Goal: Information Seeking & Learning: Learn about a topic

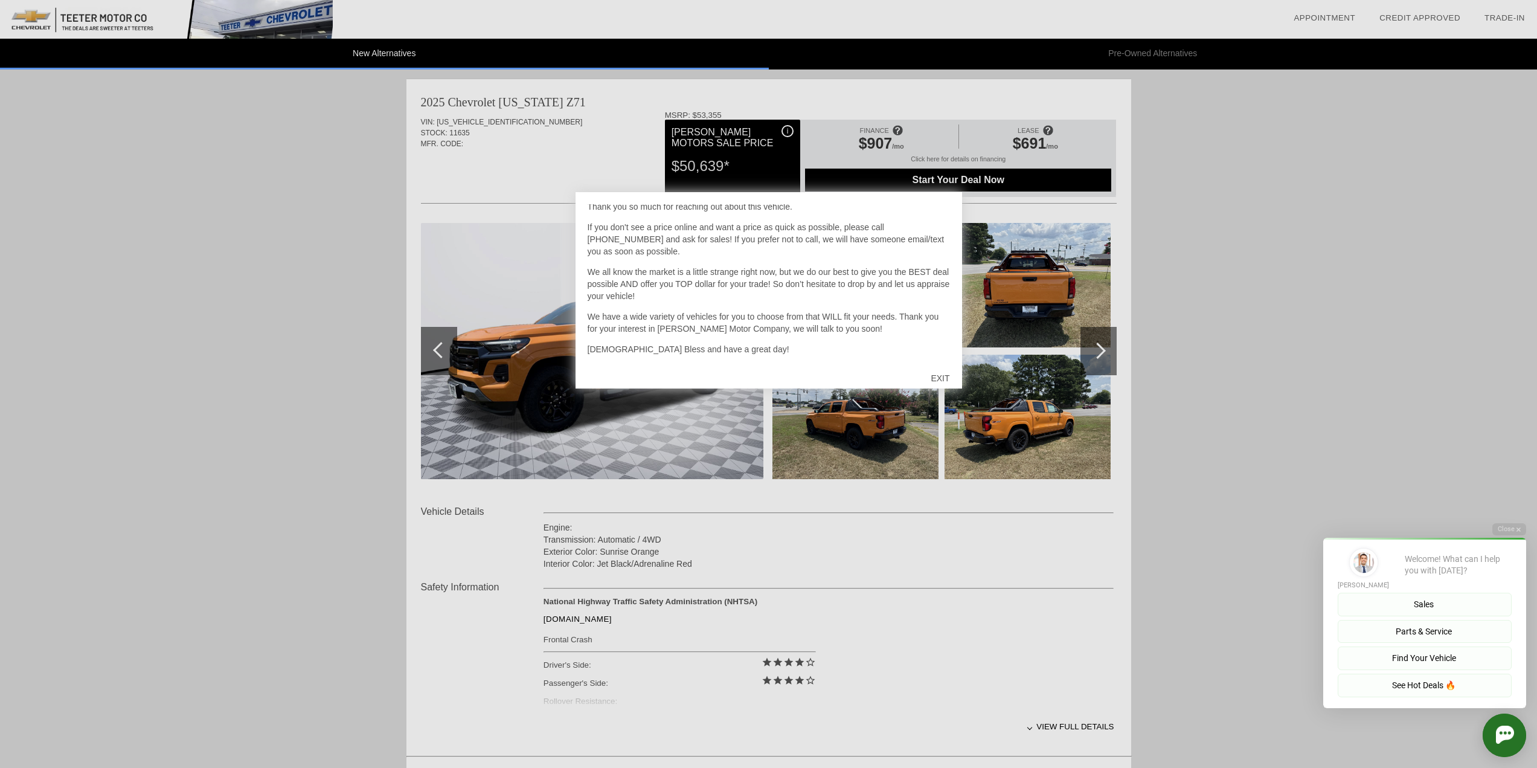
scroll to position [35, 0]
click at [935, 379] on div "EXIT" at bounding box center [939, 378] width 43 height 36
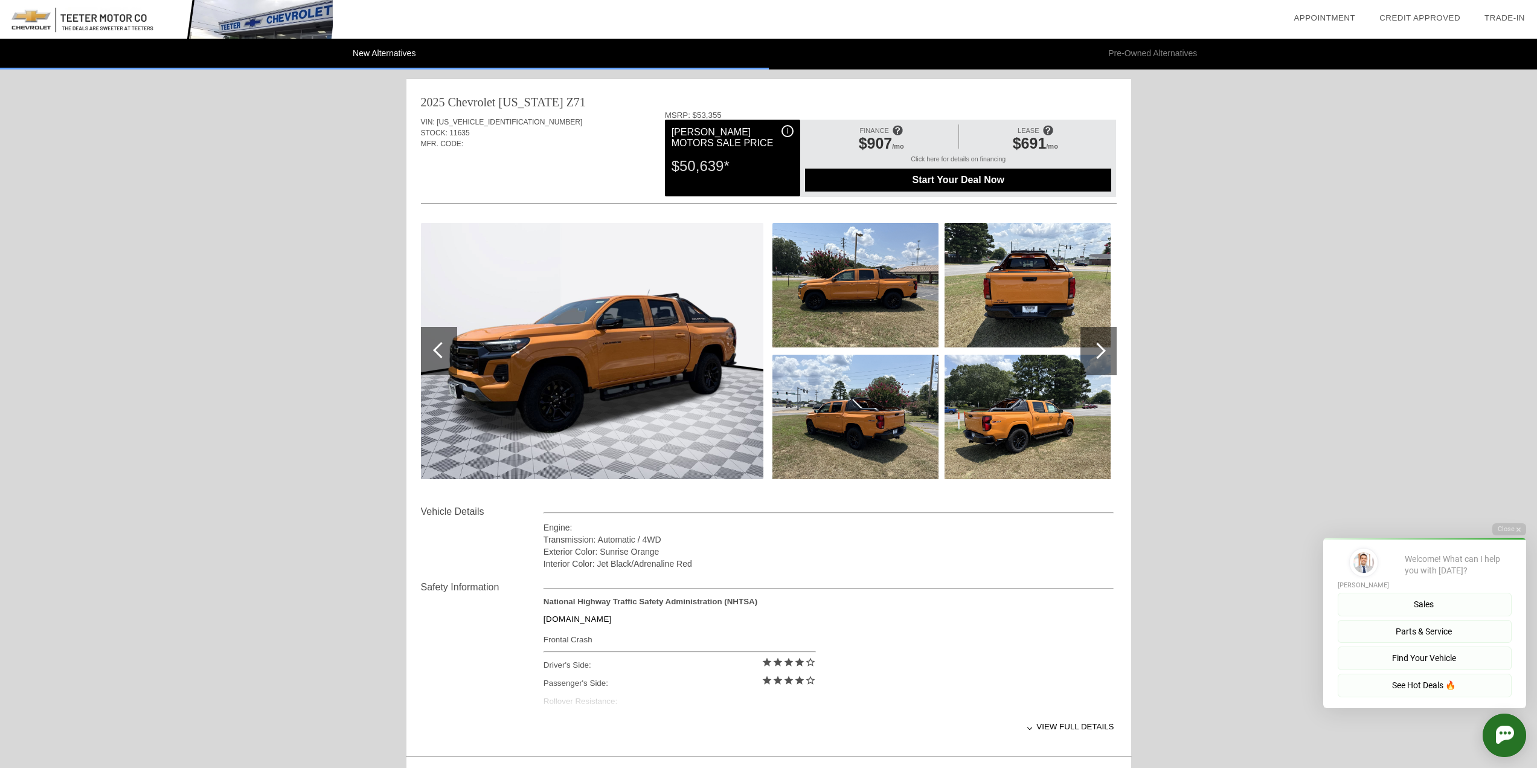
click at [1093, 354] on div at bounding box center [1097, 350] width 16 height 16
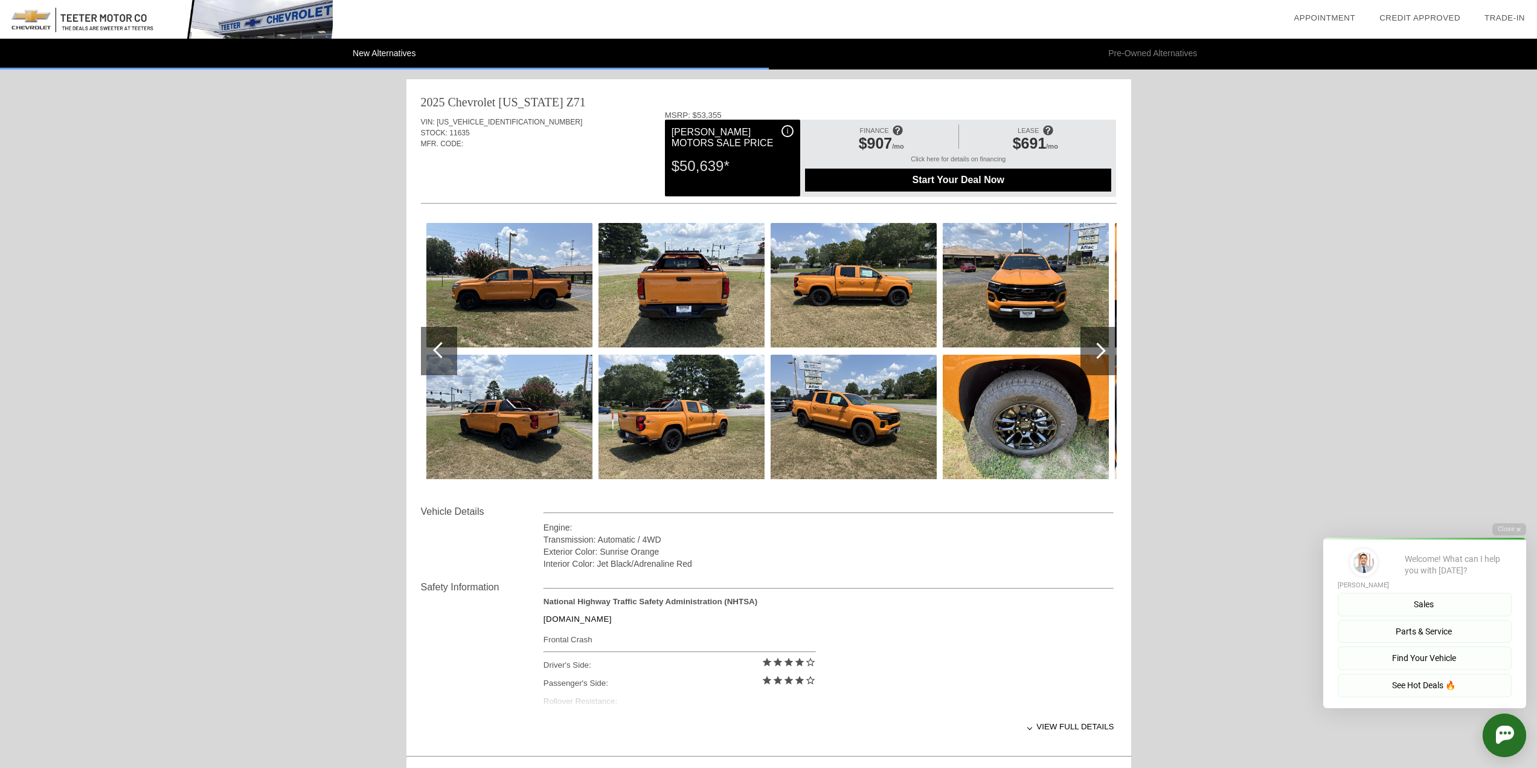
click at [551, 315] on img at bounding box center [509, 285] width 166 height 124
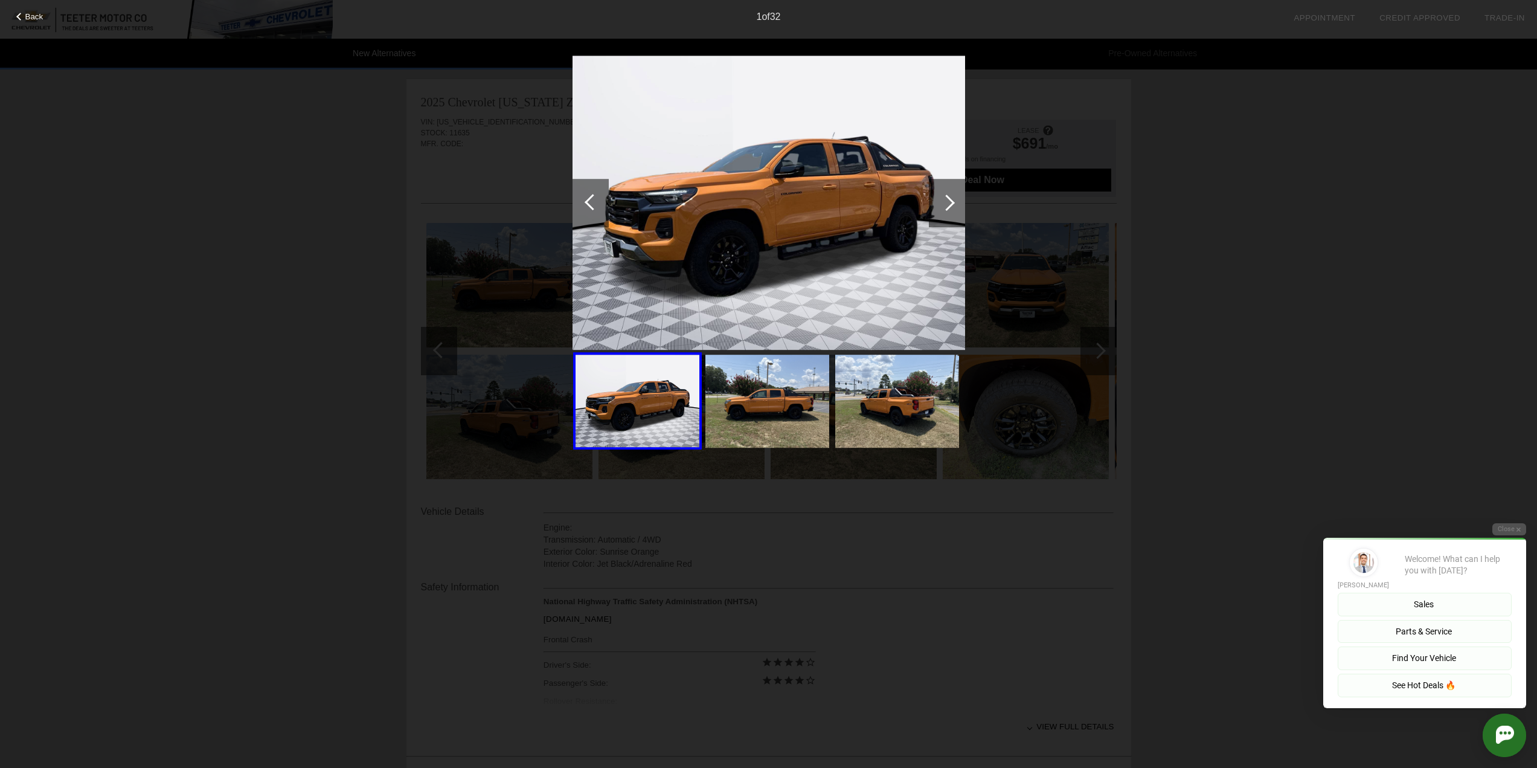
click at [946, 197] on div at bounding box center [946, 202] width 16 height 16
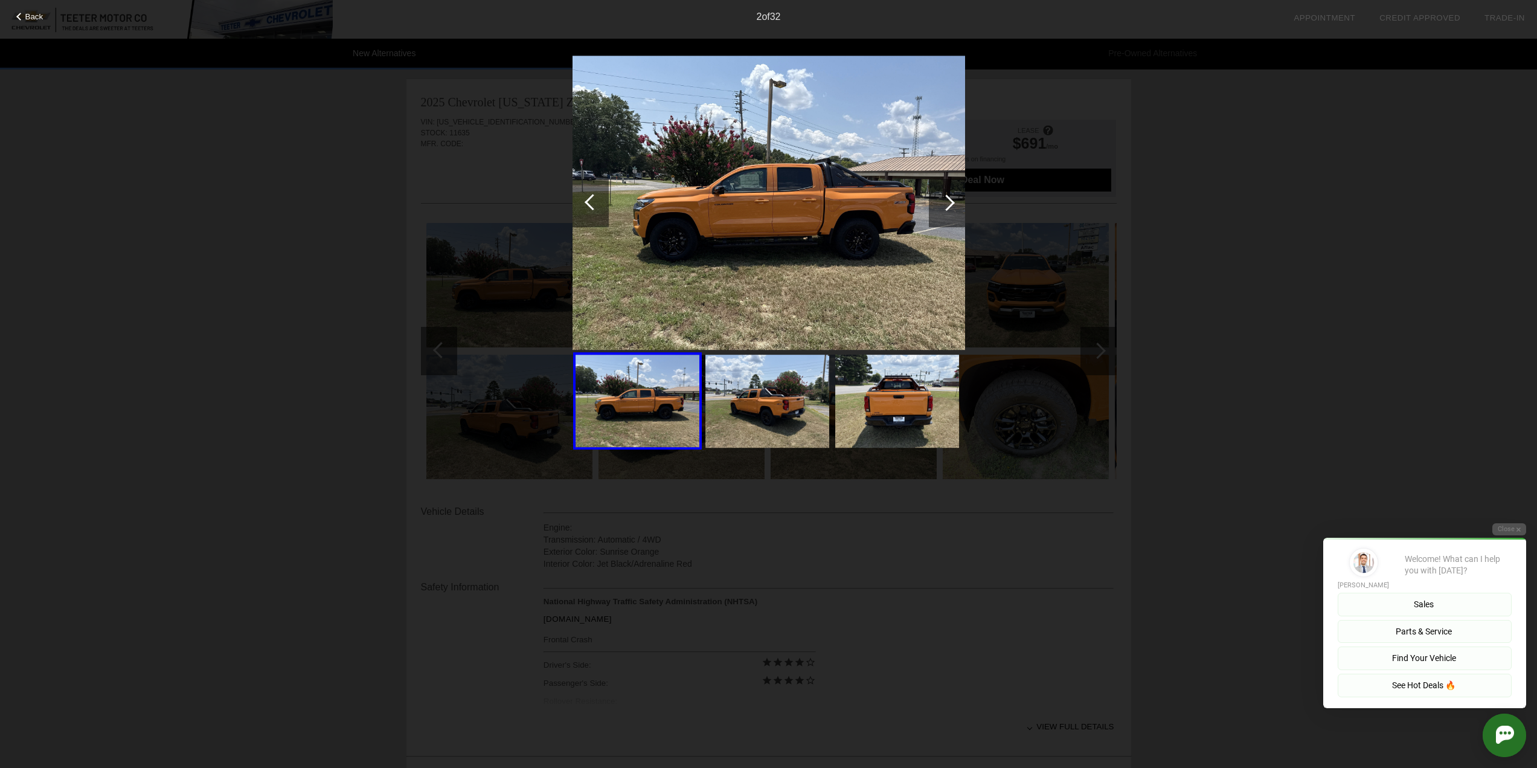
click at [946, 197] on div at bounding box center [946, 202] width 16 height 16
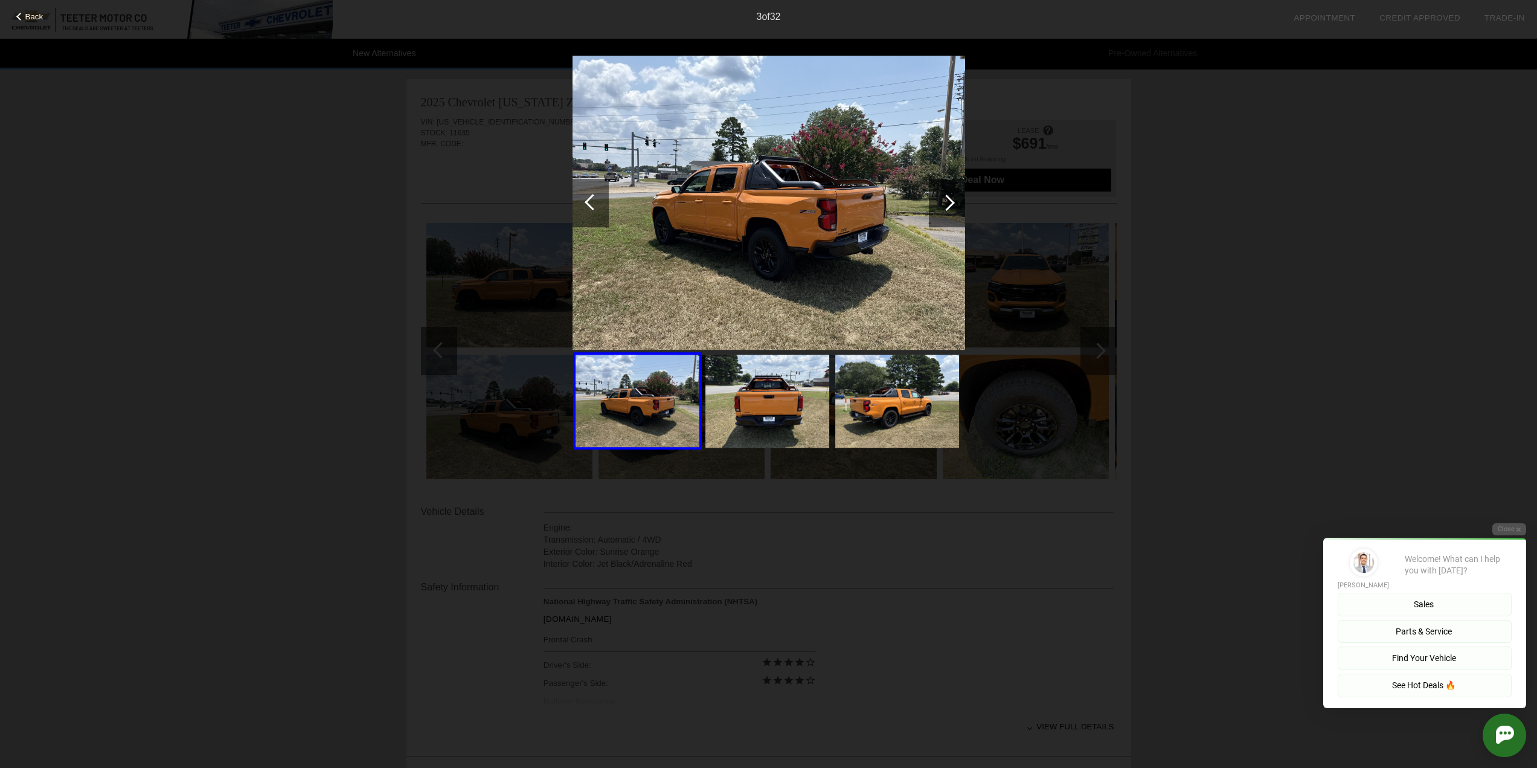
click at [946, 197] on div at bounding box center [946, 202] width 16 height 16
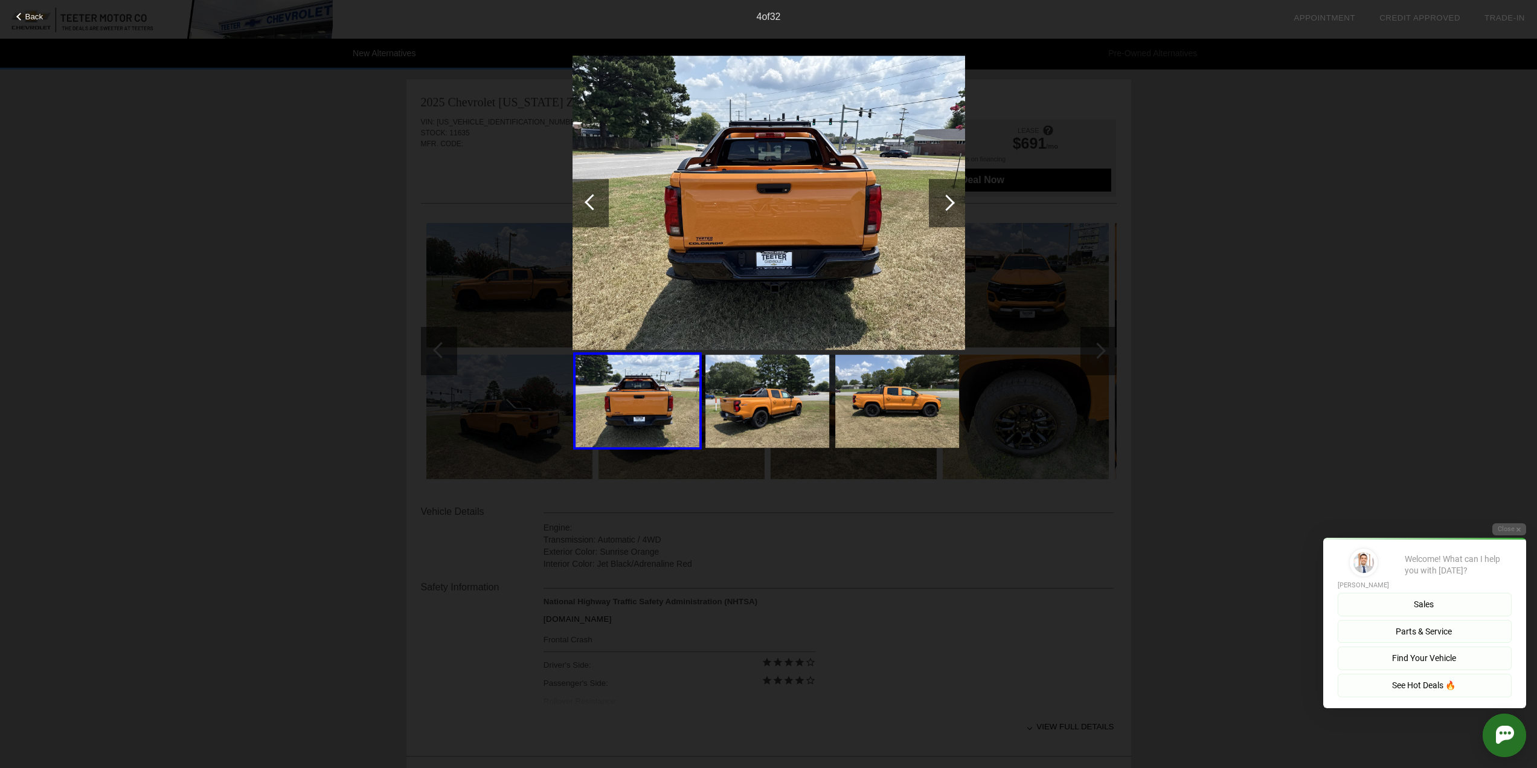
click at [946, 197] on div at bounding box center [946, 202] width 16 height 16
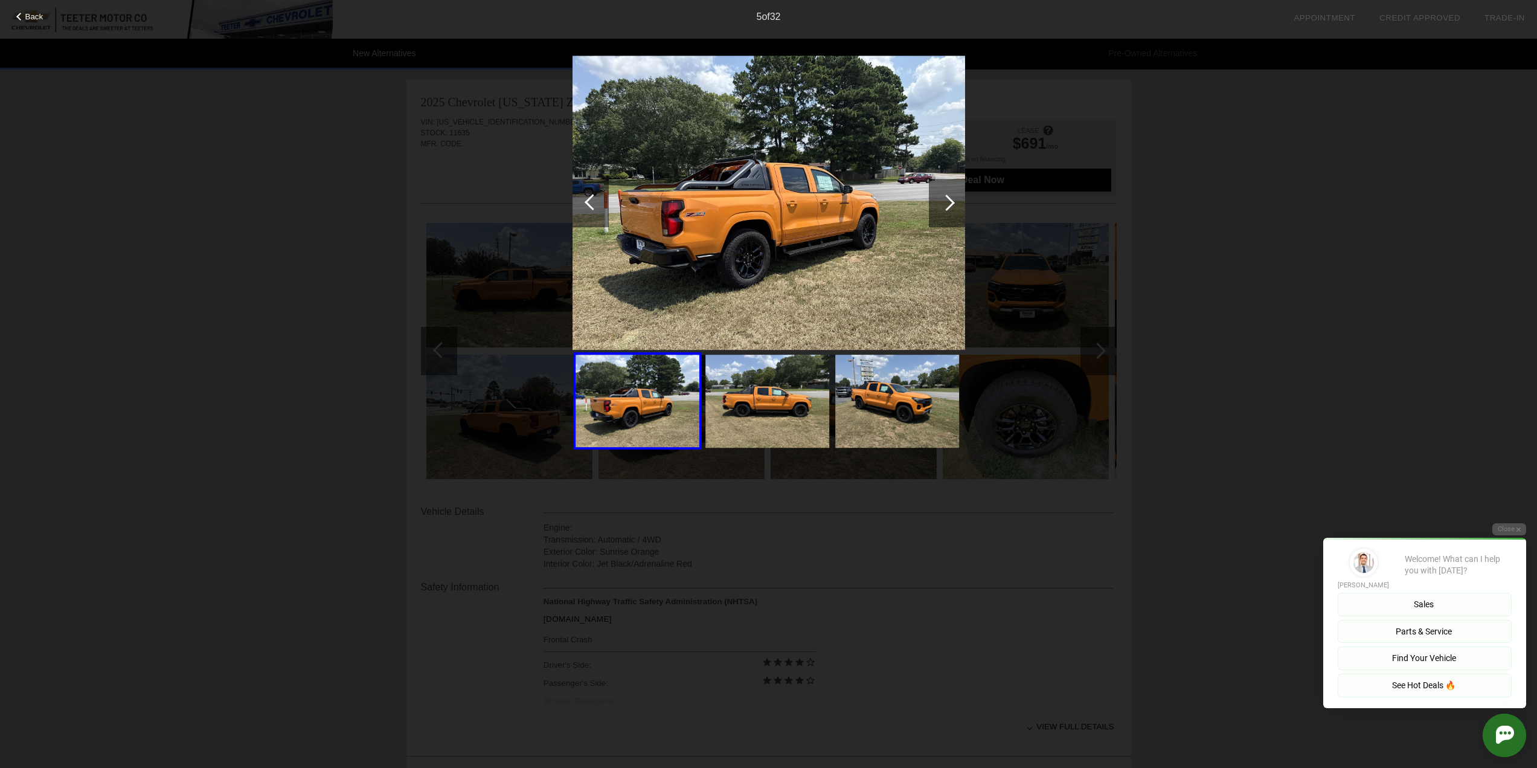
click at [946, 204] on div at bounding box center [946, 202] width 16 height 16
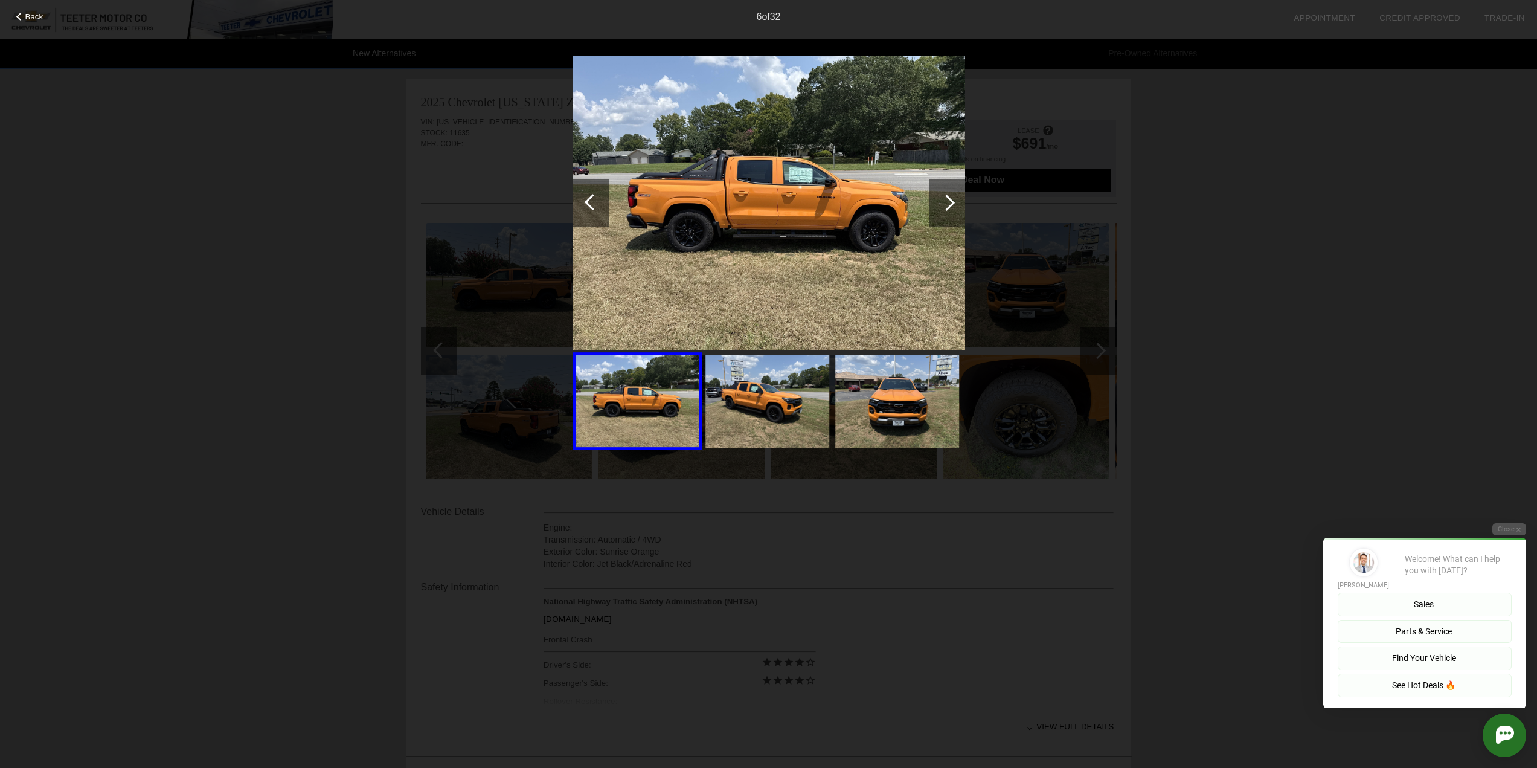
click at [946, 204] on div at bounding box center [946, 202] width 16 height 16
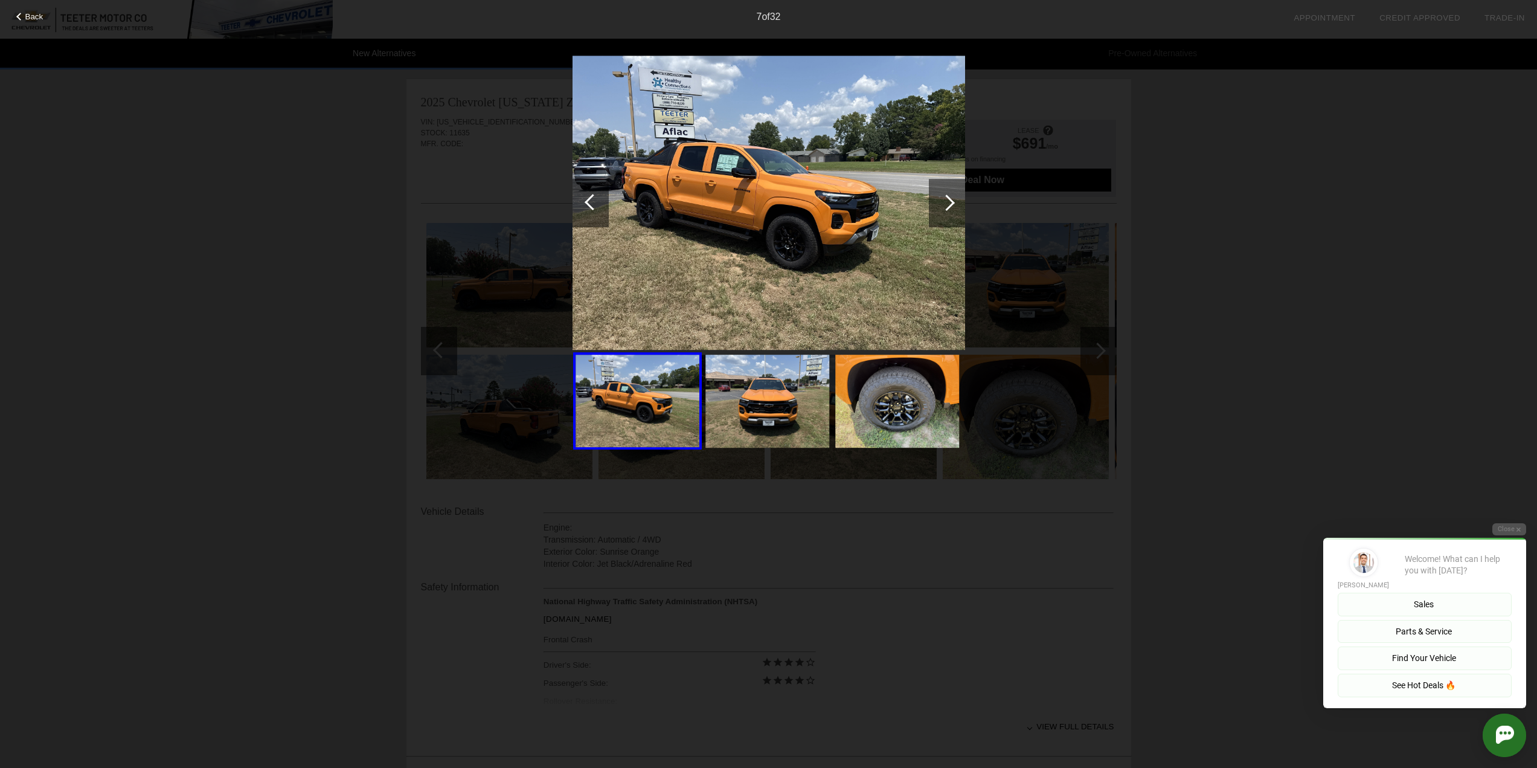
click at [946, 204] on div at bounding box center [946, 202] width 16 height 16
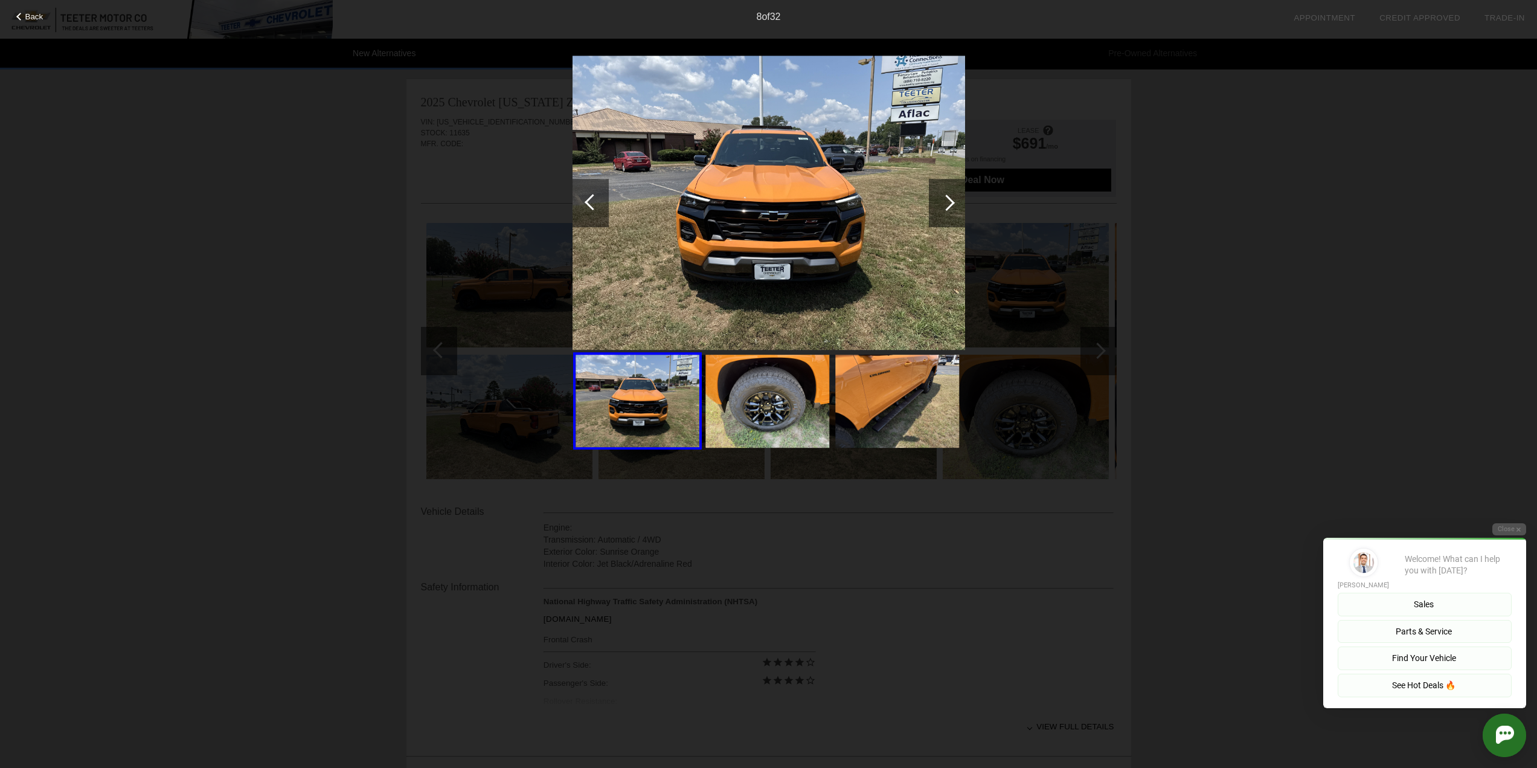
click at [946, 204] on div at bounding box center [946, 202] width 16 height 16
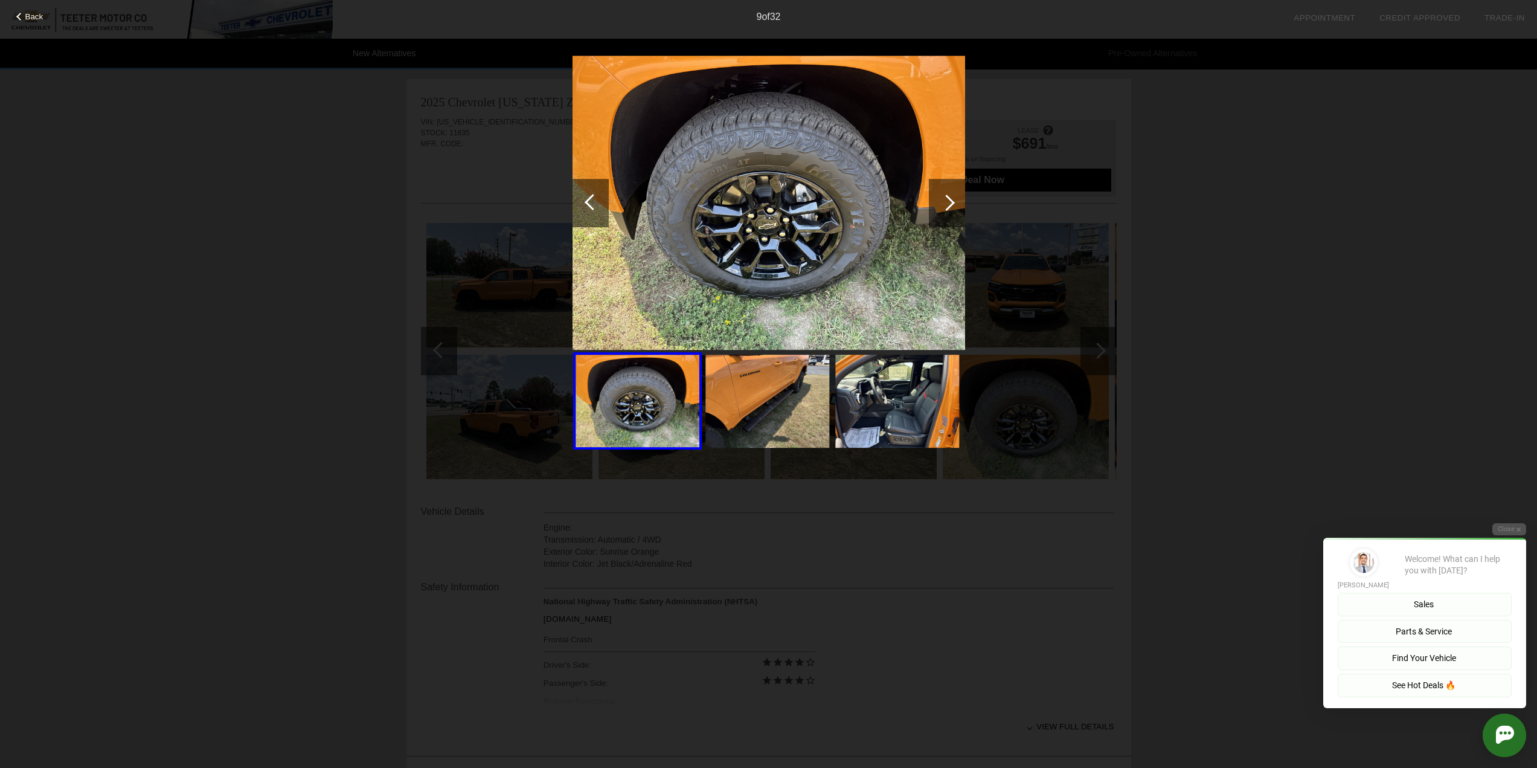
click at [946, 204] on div at bounding box center [946, 202] width 16 height 16
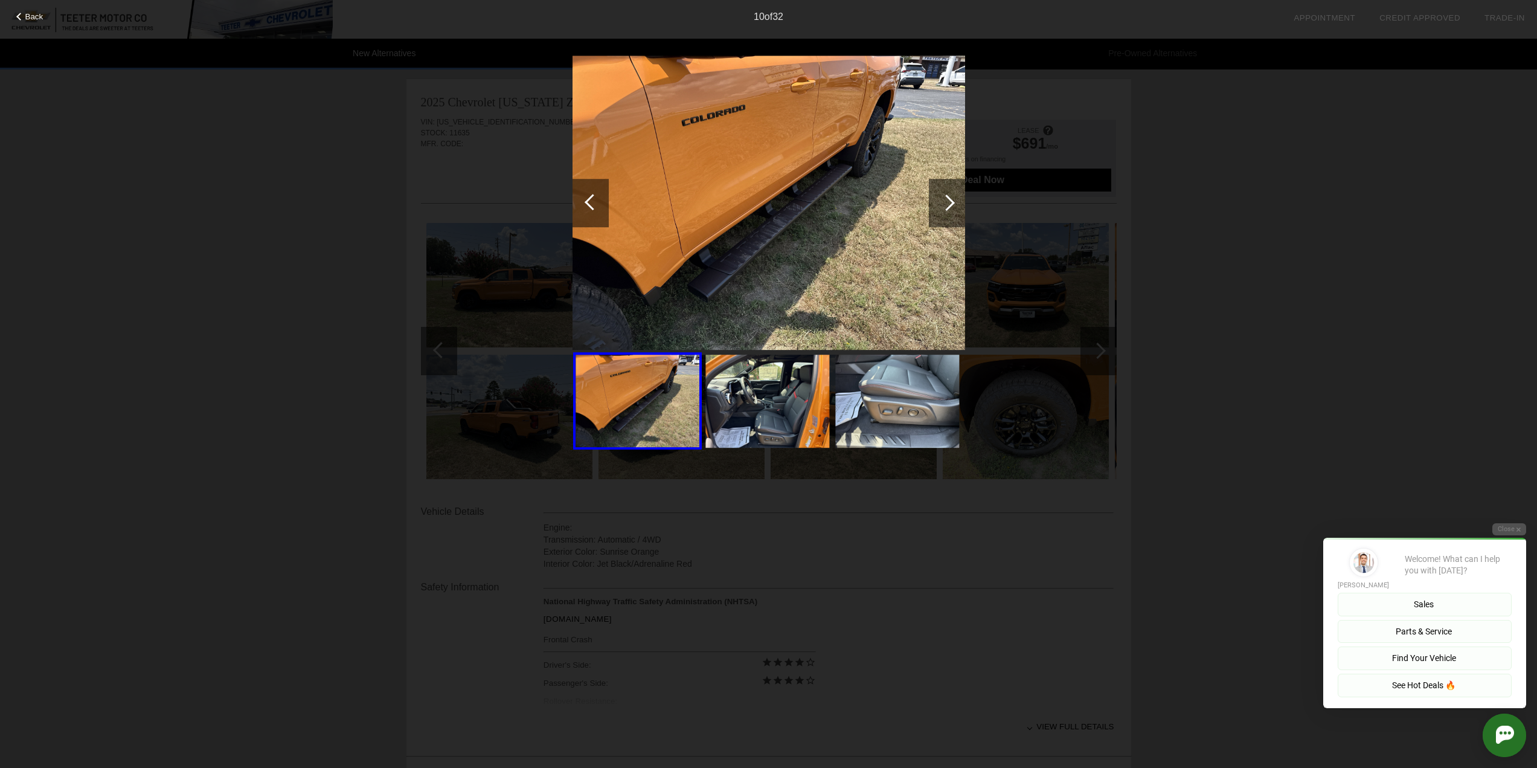
click at [946, 204] on div at bounding box center [946, 202] width 16 height 16
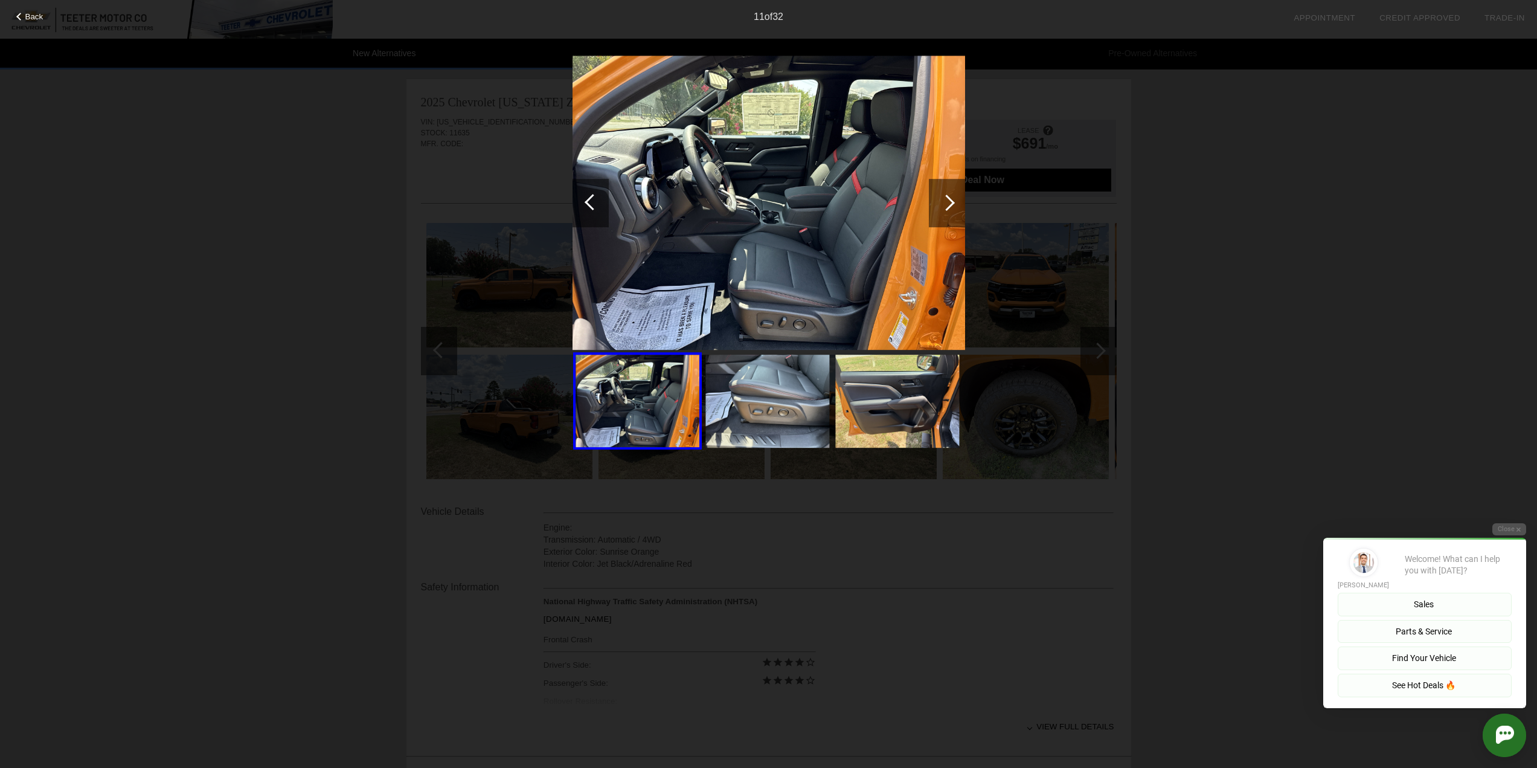
click at [946, 204] on div at bounding box center [946, 202] width 16 height 16
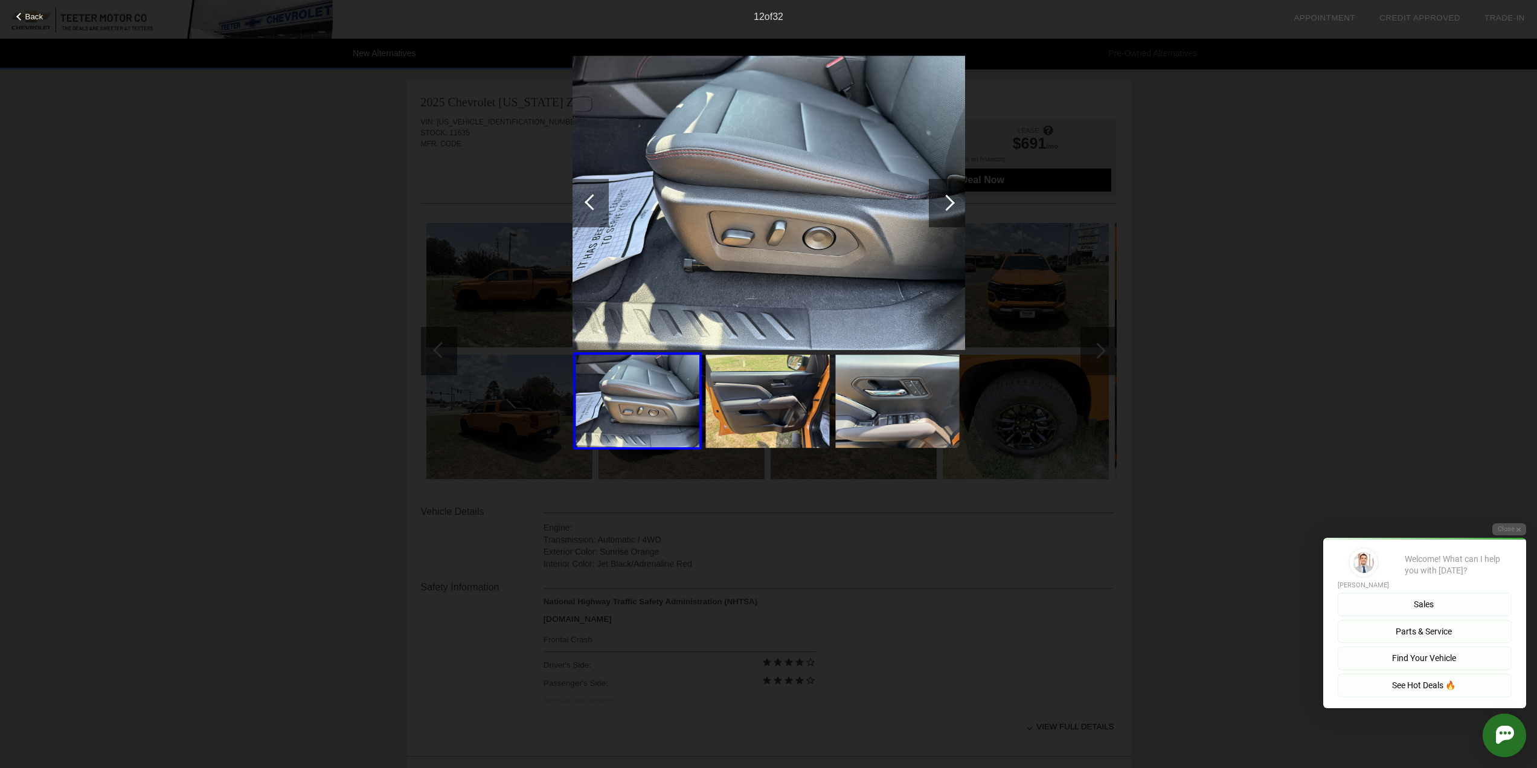
click at [946, 204] on div at bounding box center [946, 202] width 16 height 16
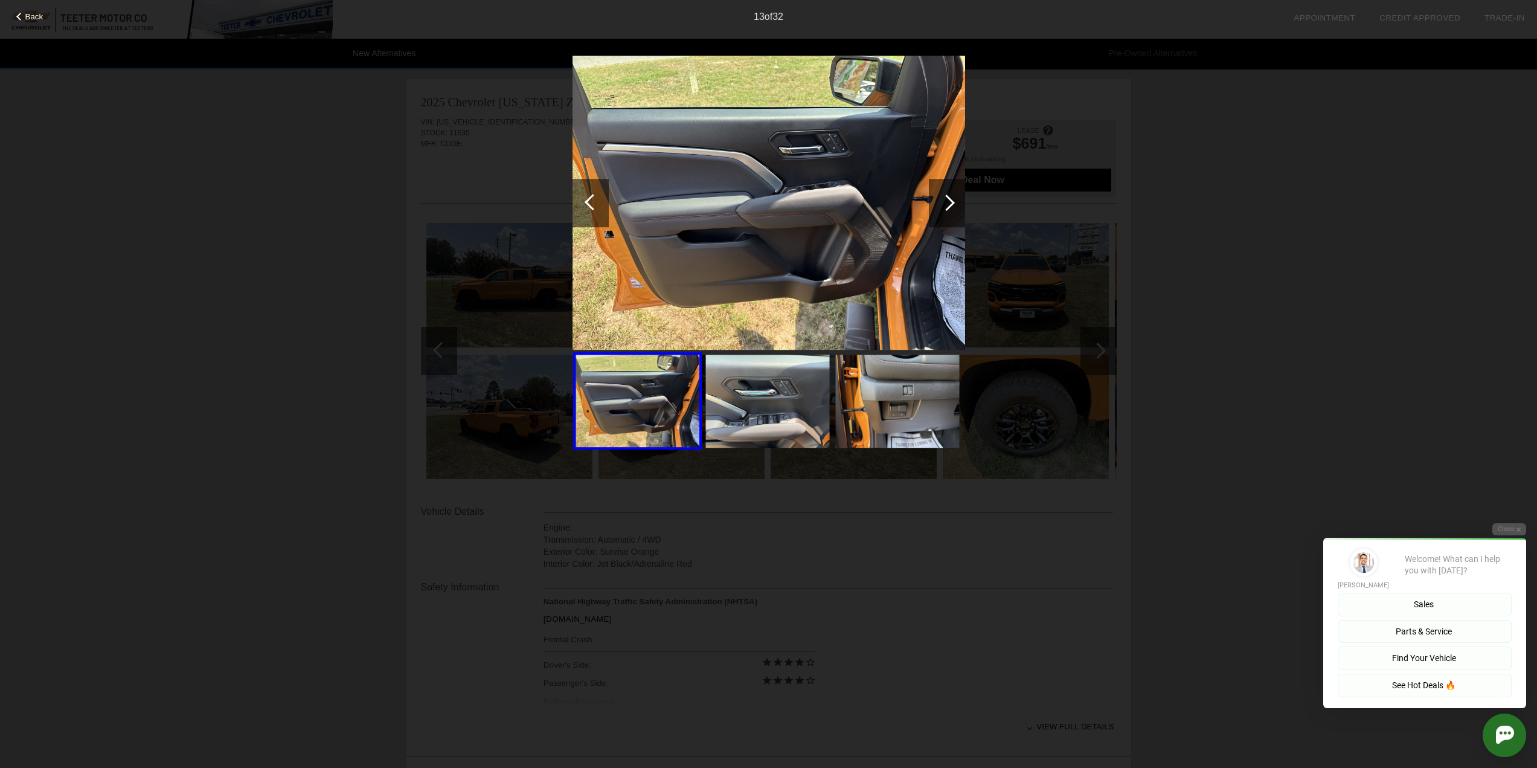
click at [946, 204] on div at bounding box center [946, 202] width 16 height 16
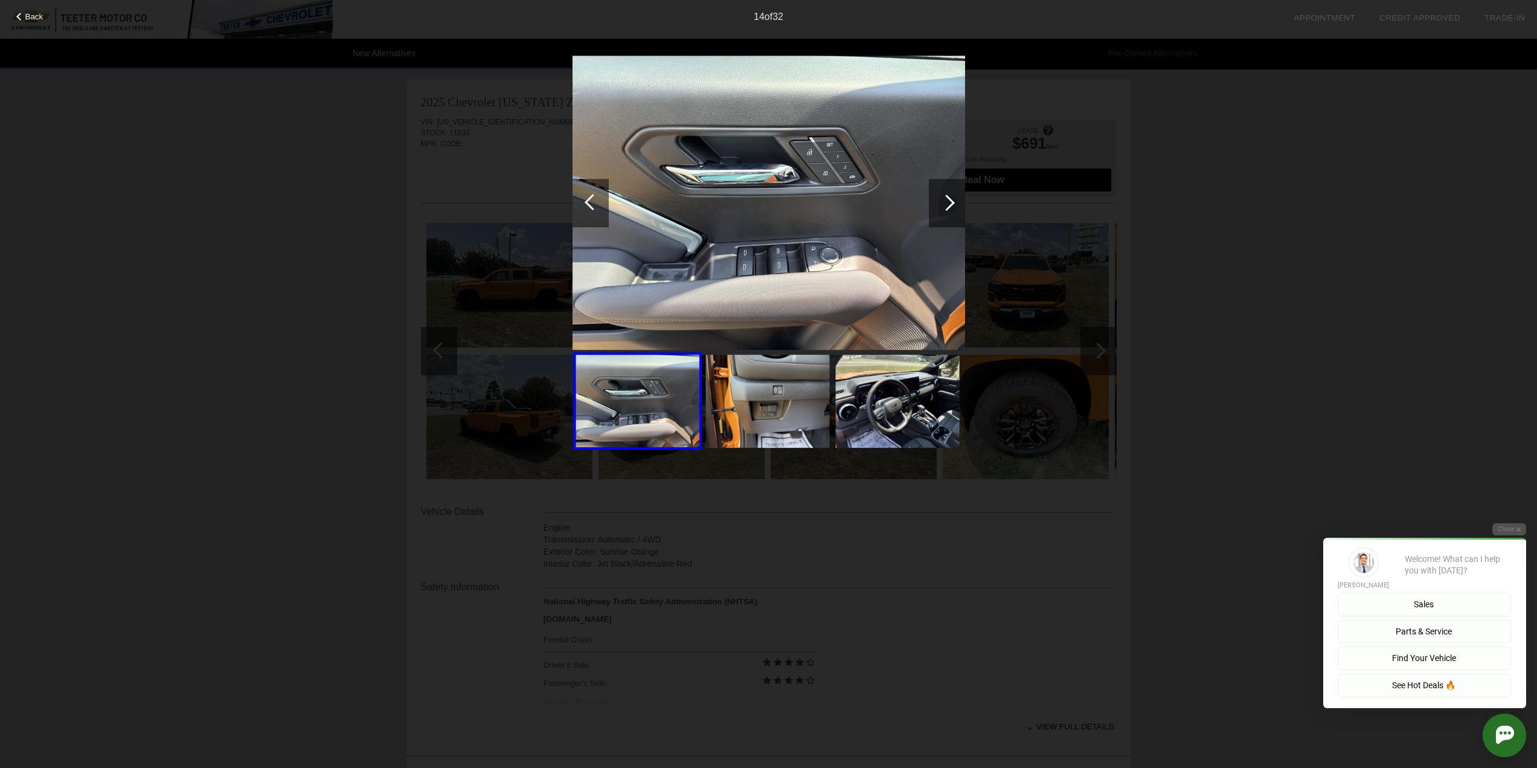
click at [946, 204] on div at bounding box center [946, 202] width 16 height 16
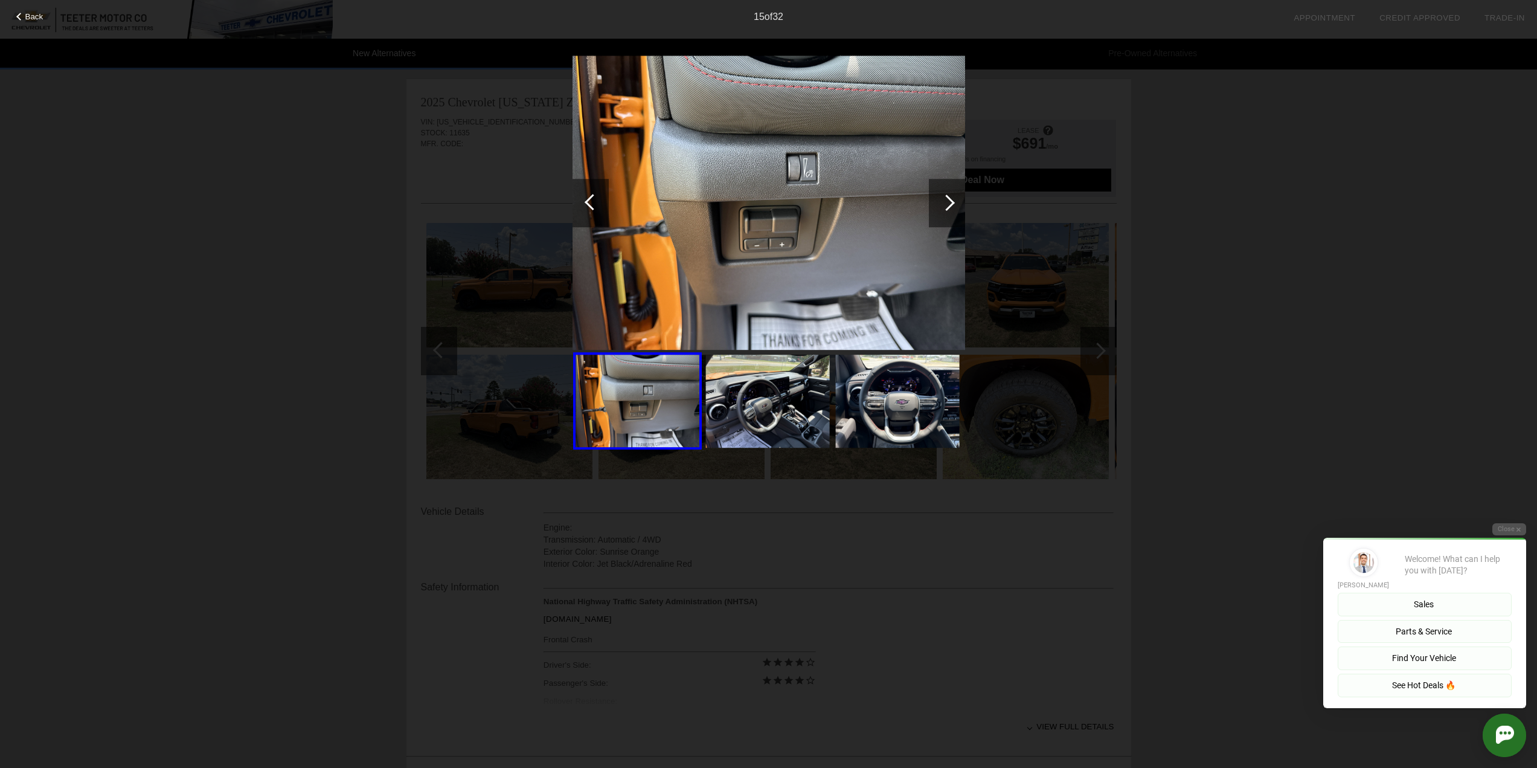
click at [946, 204] on div at bounding box center [946, 202] width 16 height 16
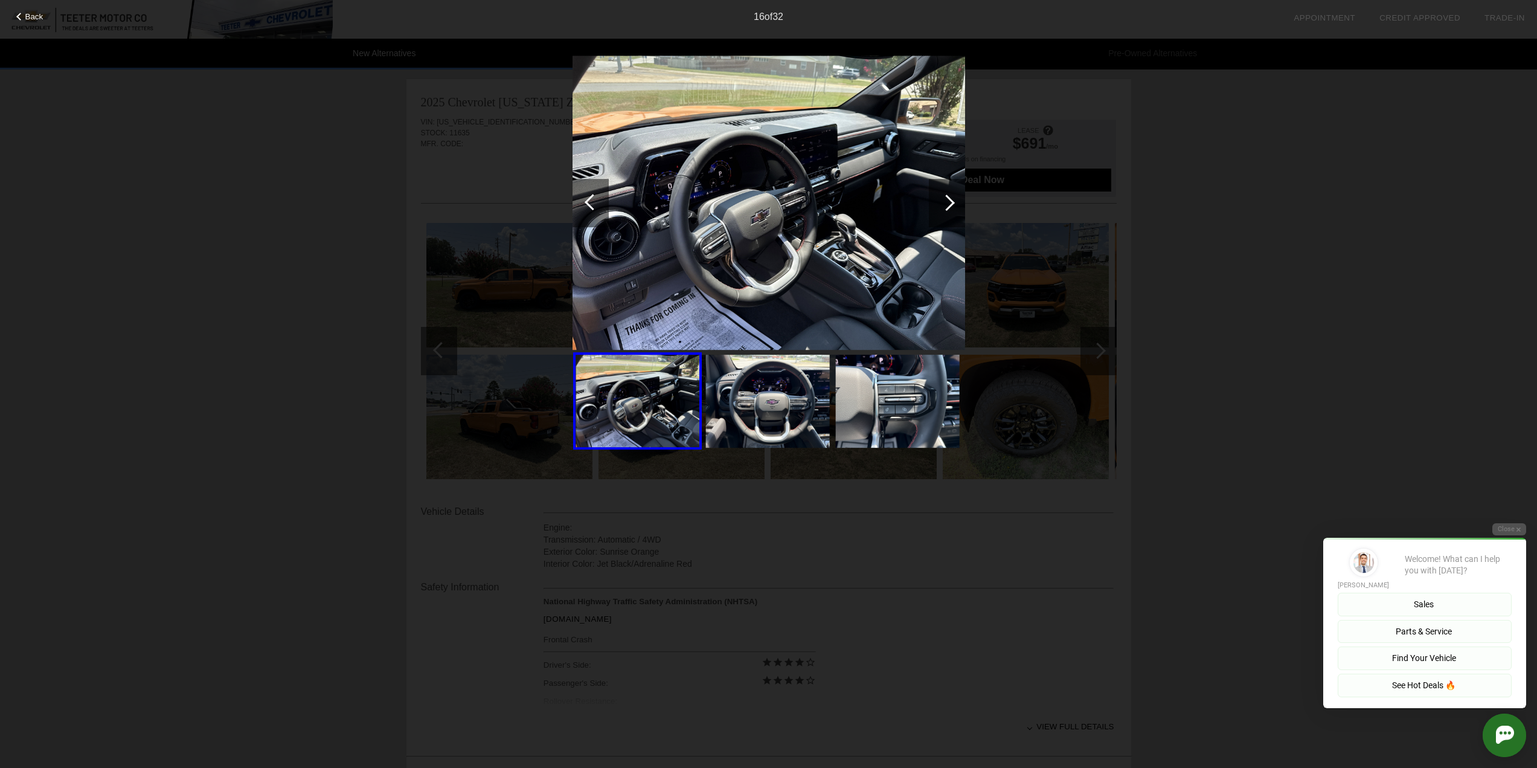
click at [946, 204] on div at bounding box center [946, 202] width 16 height 16
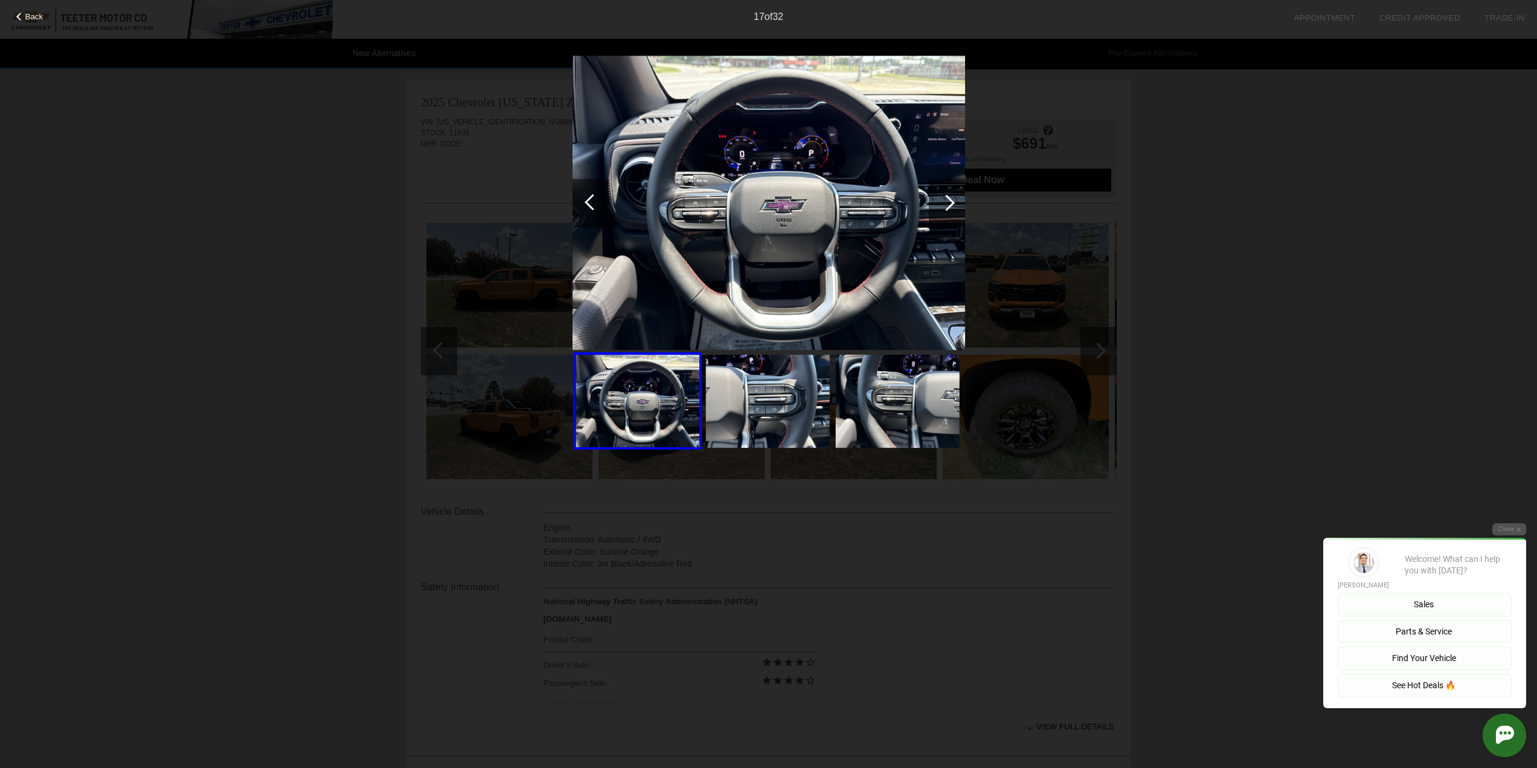
click at [946, 204] on div at bounding box center [946, 202] width 16 height 16
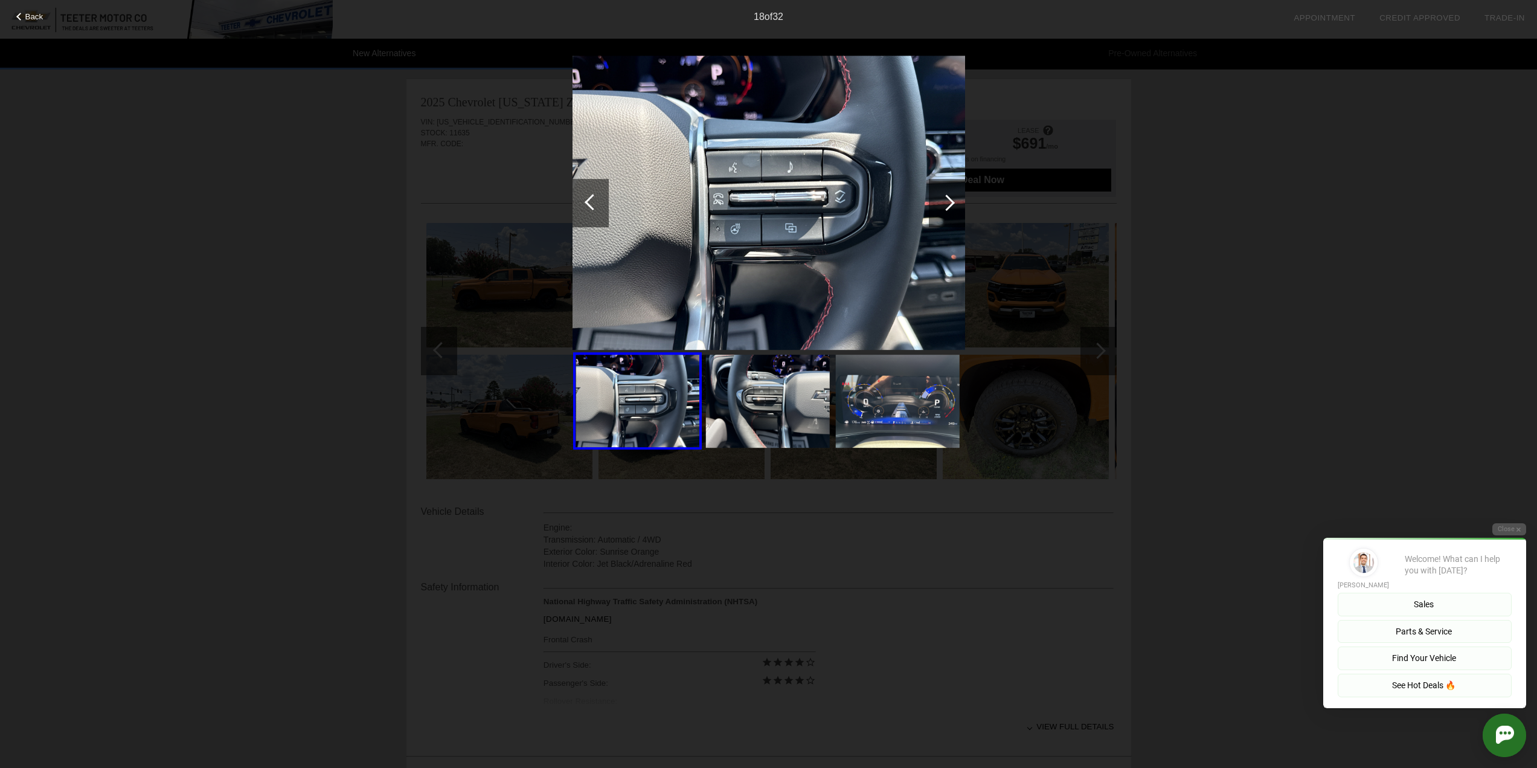
click at [946, 204] on div at bounding box center [946, 202] width 16 height 16
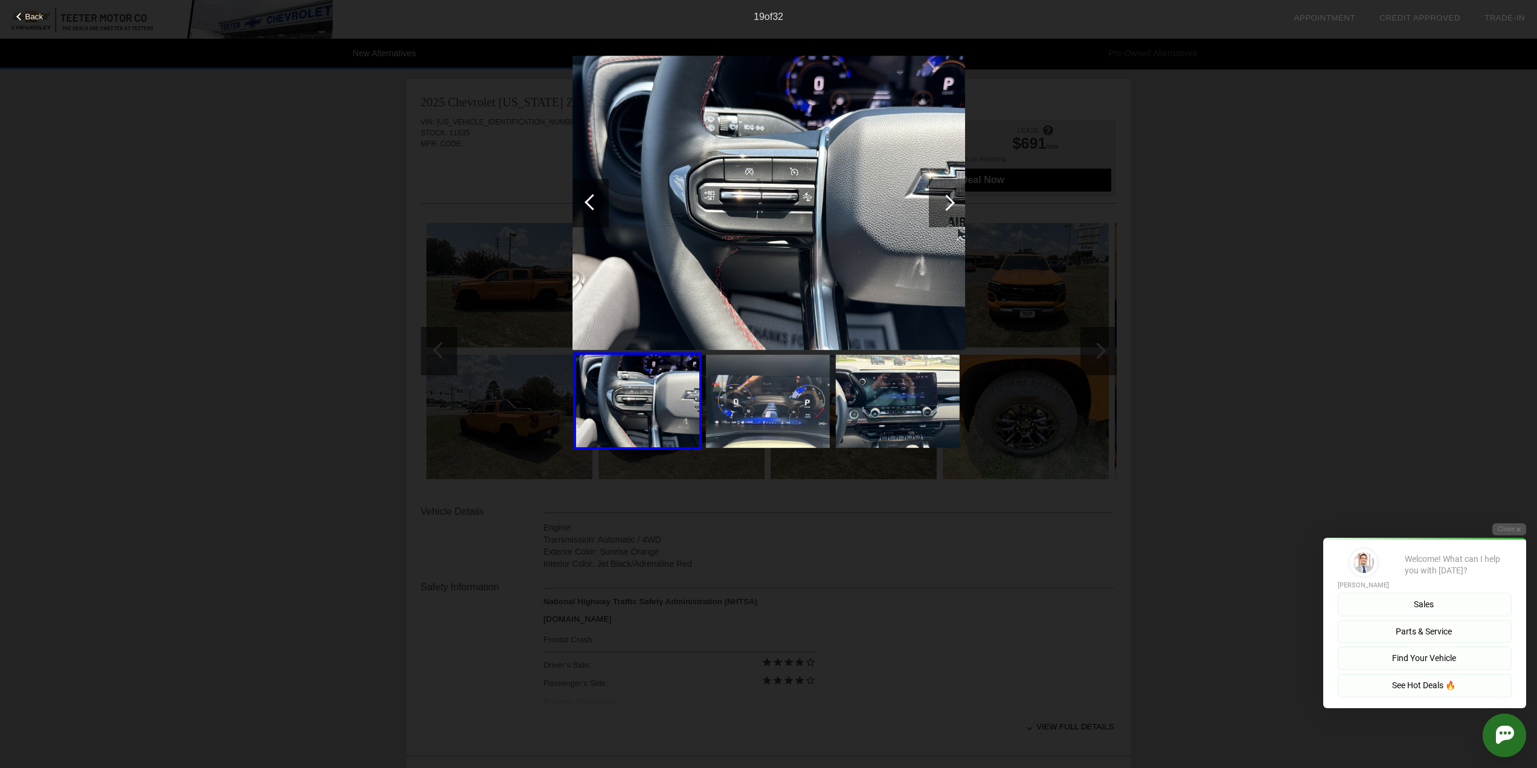
click at [946, 204] on div at bounding box center [946, 202] width 16 height 16
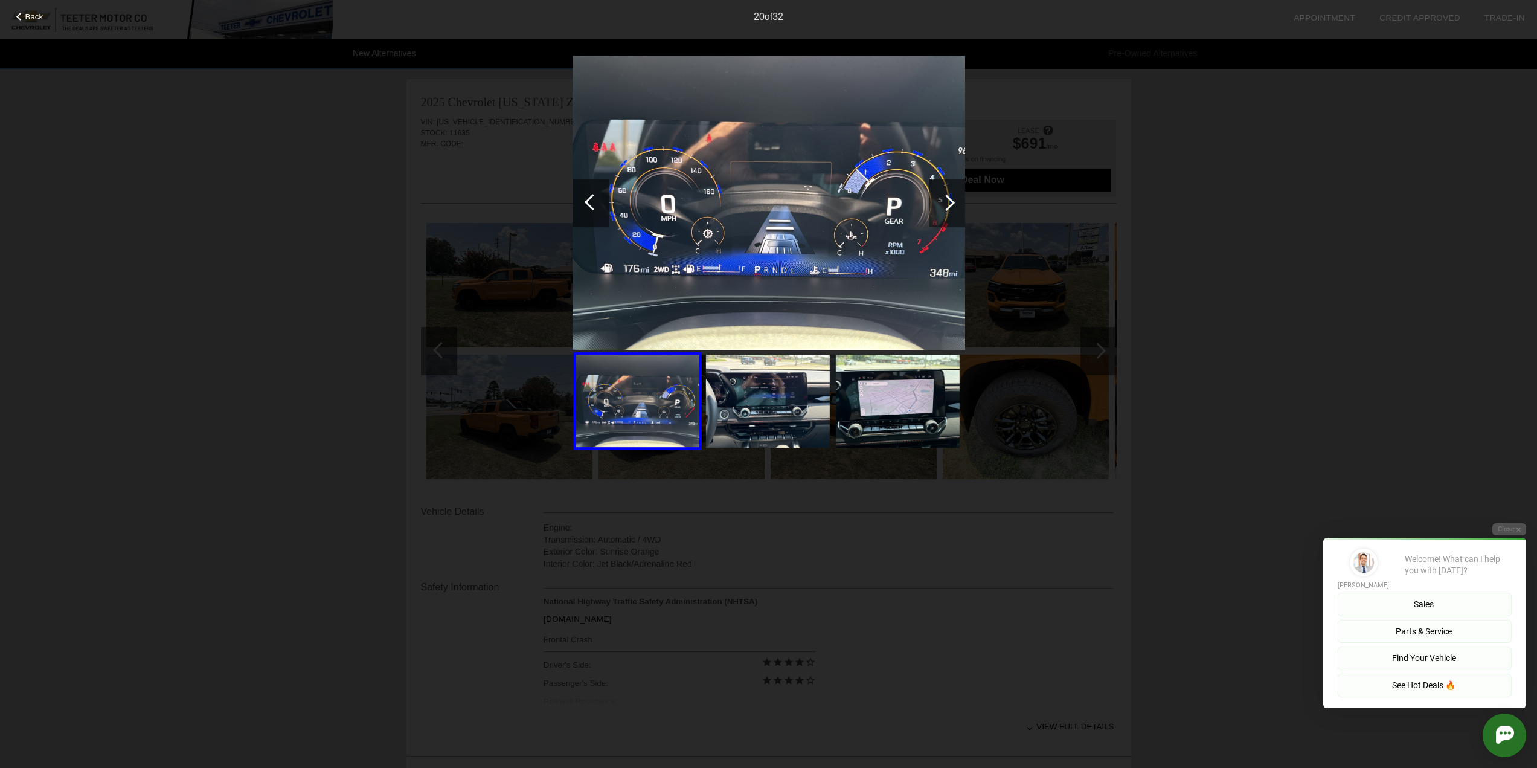
click at [946, 204] on div at bounding box center [946, 202] width 16 height 16
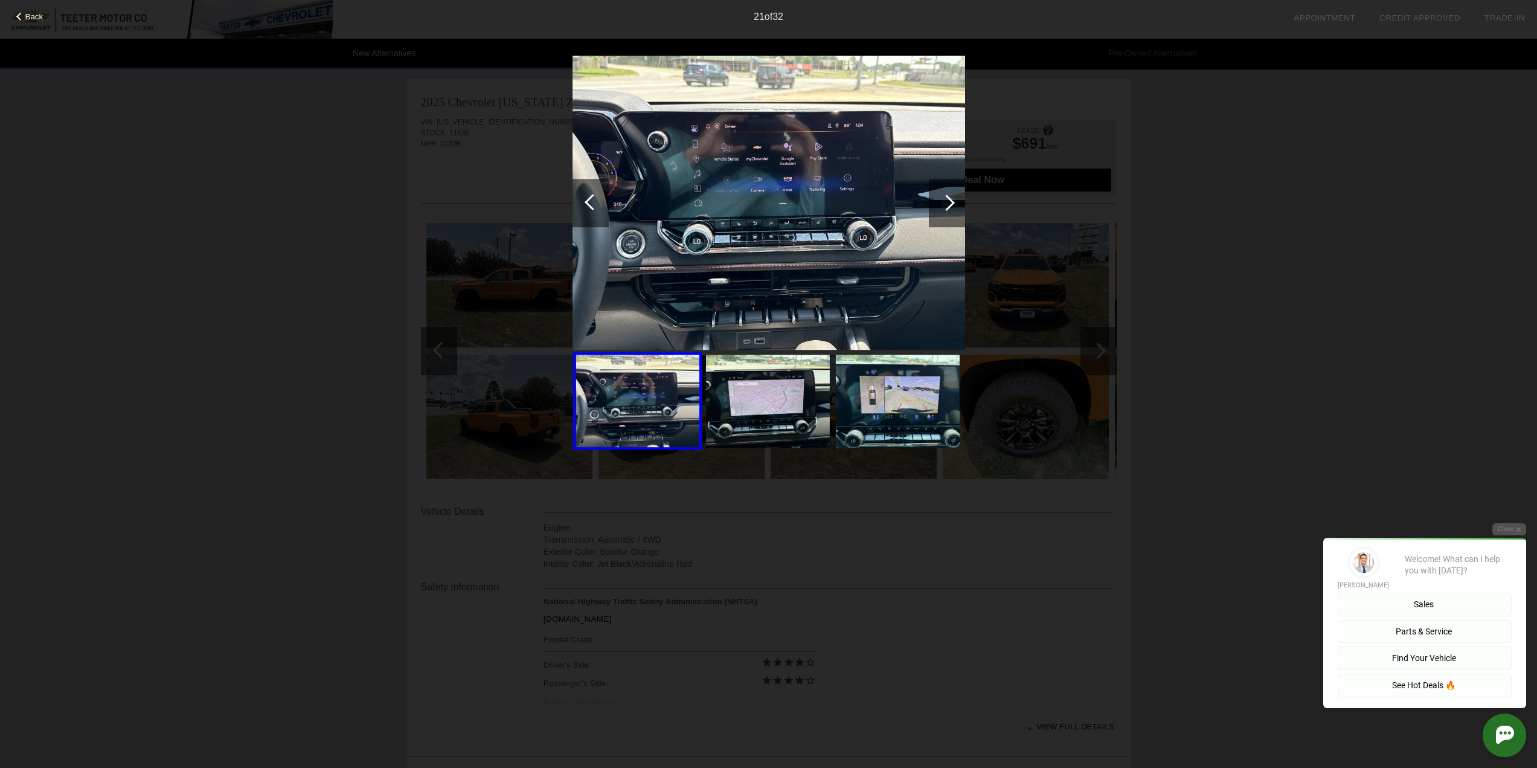
click at [946, 204] on div at bounding box center [946, 202] width 16 height 16
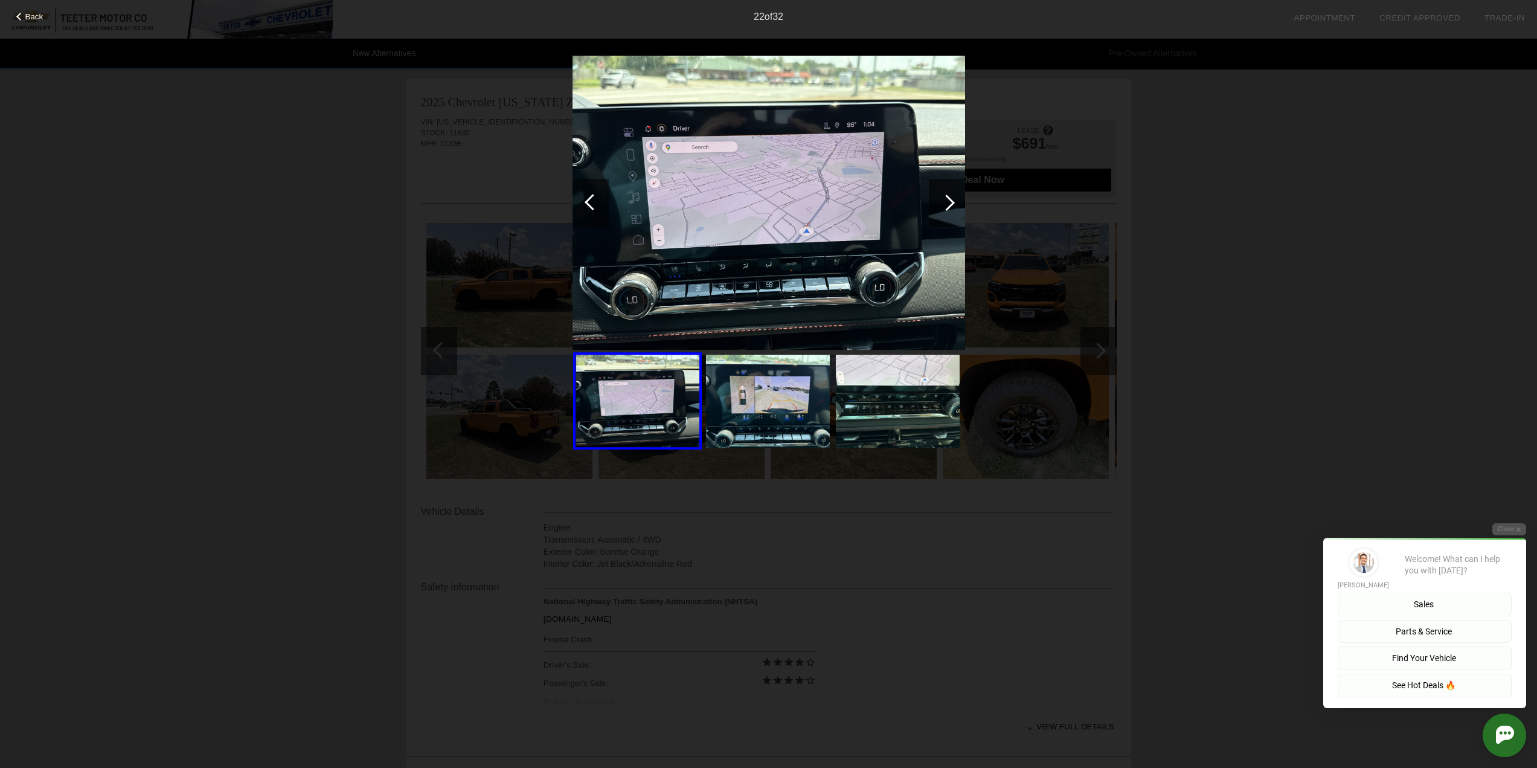
click at [946, 204] on div at bounding box center [946, 202] width 16 height 16
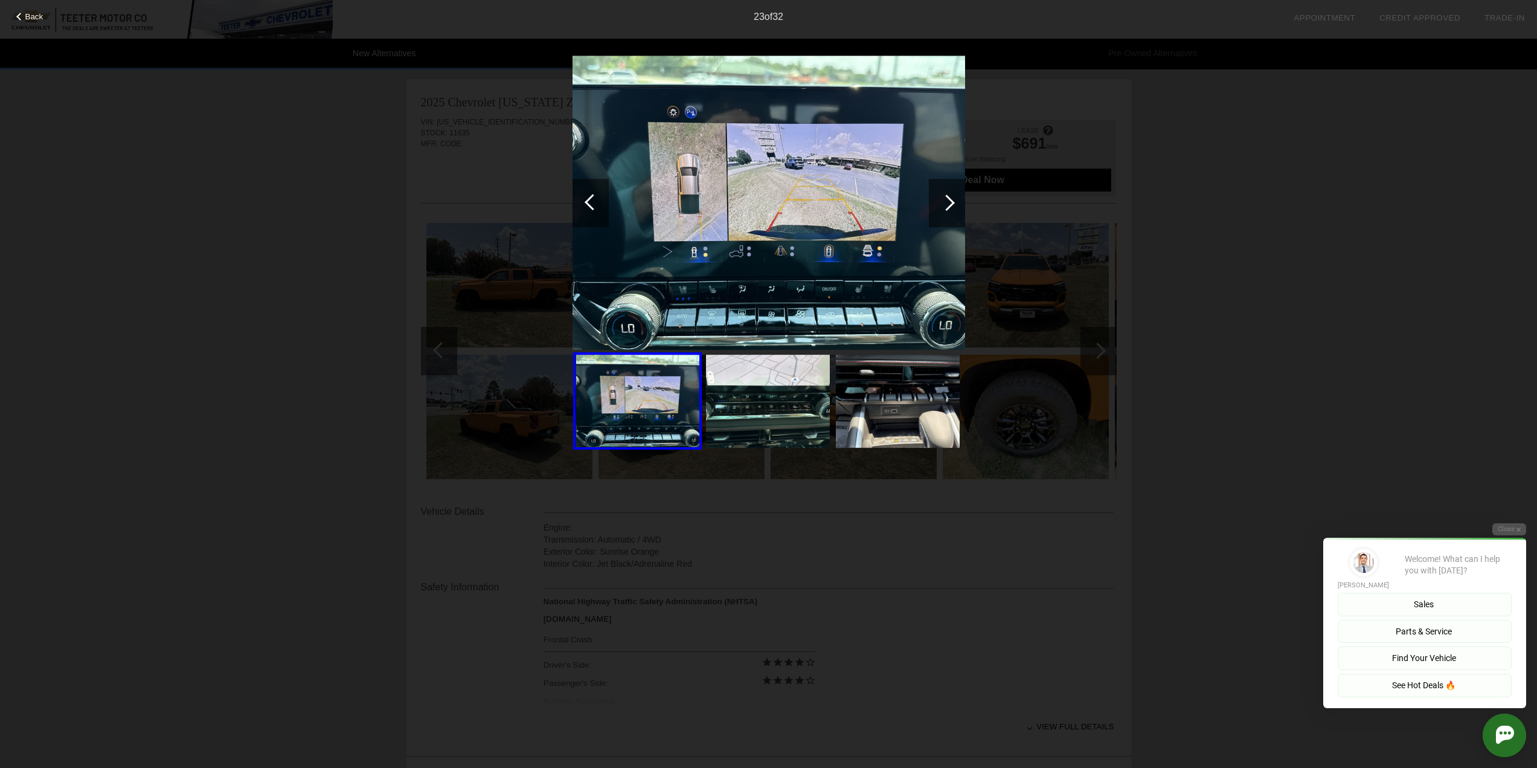
click at [946, 204] on div at bounding box center [946, 202] width 16 height 16
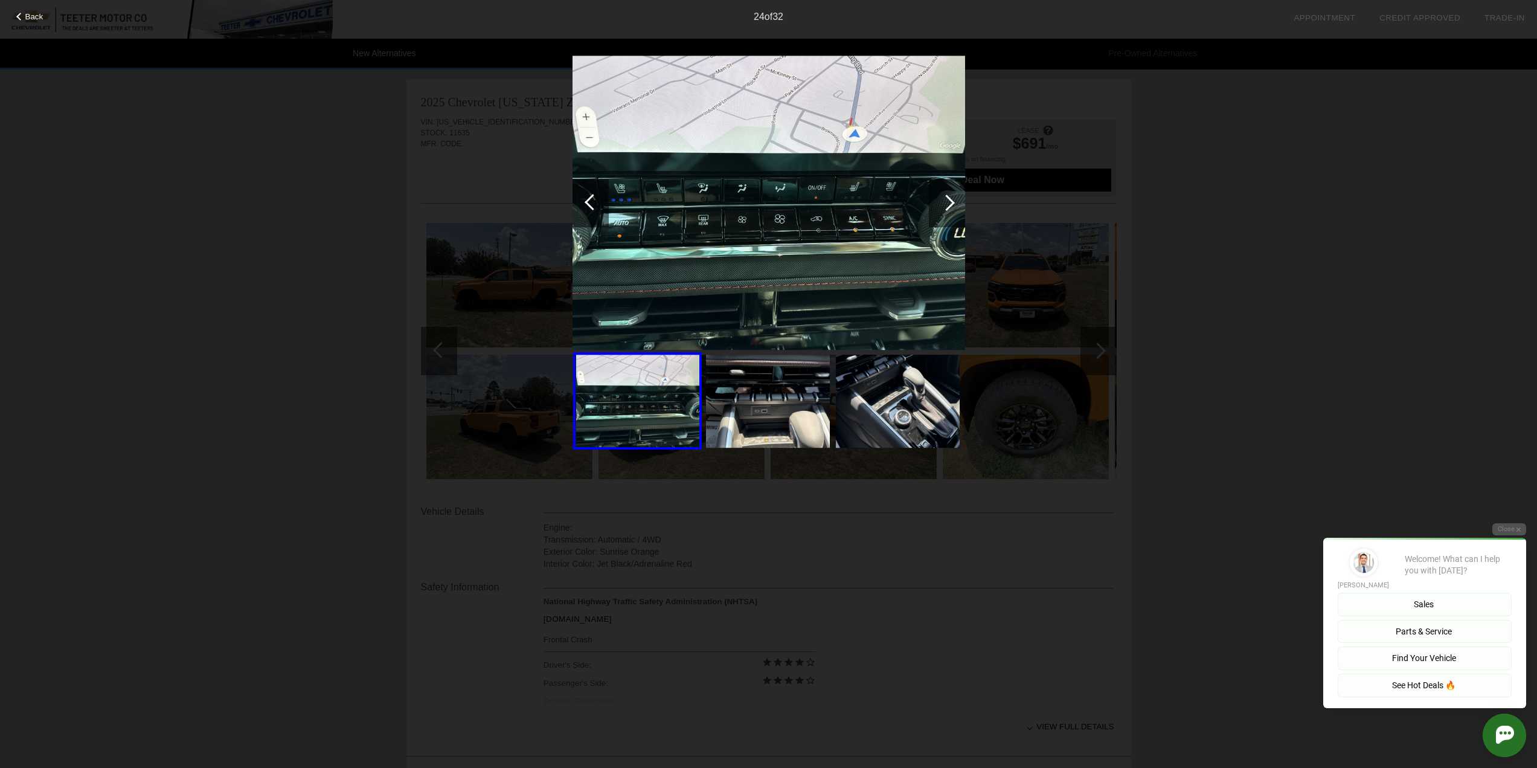
click at [946, 204] on div at bounding box center [946, 202] width 16 height 16
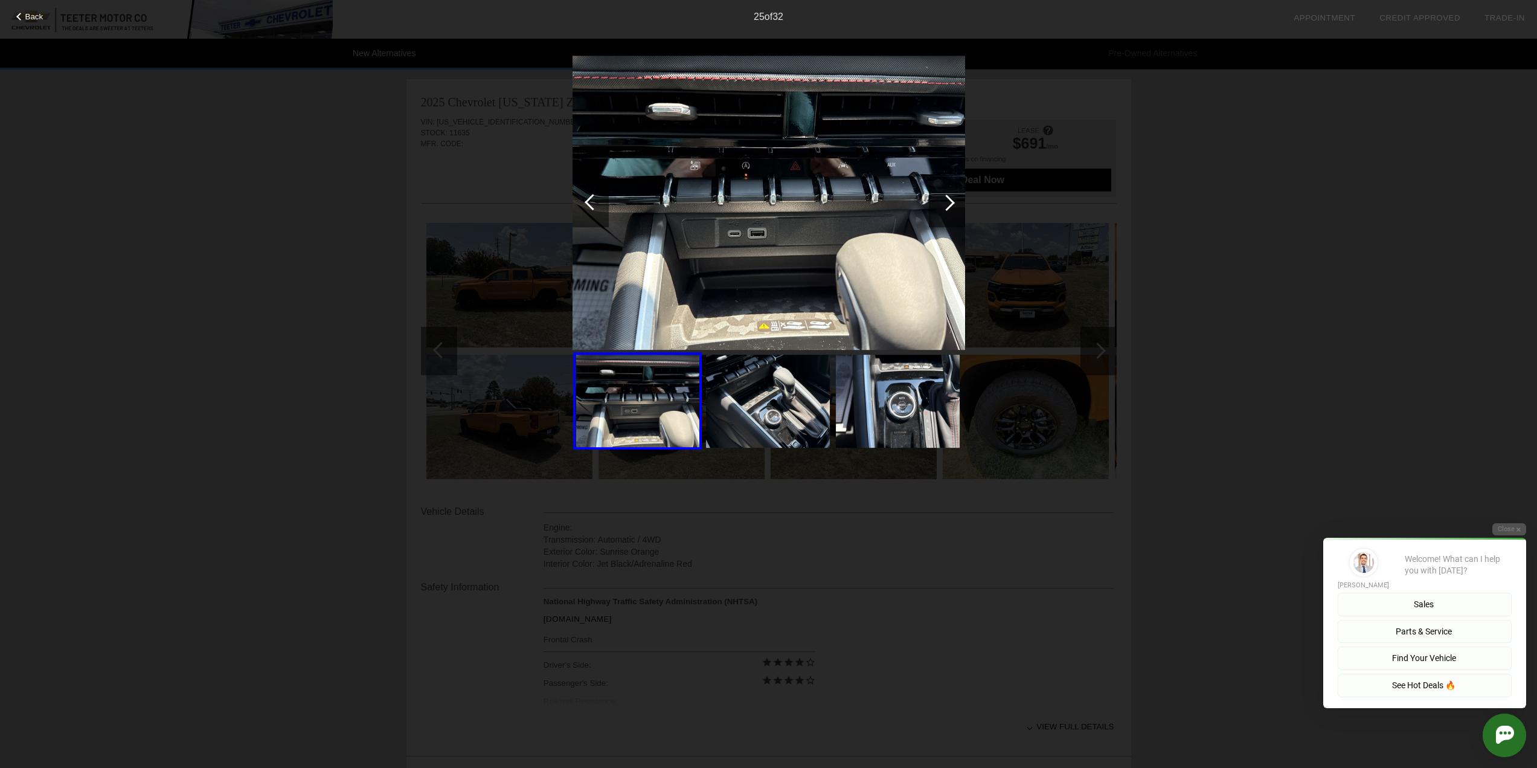
click at [946, 204] on div at bounding box center [946, 202] width 16 height 16
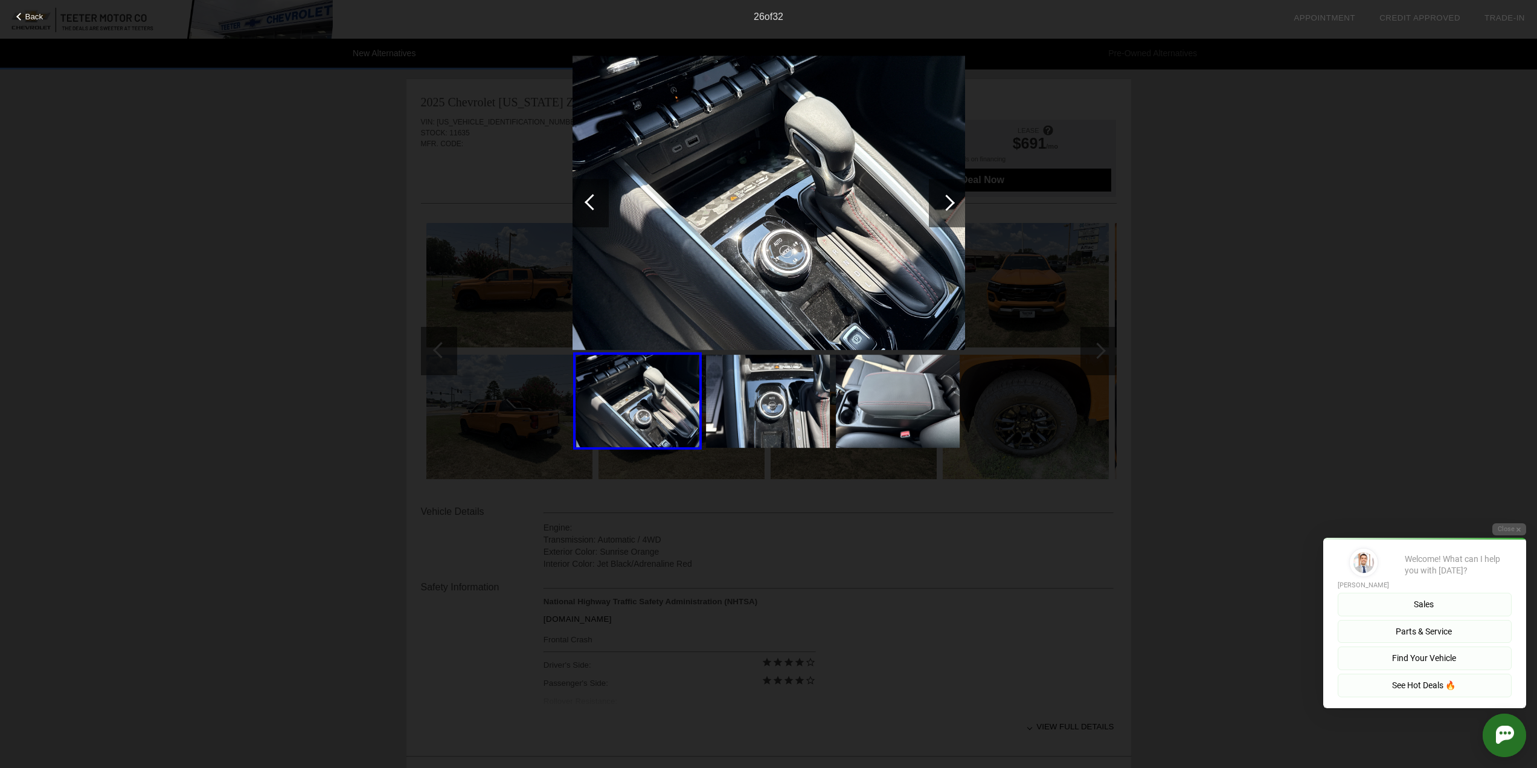
click at [946, 204] on div at bounding box center [946, 202] width 16 height 16
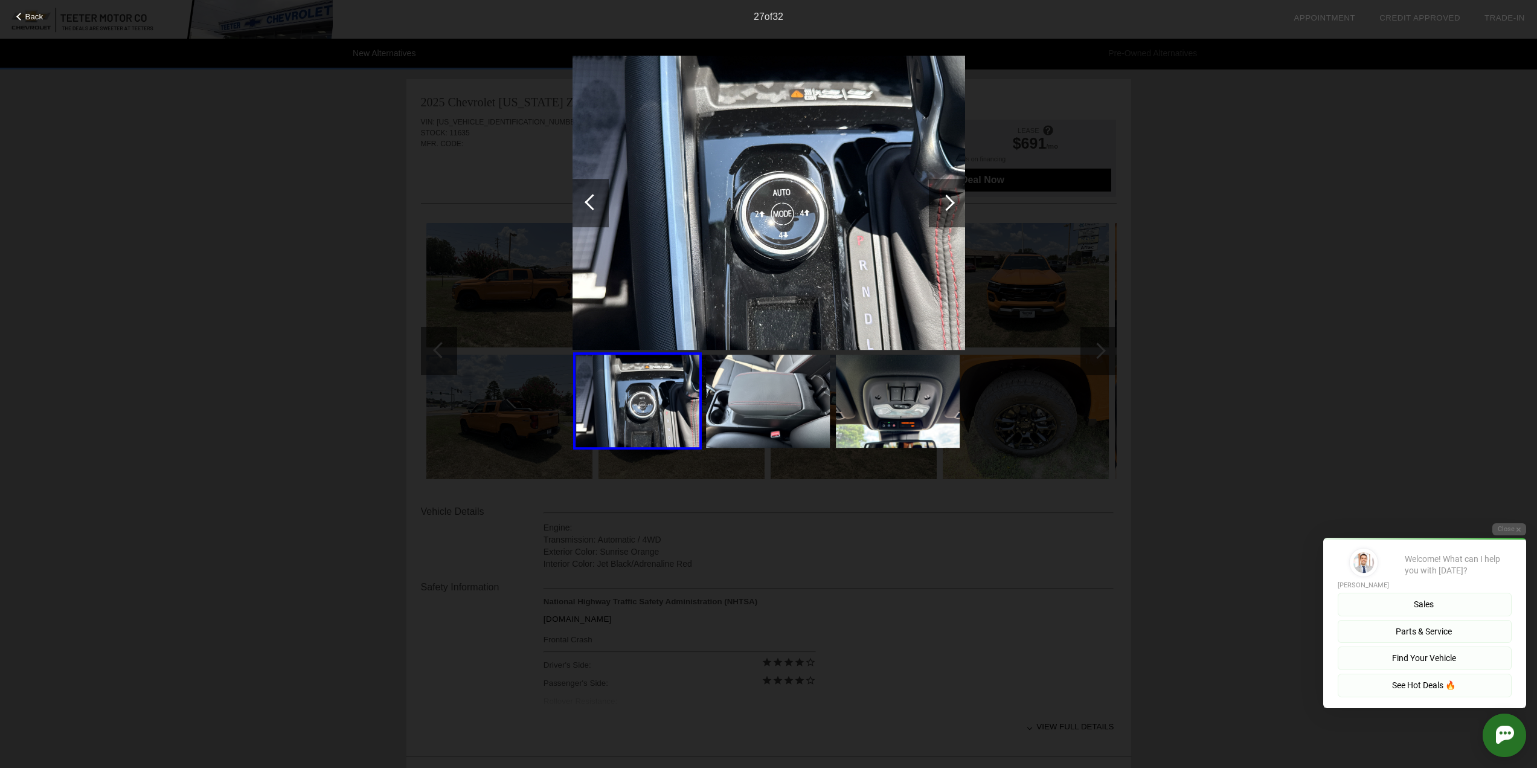
click at [946, 204] on div at bounding box center [946, 202] width 16 height 16
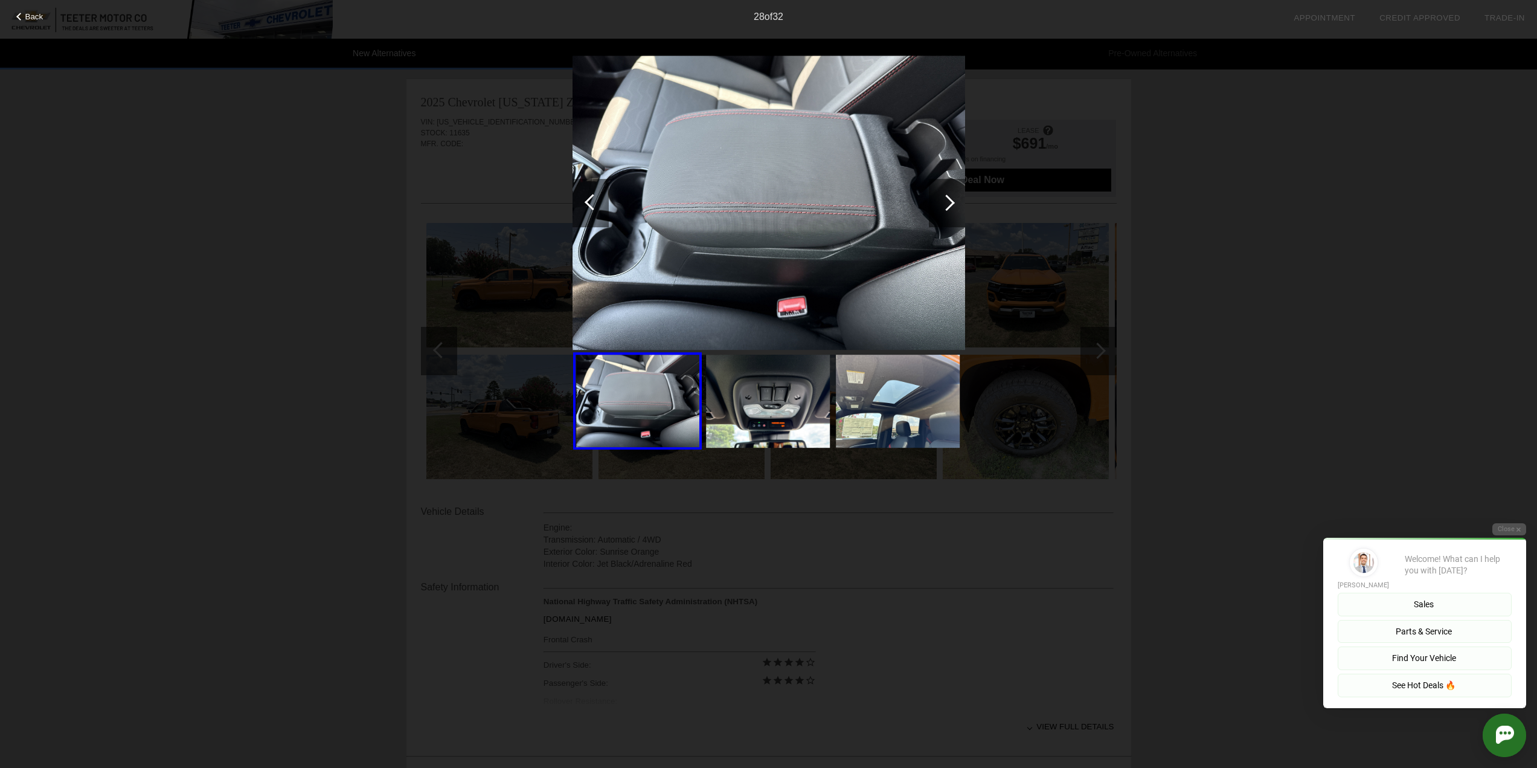
click at [946, 204] on div at bounding box center [946, 202] width 16 height 16
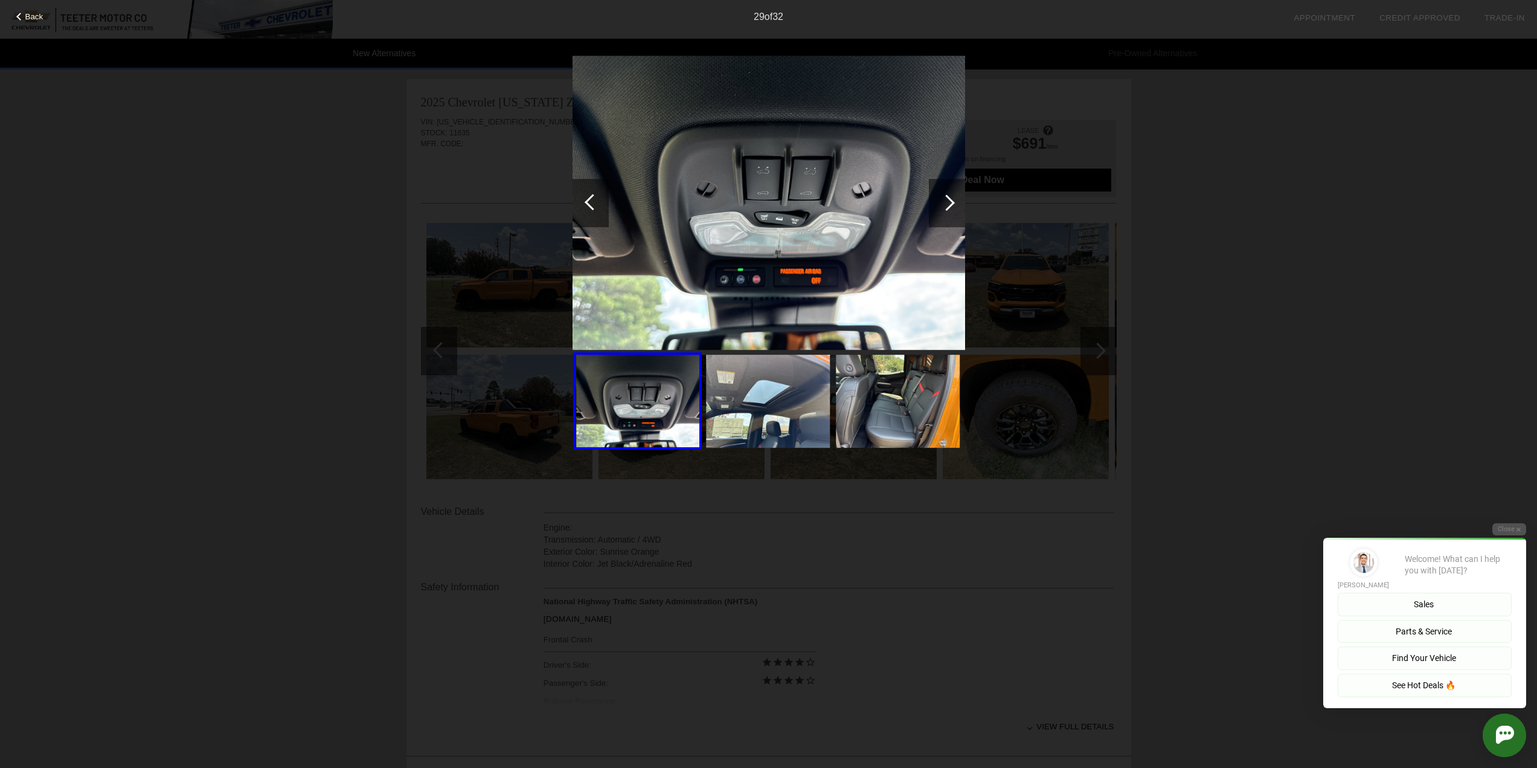
click at [946, 204] on div at bounding box center [946, 202] width 16 height 16
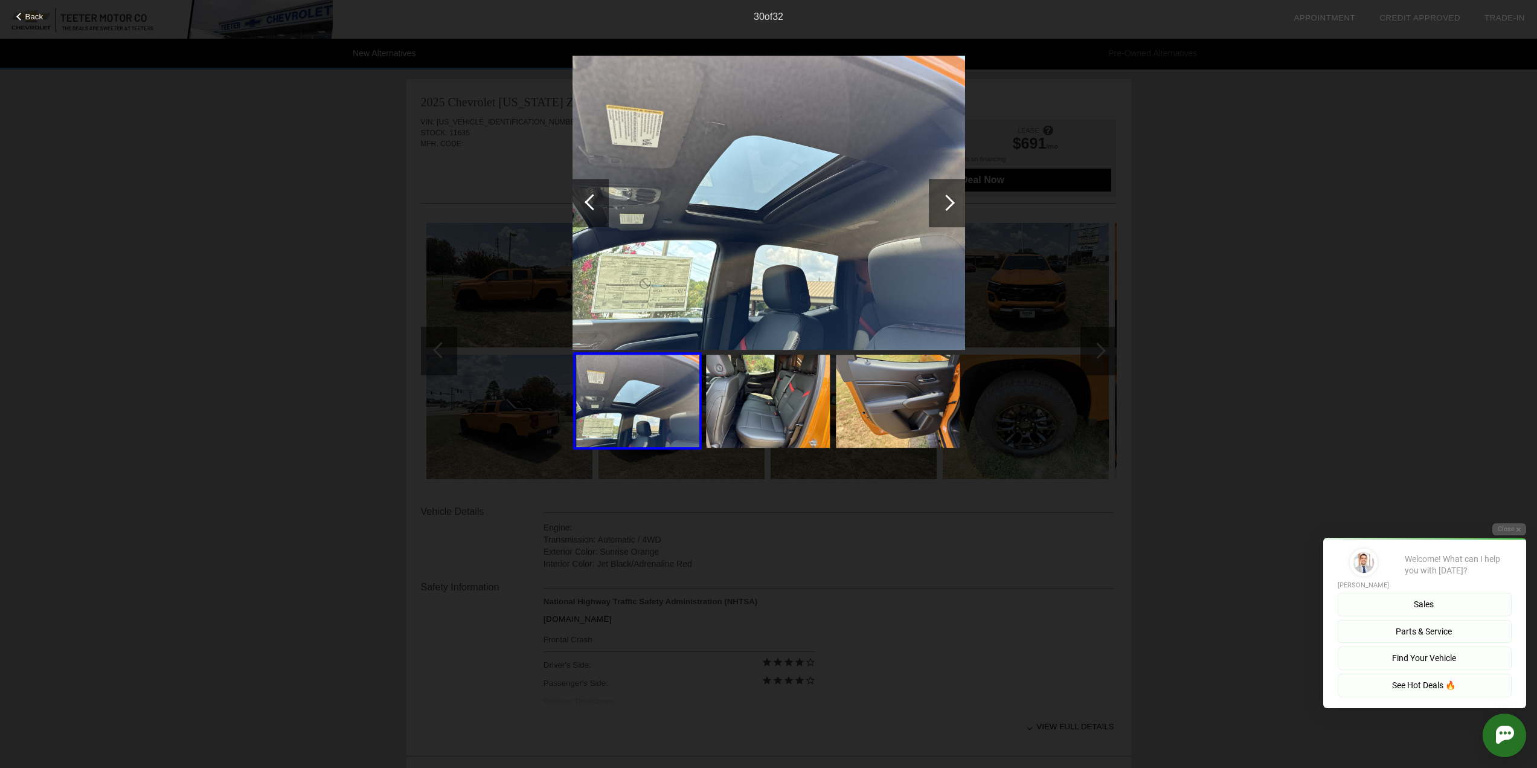
click at [946, 208] on div at bounding box center [946, 202] width 16 height 16
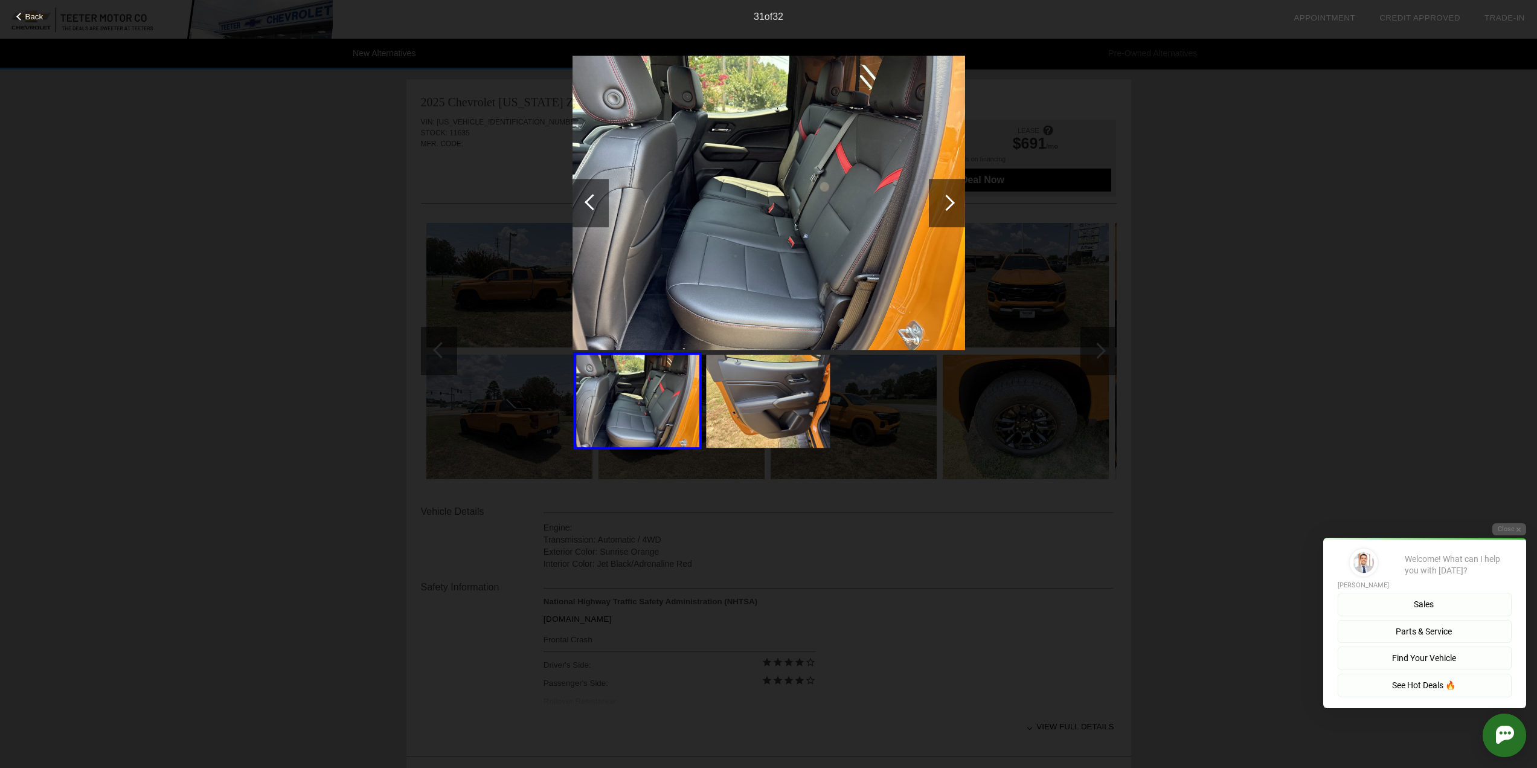
click at [946, 208] on div at bounding box center [946, 202] width 16 height 16
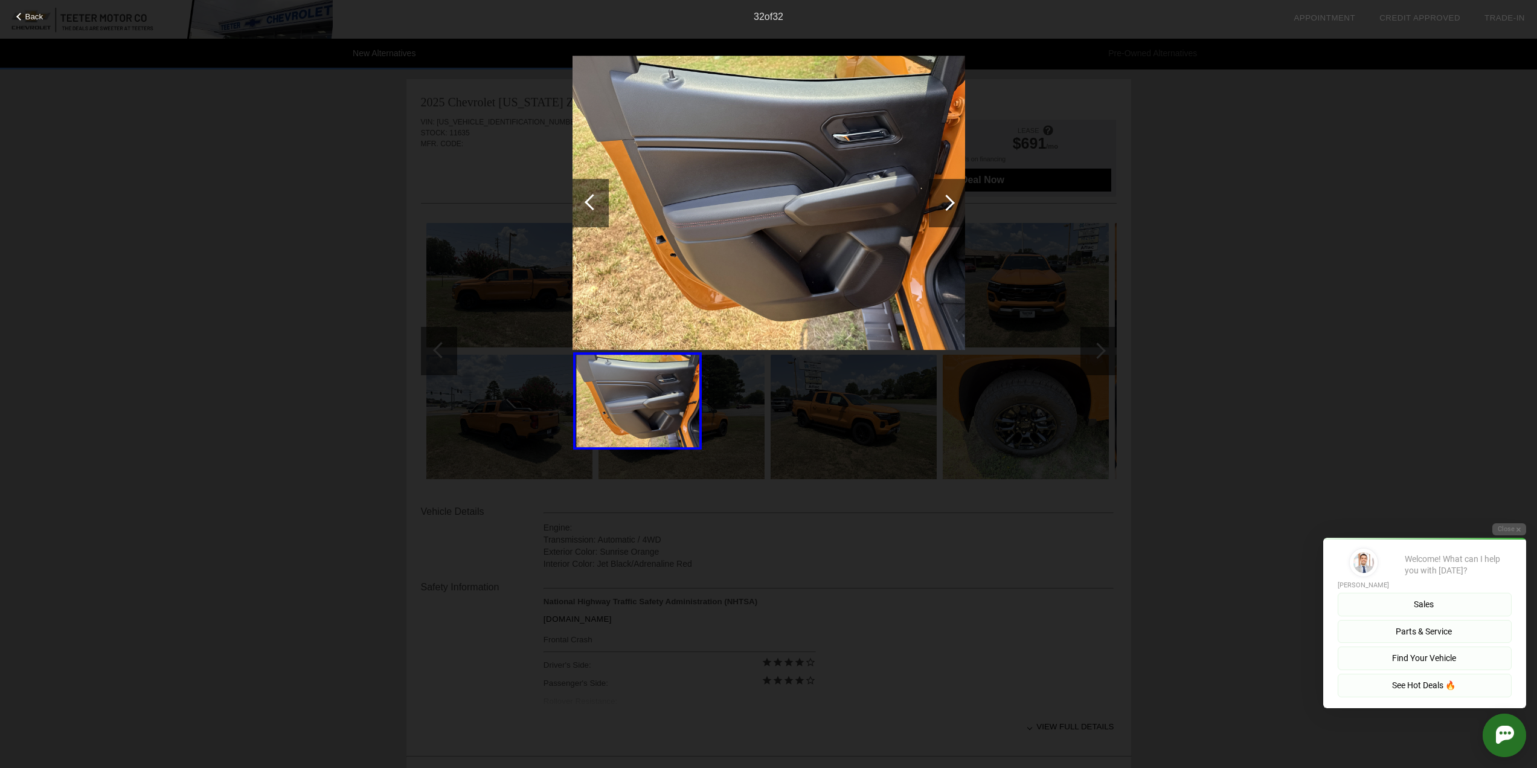
click at [946, 208] on div at bounding box center [946, 202] width 16 height 16
click at [1243, 219] on div "Back 32 of 32" at bounding box center [768, 384] width 1537 height 768
click at [664, 407] on div at bounding box center [637, 400] width 129 height 97
click at [24, 16] on div "Back" at bounding box center [30, 15] width 60 height 6
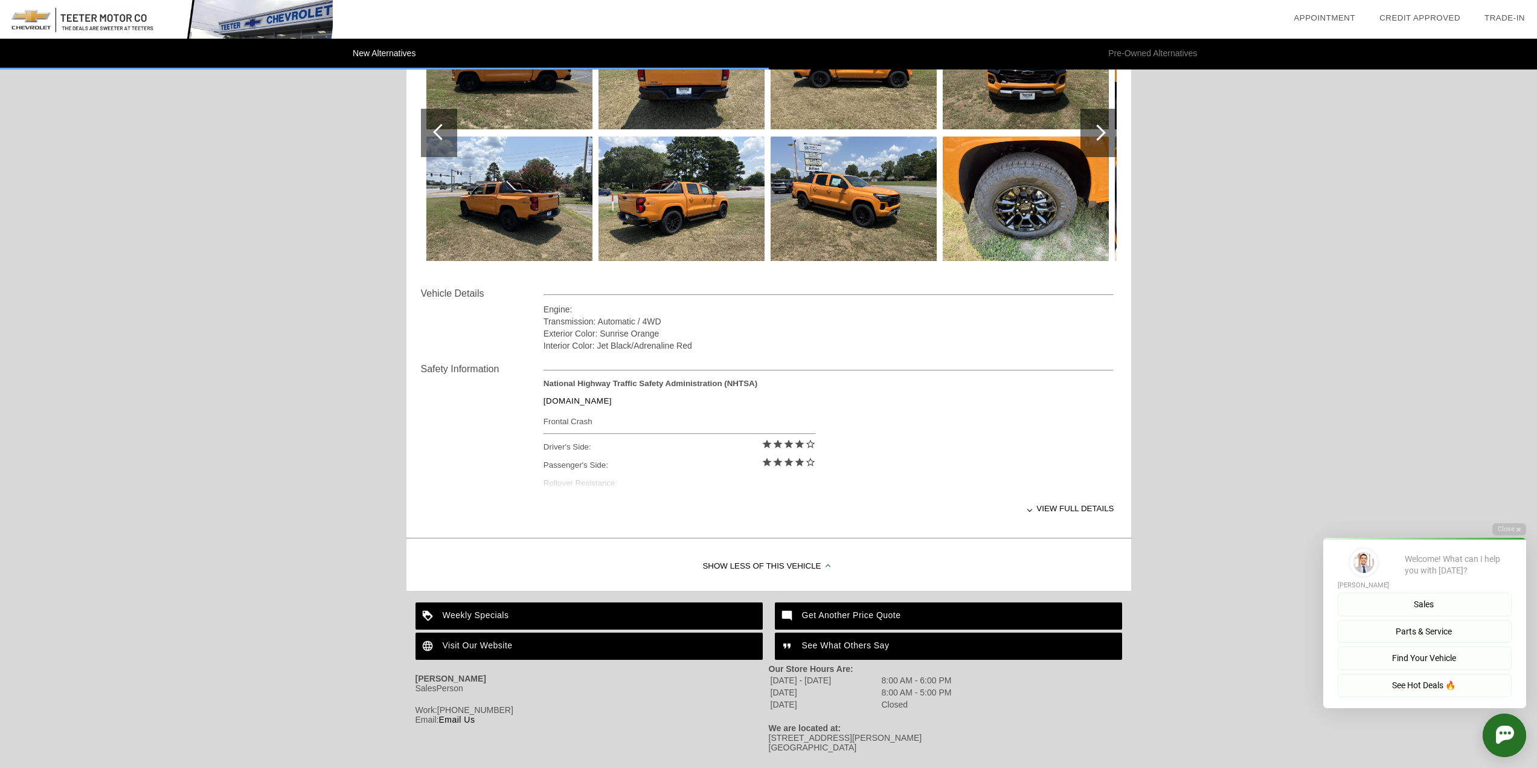
scroll to position [239, 0]
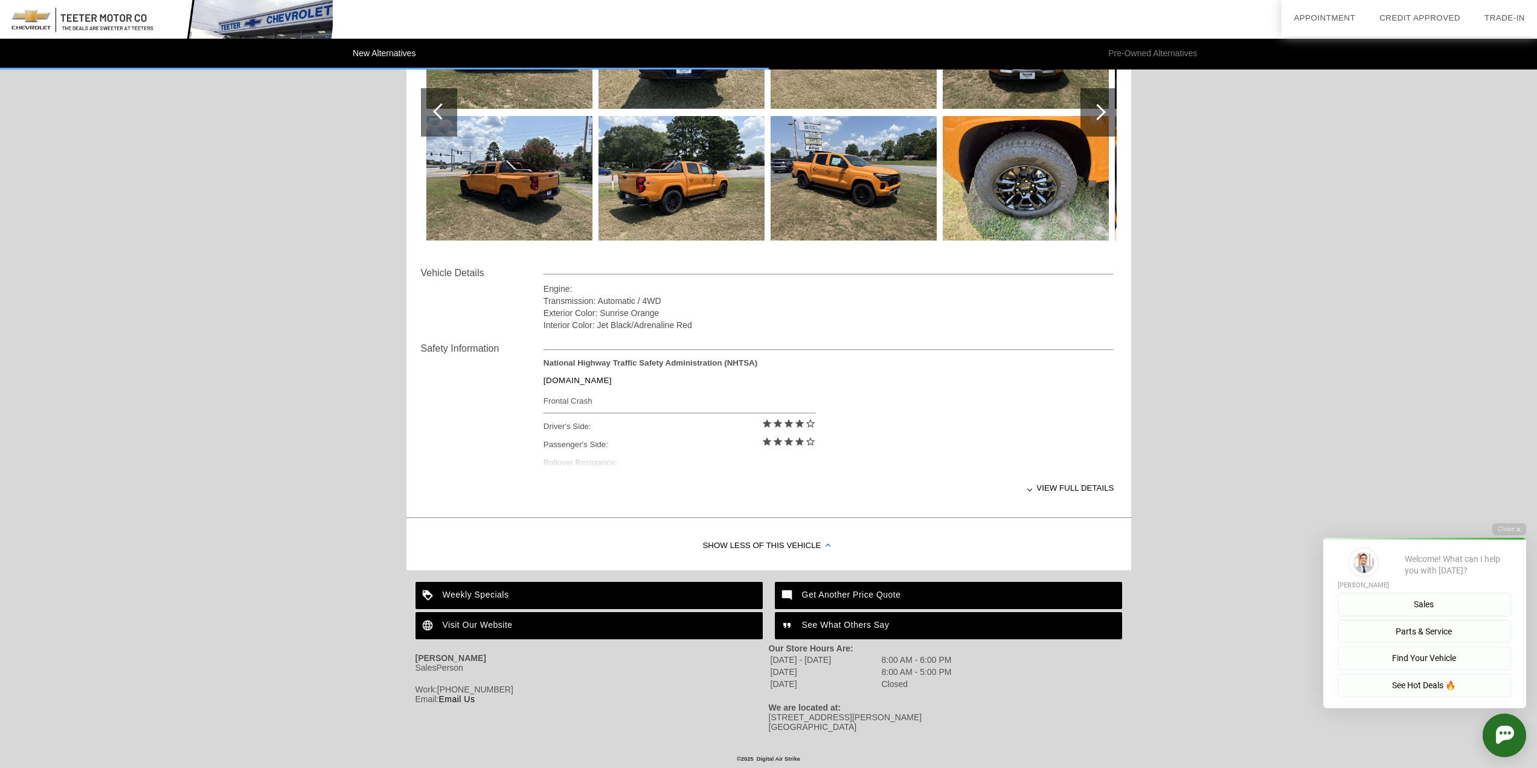
click at [1055, 488] on div "View full details" at bounding box center [828, 488] width 571 height 30
click at [504, 629] on div "Visit Our Website" at bounding box center [588, 625] width 347 height 27
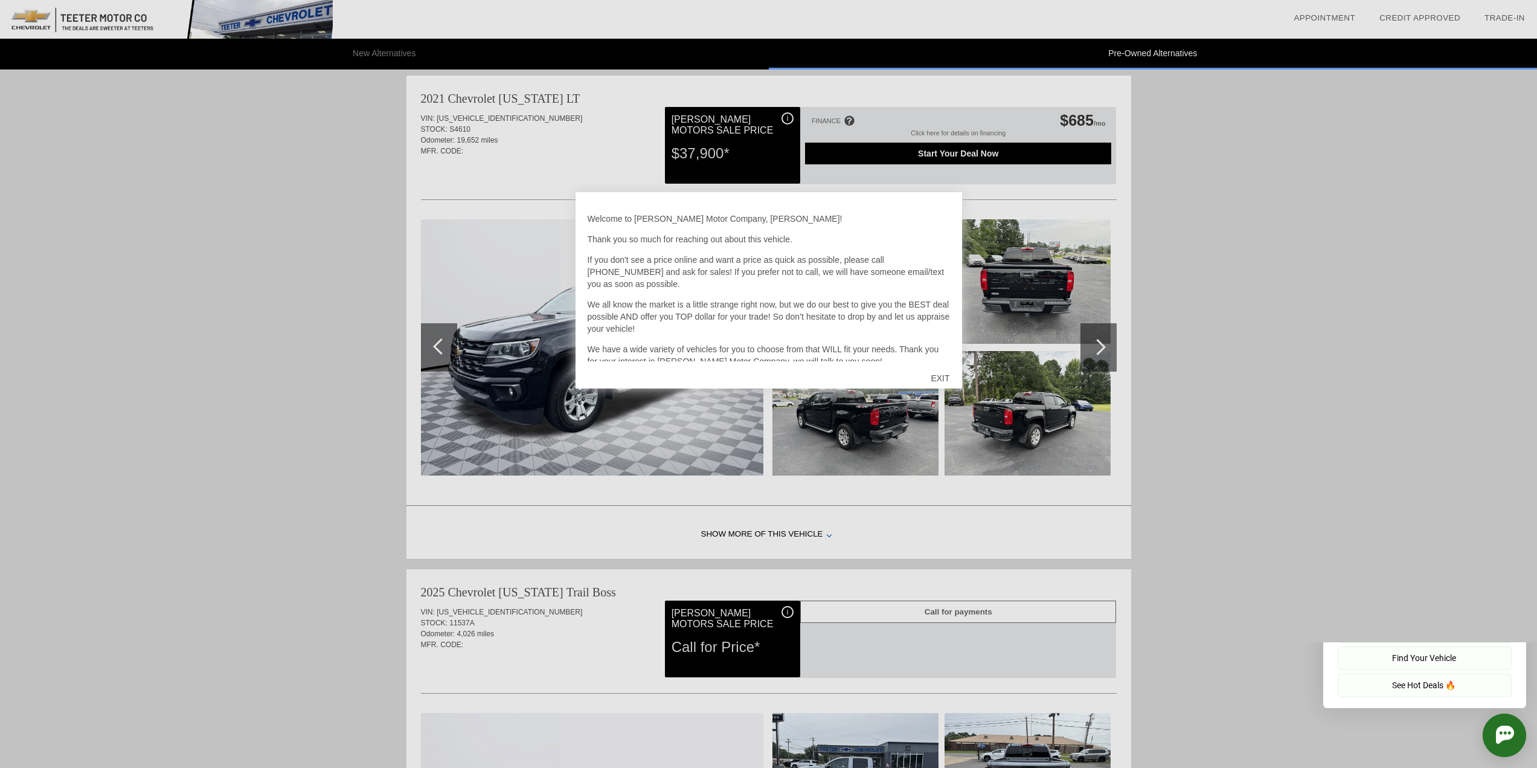
click at [939, 377] on div "EXIT" at bounding box center [939, 378] width 43 height 36
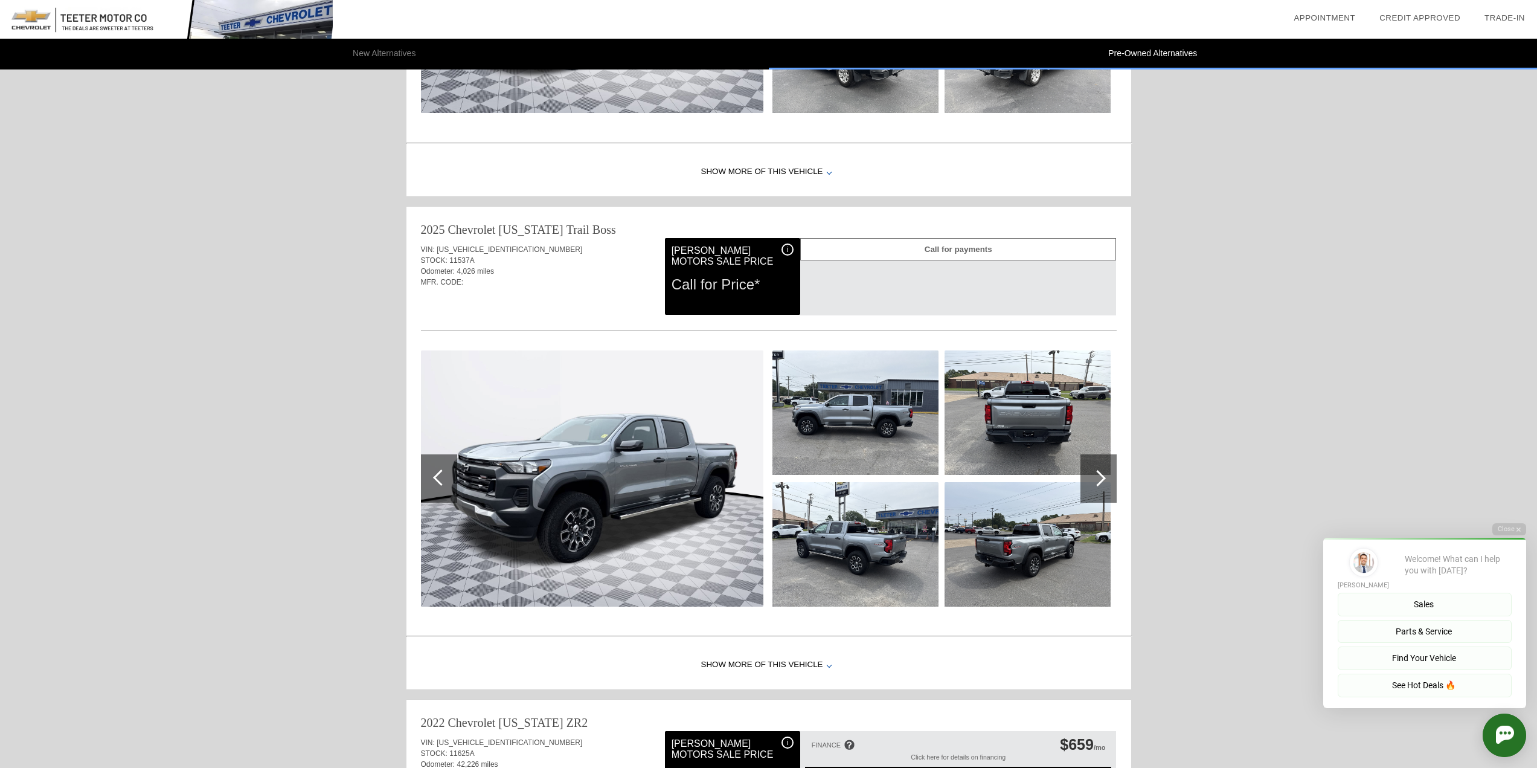
scroll to position [1166, 0]
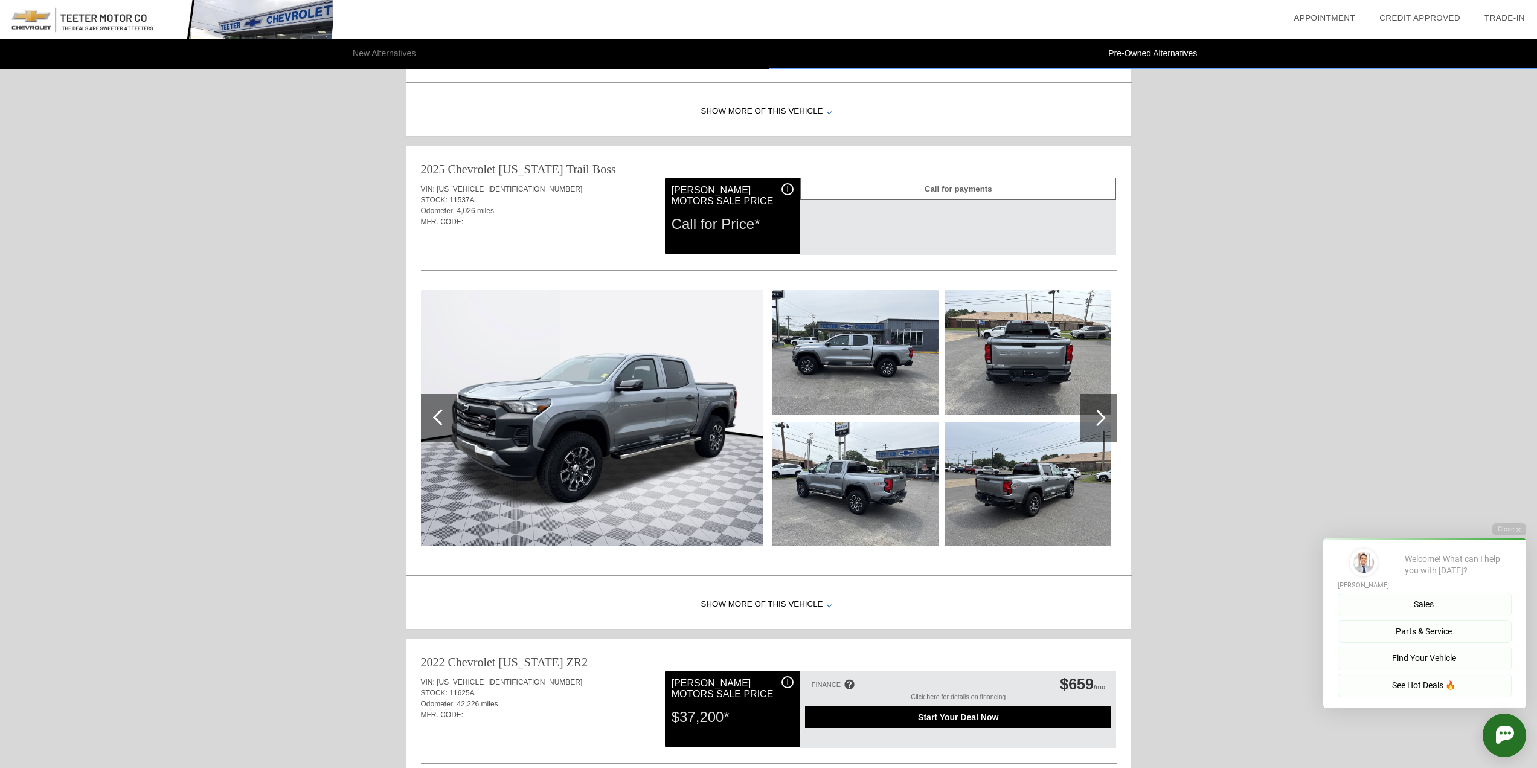
click at [749, 411] on img at bounding box center [592, 418] width 342 height 256
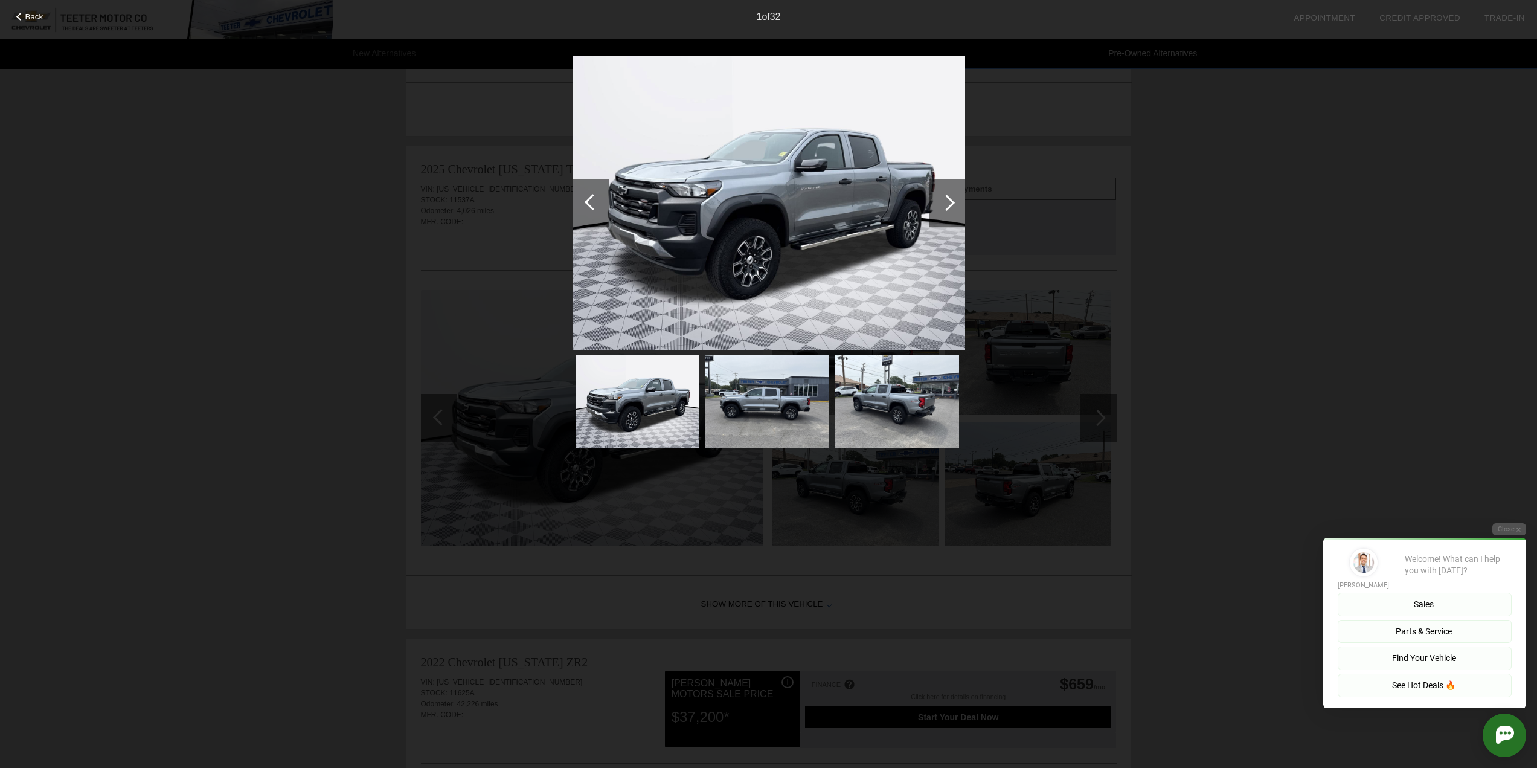
click at [935, 202] on div at bounding box center [947, 203] width 36 height 48
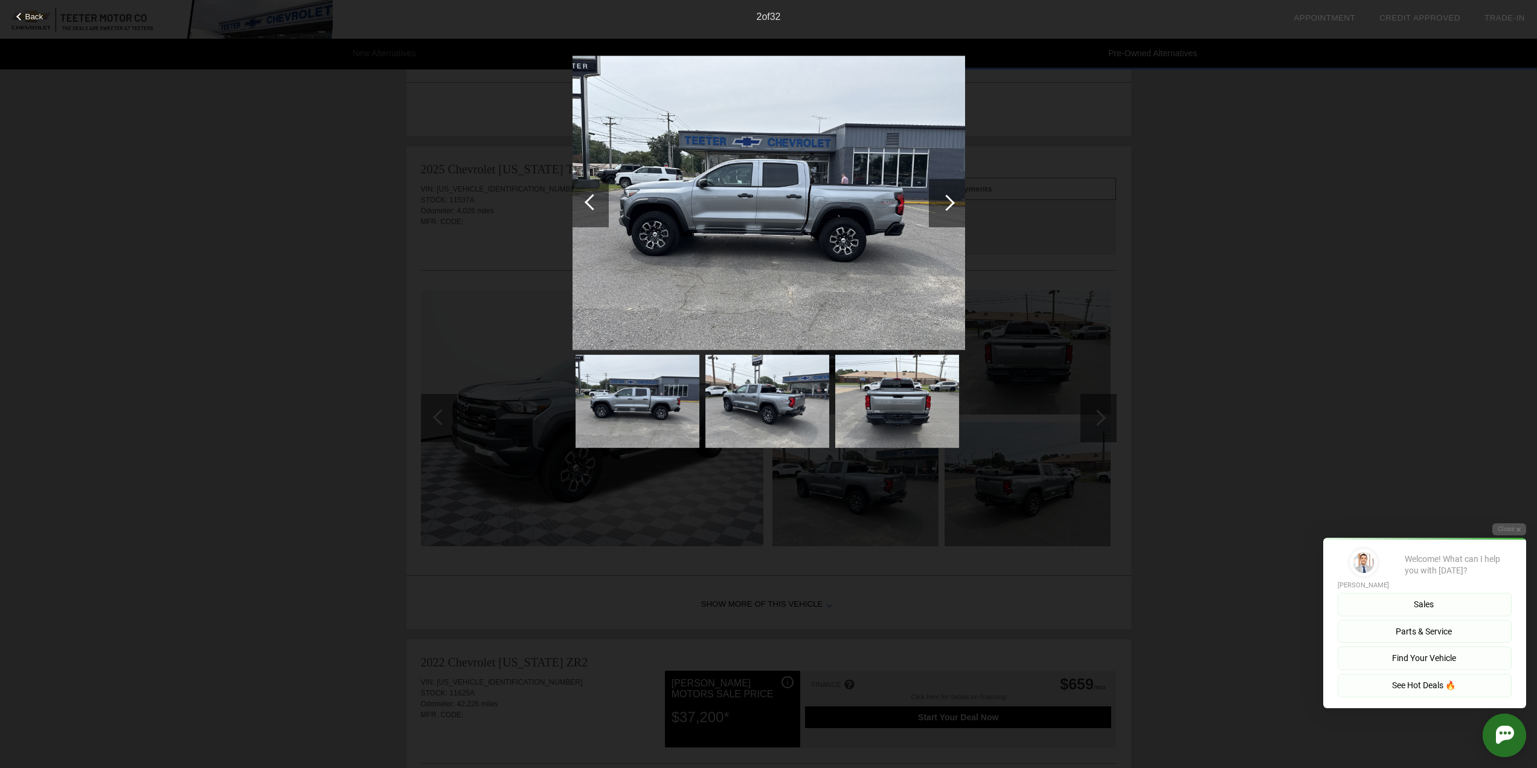
click at [937, 202] on div at bounding box center [947, 203] width 36 height 48
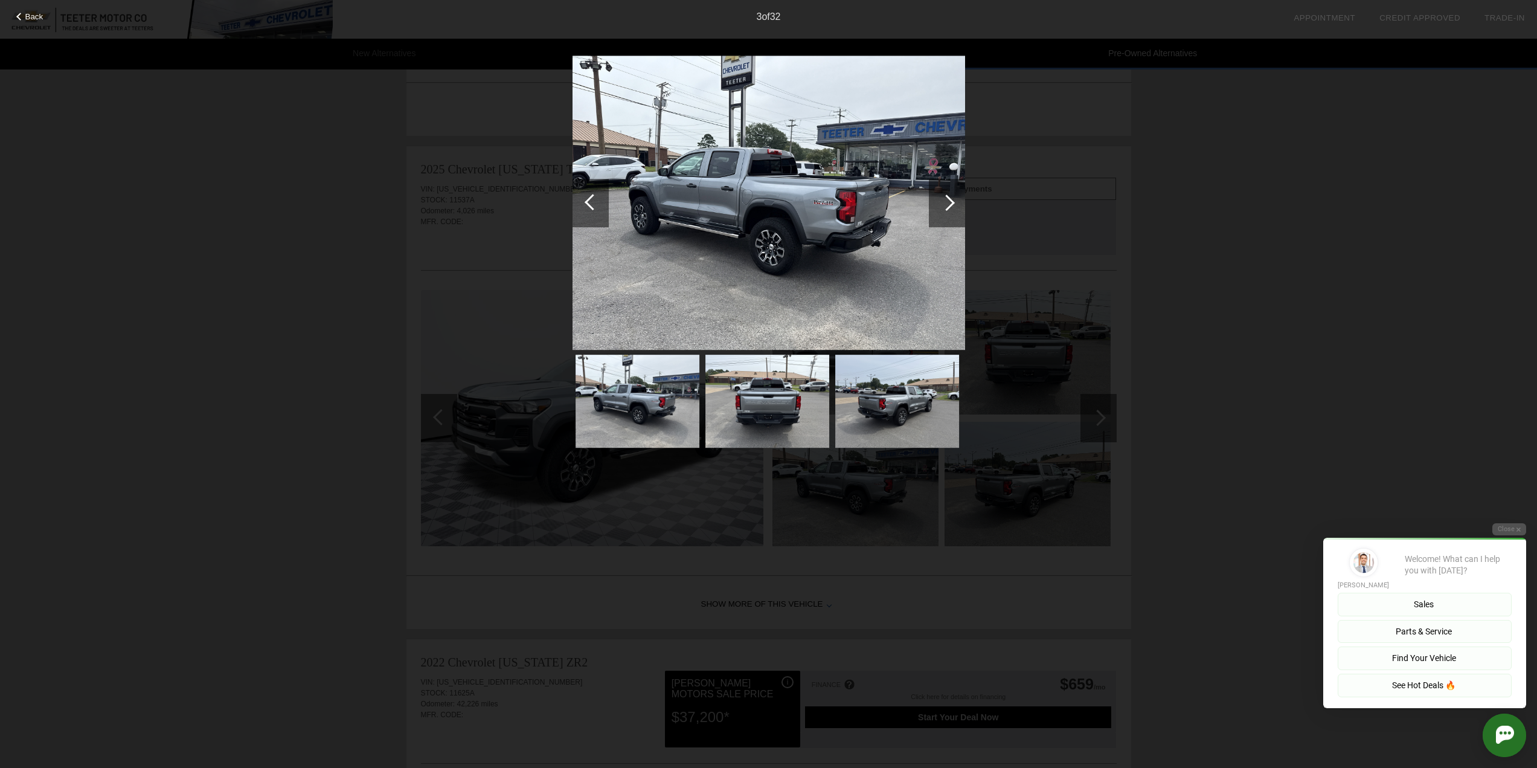
click at [937, 202] on div at bounding box center [947, 203] width 36 height 48
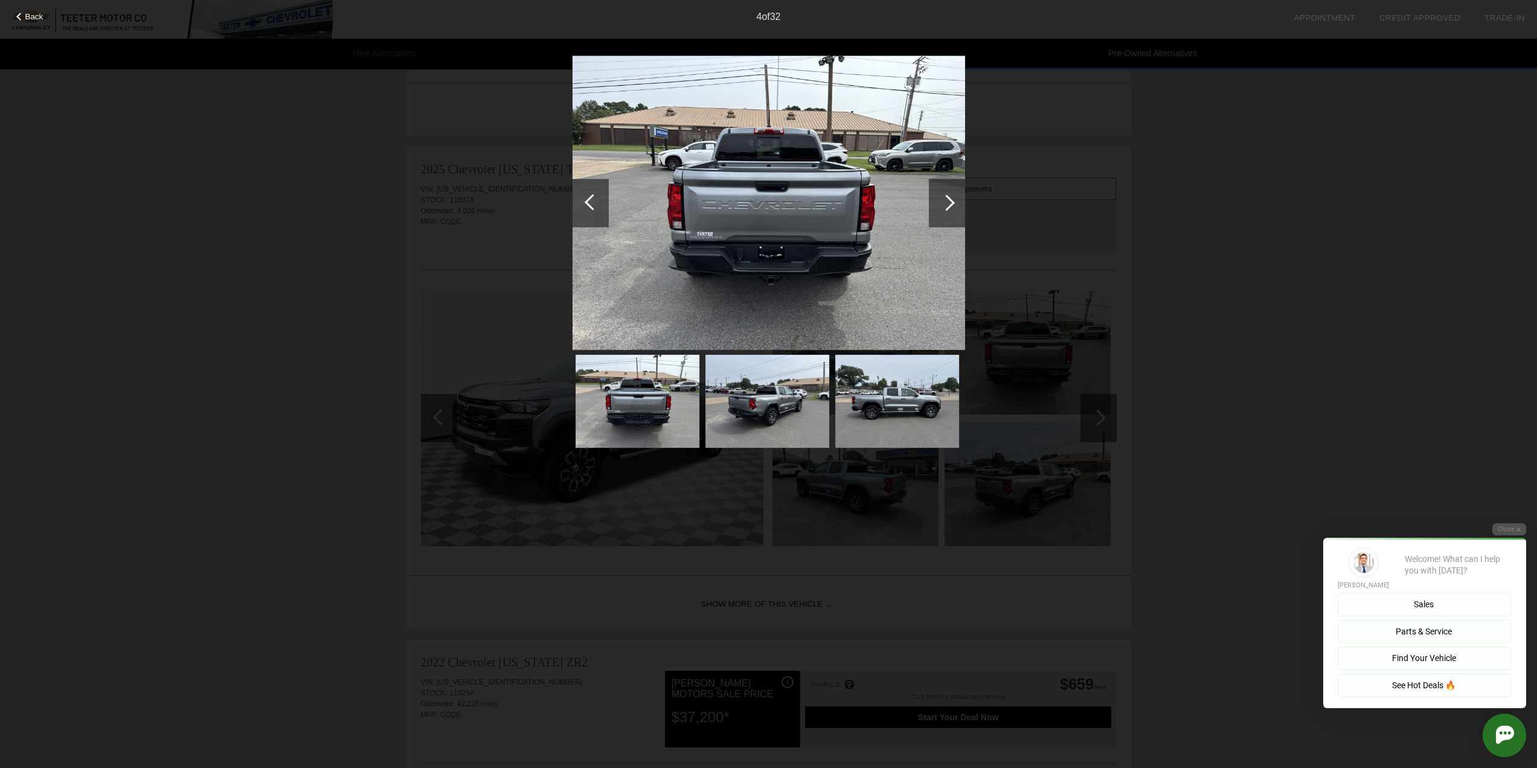
click at [937, 202] on div at bounding box center [947, 203] width 36 height 48
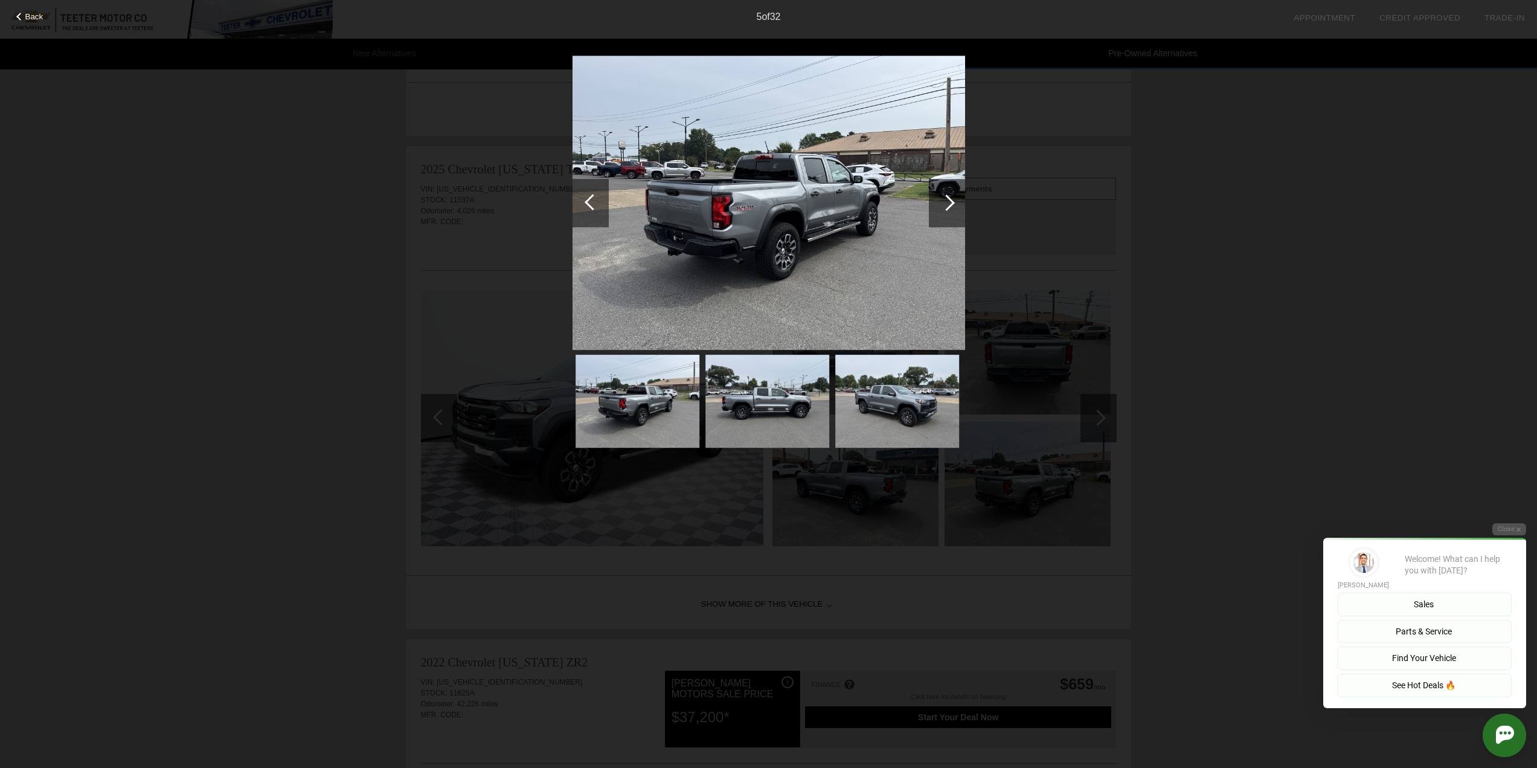
click at [937, 202] on div at bounding box center [947, 203] width 36 height 48
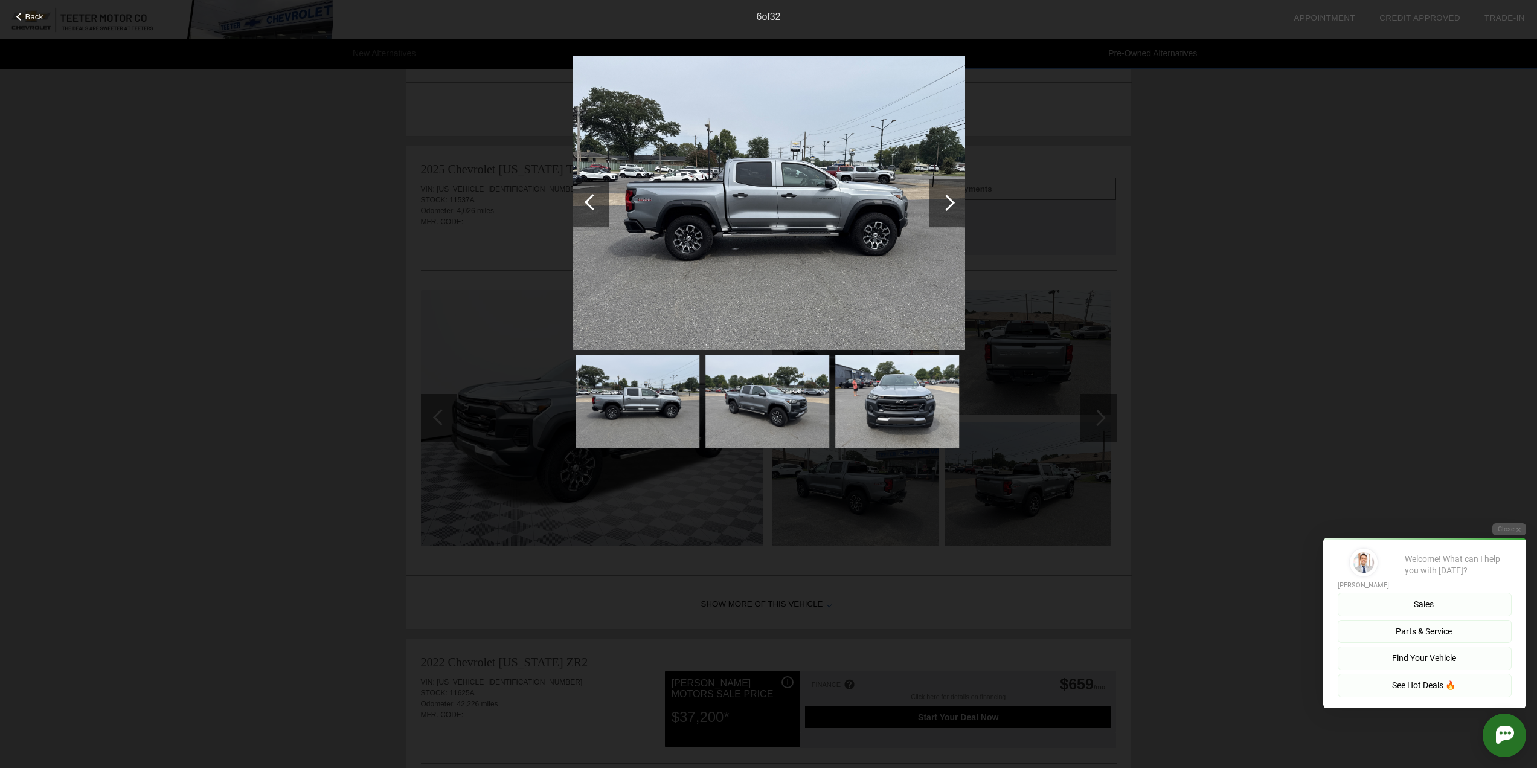
click at [937, 202] on div at bounding box center [947, 203] width 36 height 48
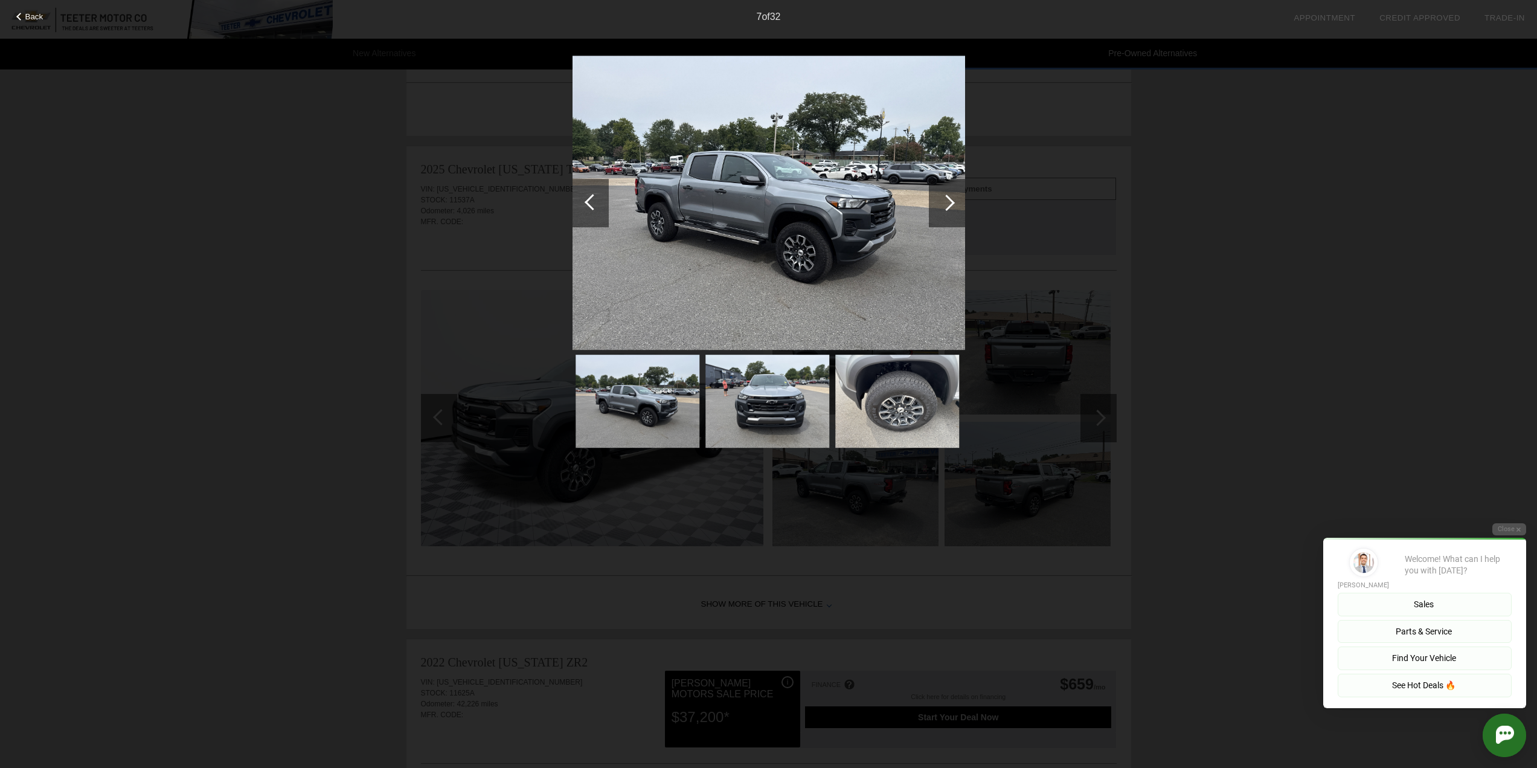
click at [937, 202] on div at bounding box center [947, 203] width 36 height 48
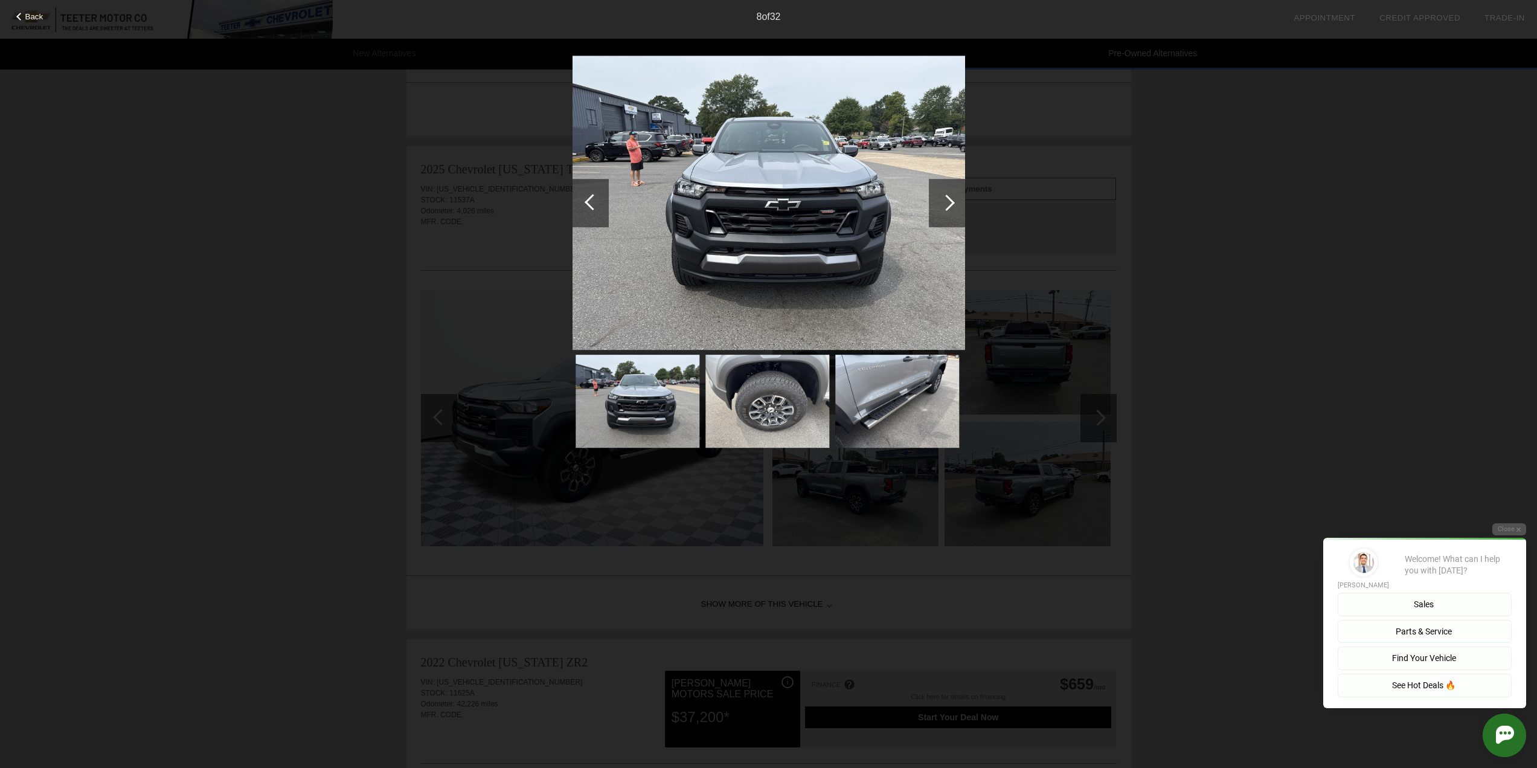
click at [937, 202] on div at bounding box center [947, 203] width 36 height 48
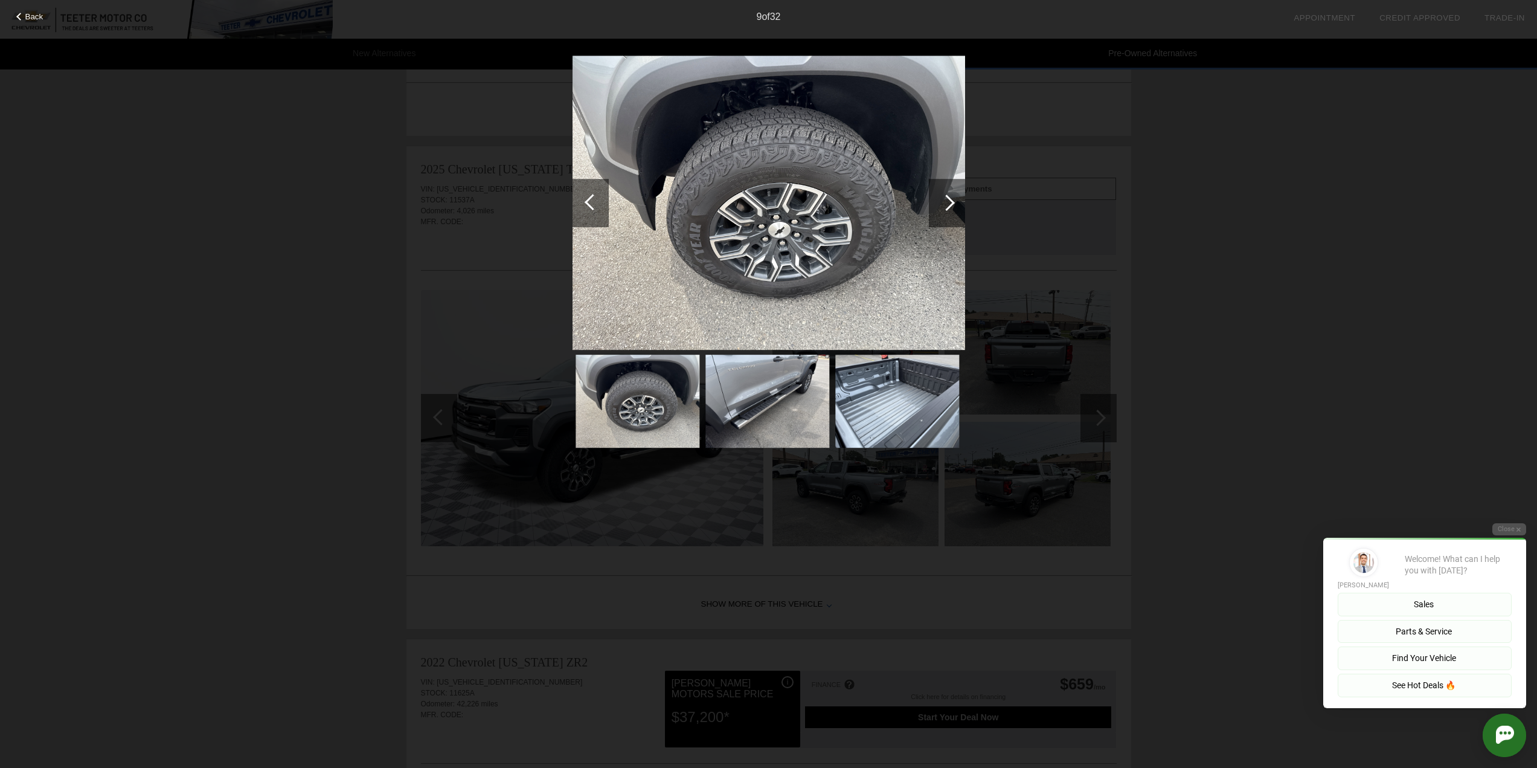
click at [937, 202] on div at bounding box center [947, 203] width 36 height 48
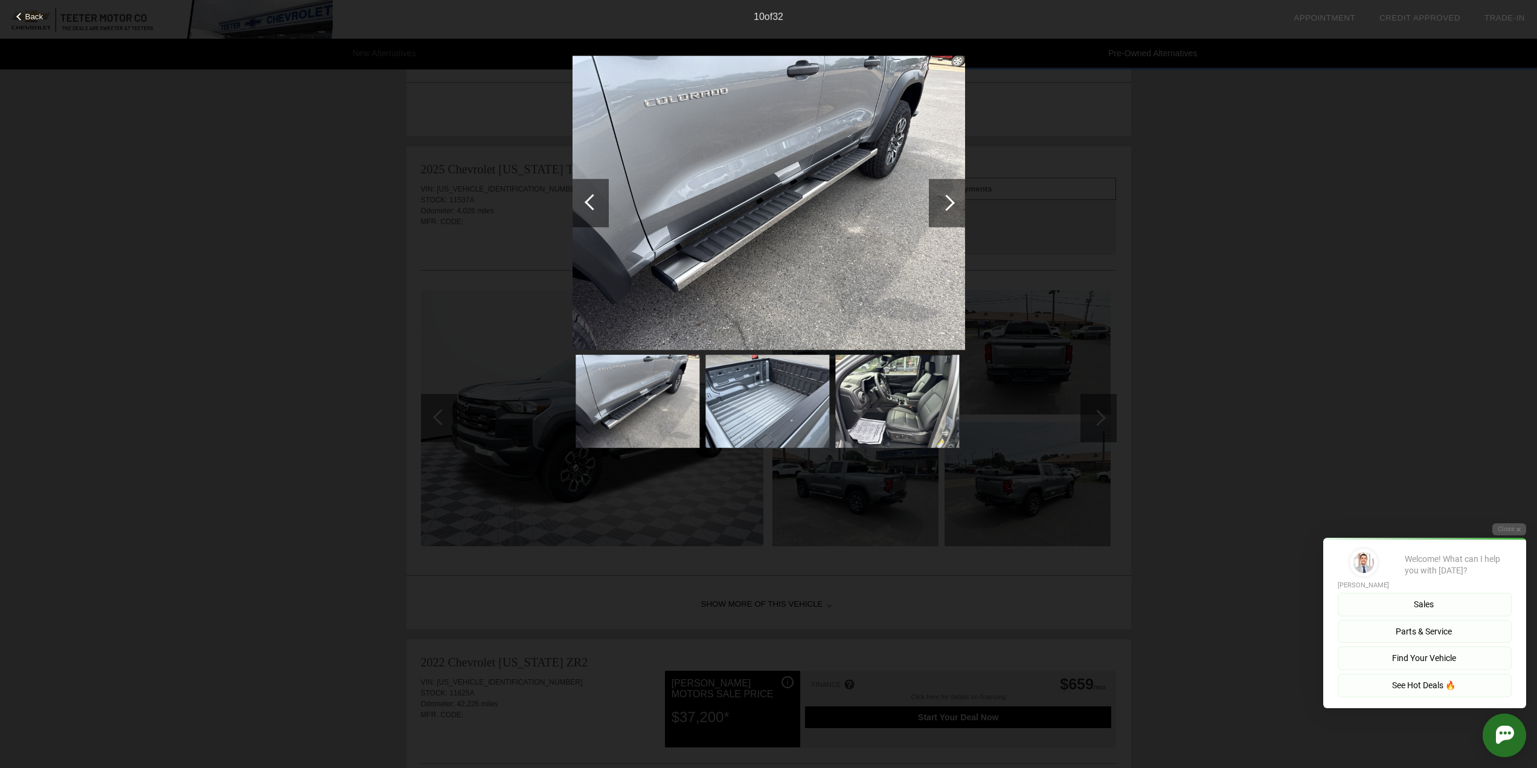
click at [937, 202] on div at bounding box center [947, 203] width 36 height 48
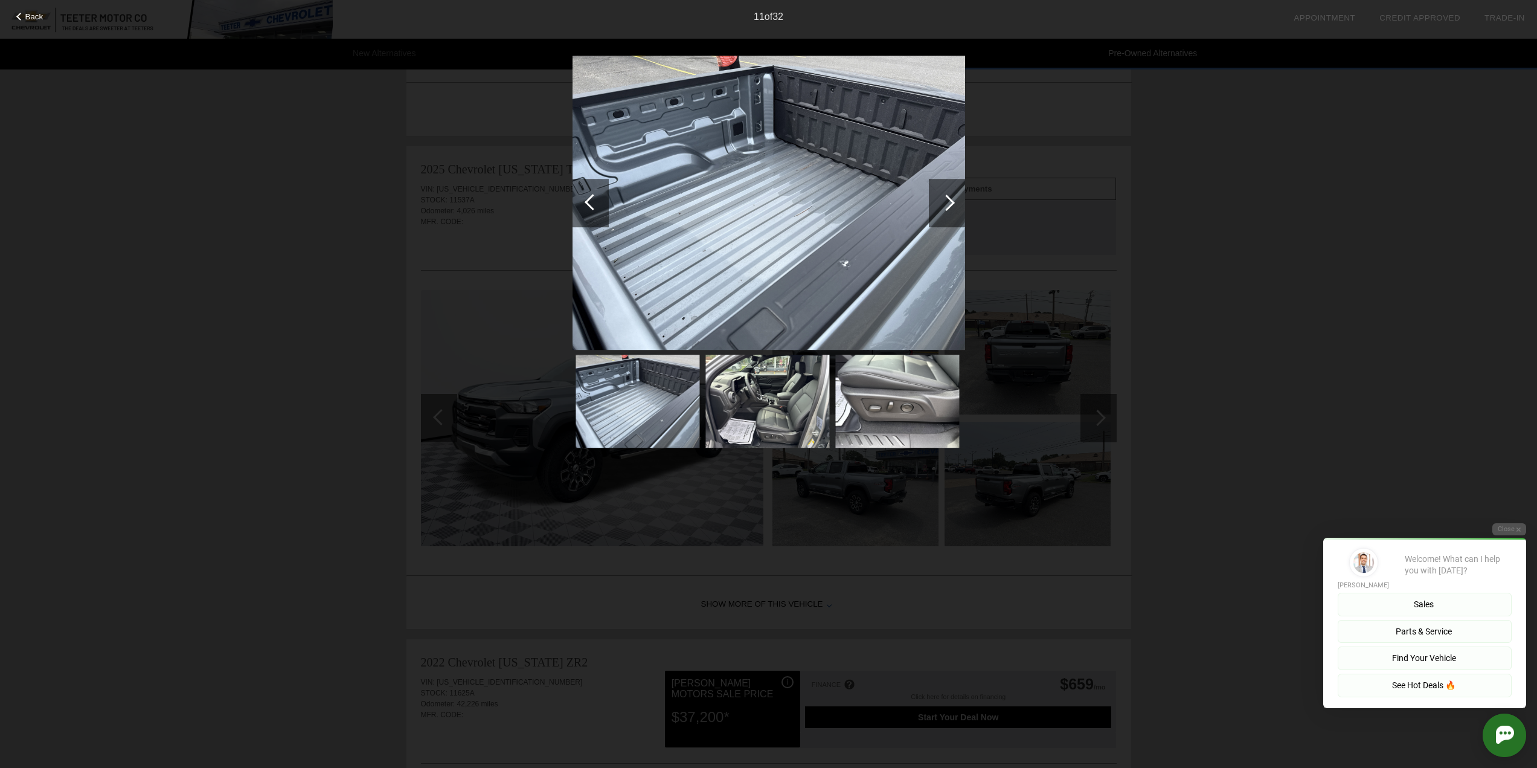
click at [937, 202] on div at bounding box center [947, 203] width 36 height 48
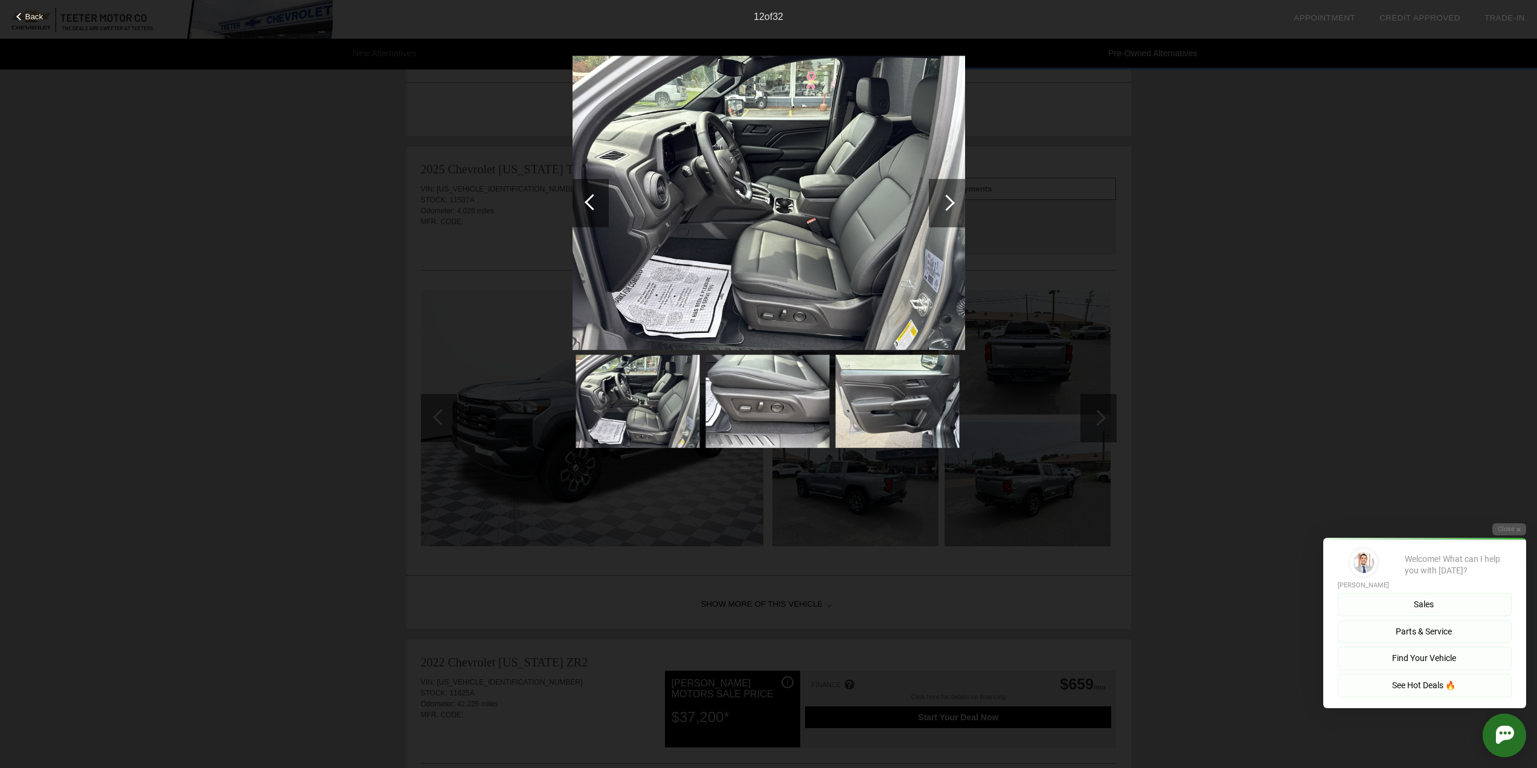
click at [937, 202] on div at bounding box center [947, 203] width 36 height 48
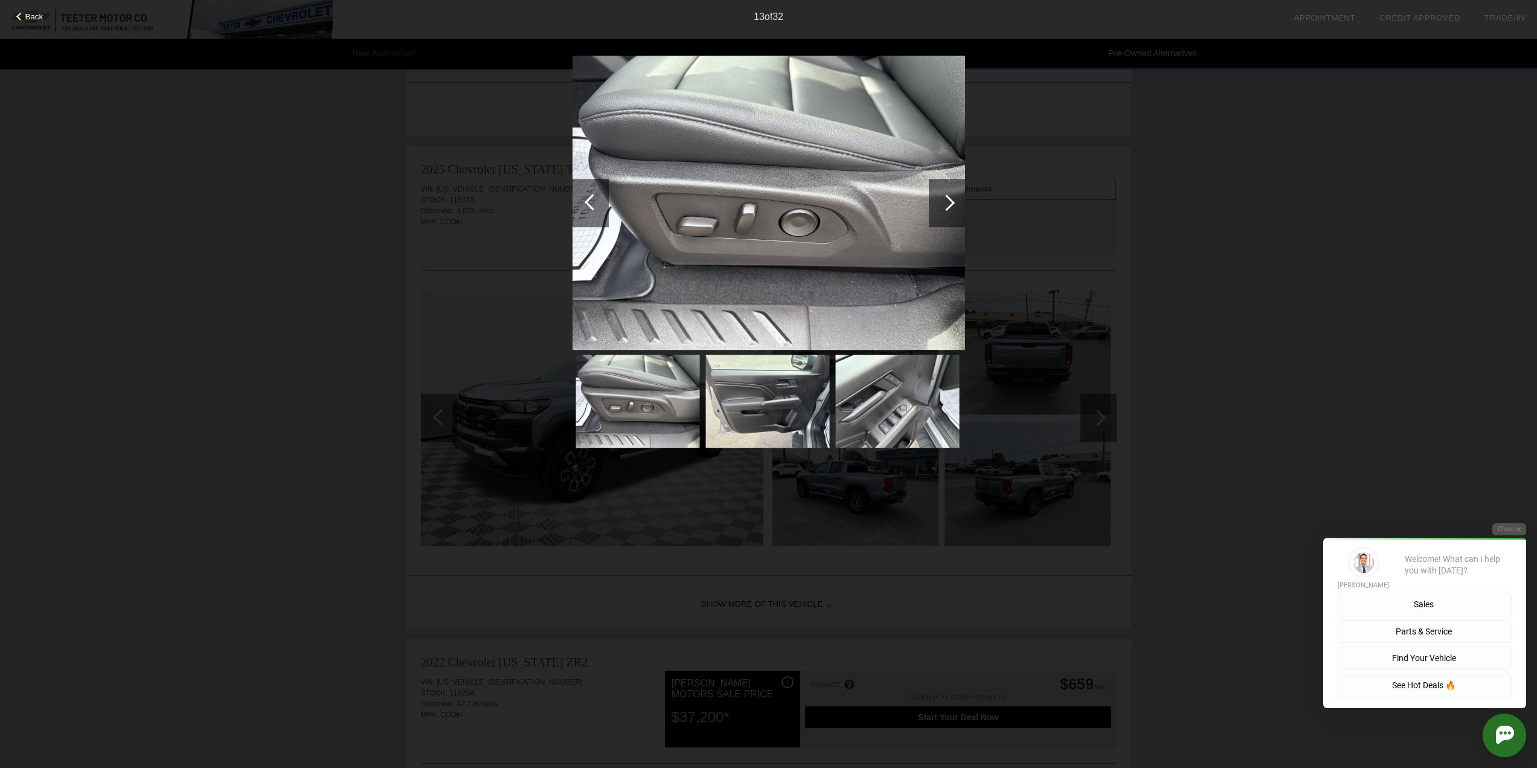
click at [937, 202] on div at bounding box center [947, 203] width 36 height 48
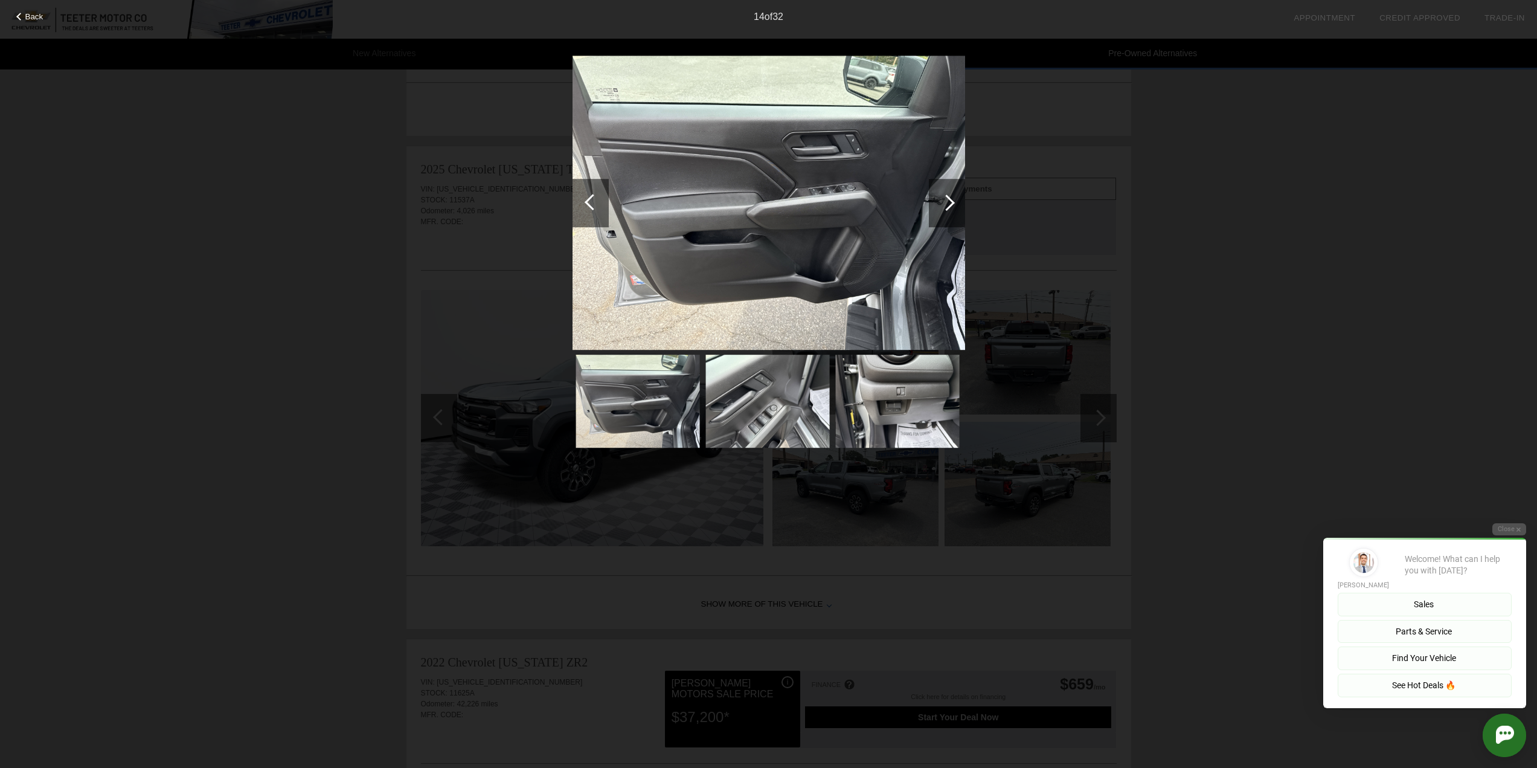
click at [937, 202] on div at bounding box center [947, 203] width 36 height 48
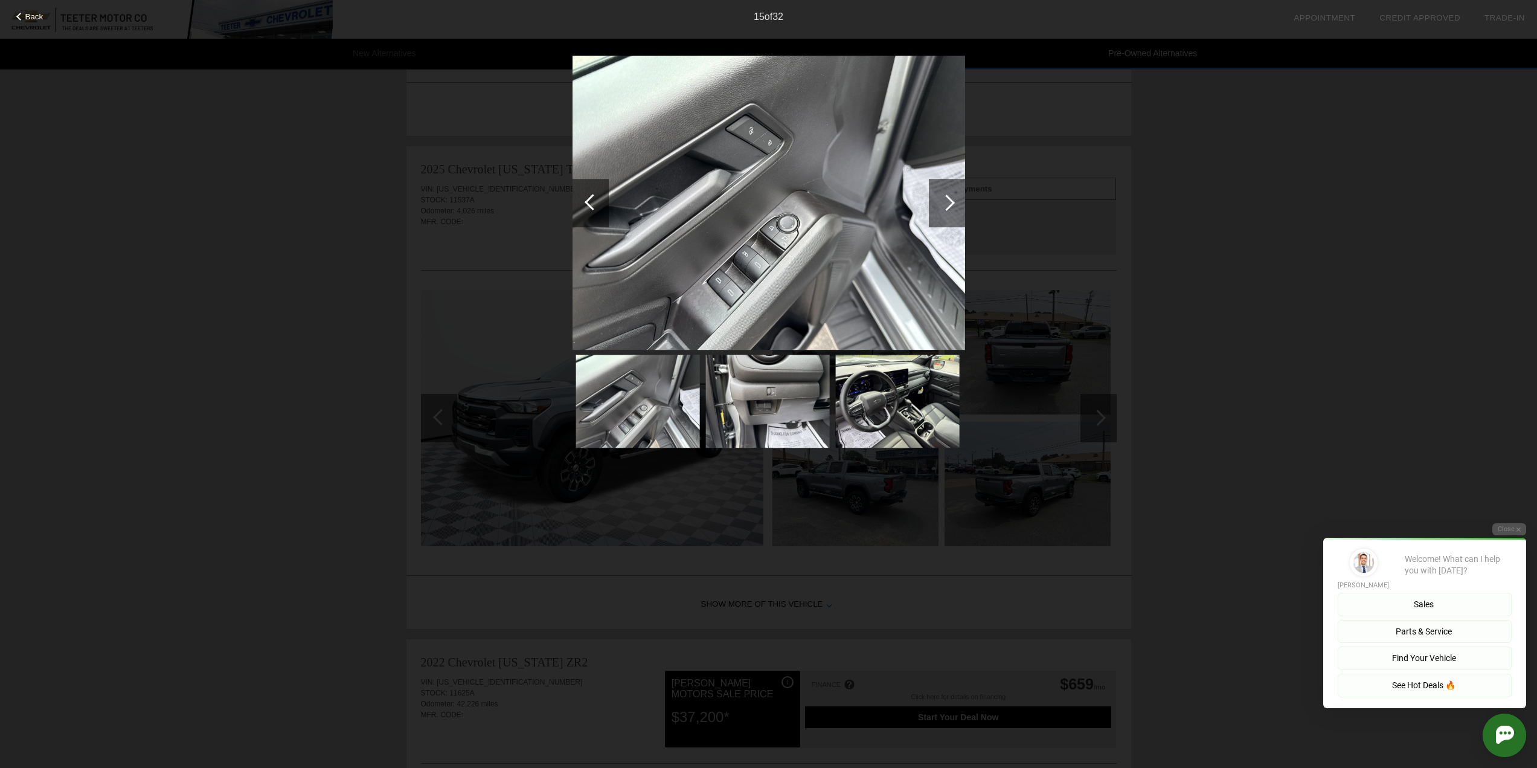
click at [937, 202] on div at bounding box center [947, 203] width 36 height 48
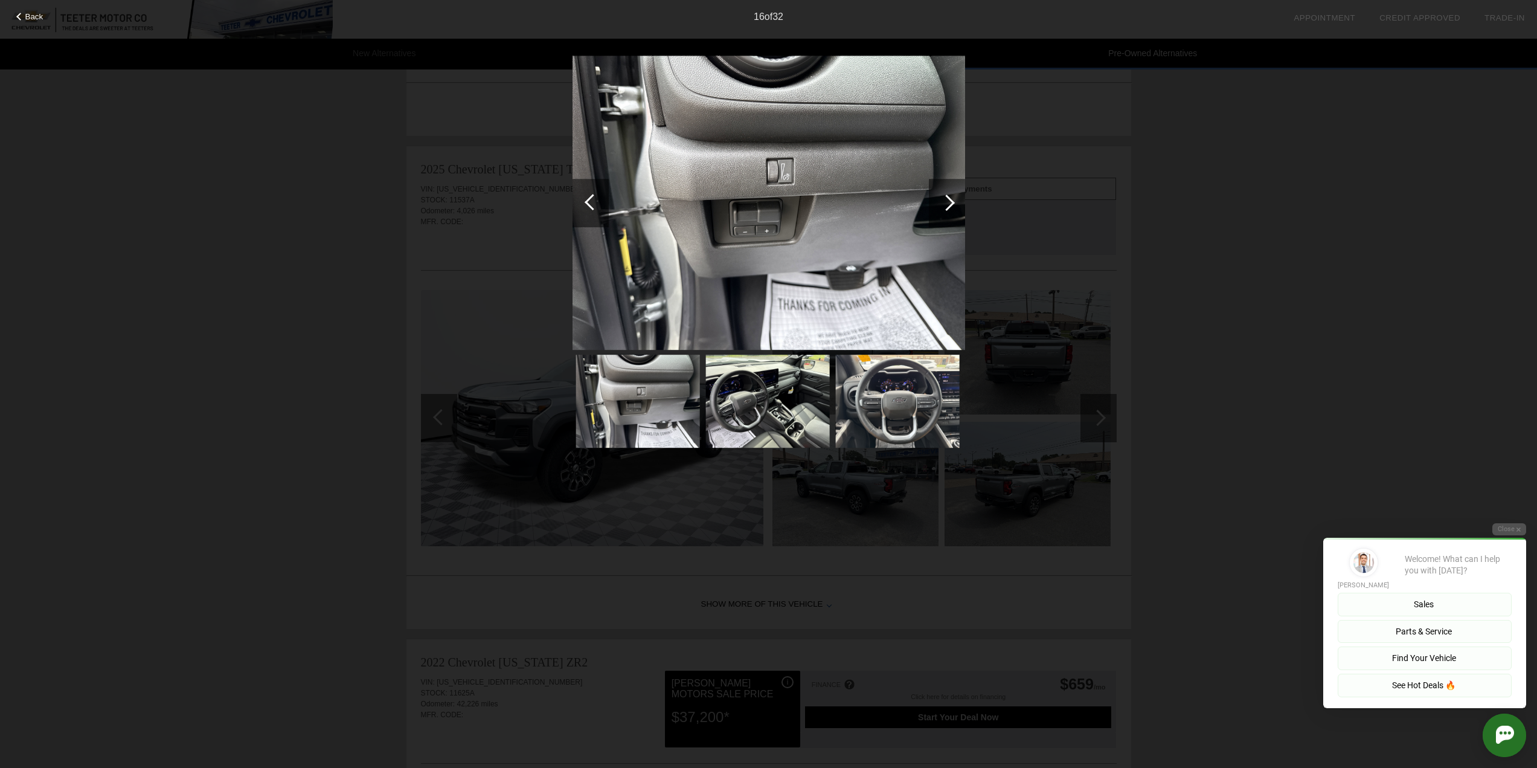
click at [937, 202] on div at bounding box center [947, 203] width 36 height 48
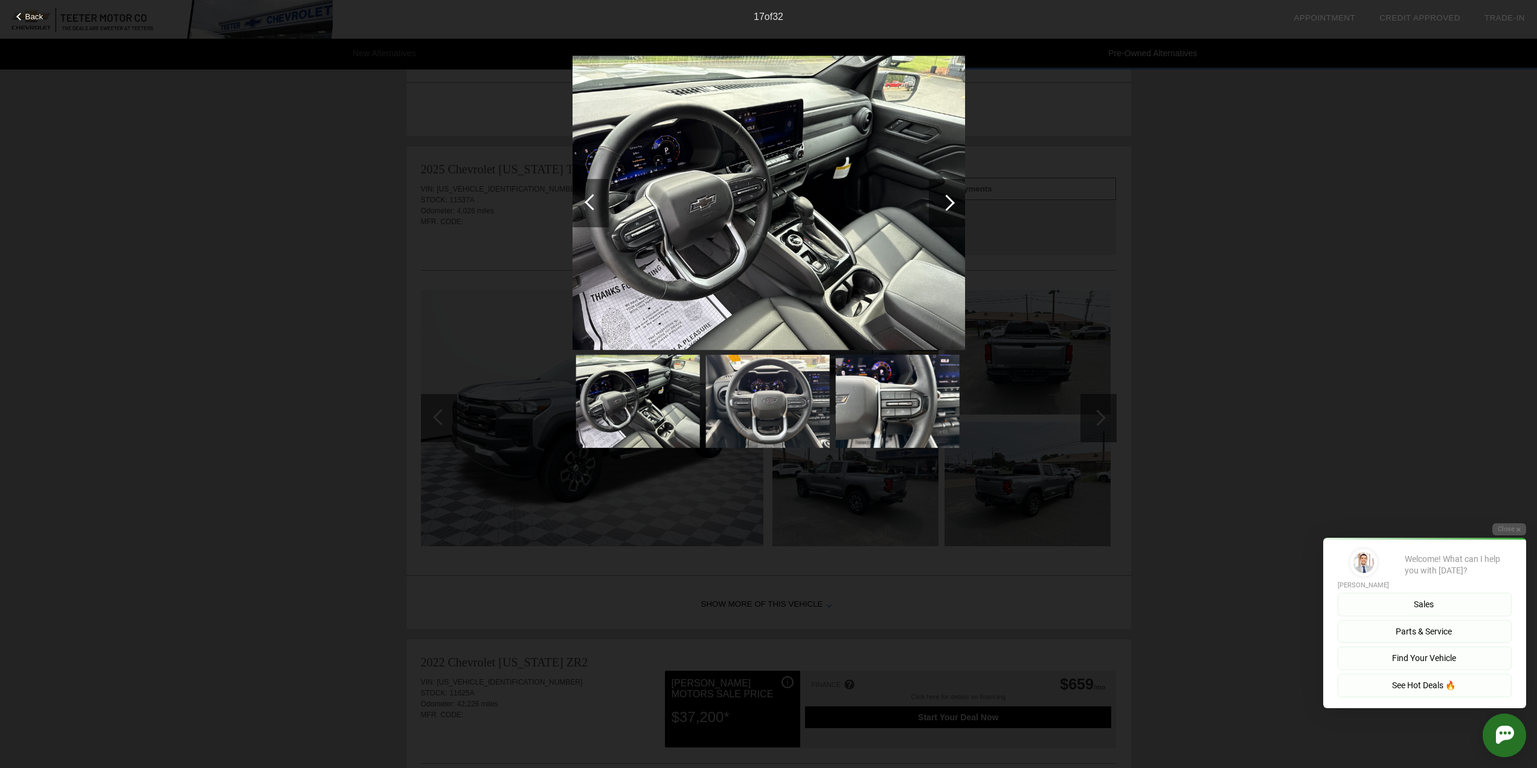
click at [937, 202] on div at bounding box center [947, 203] width 36 height 48
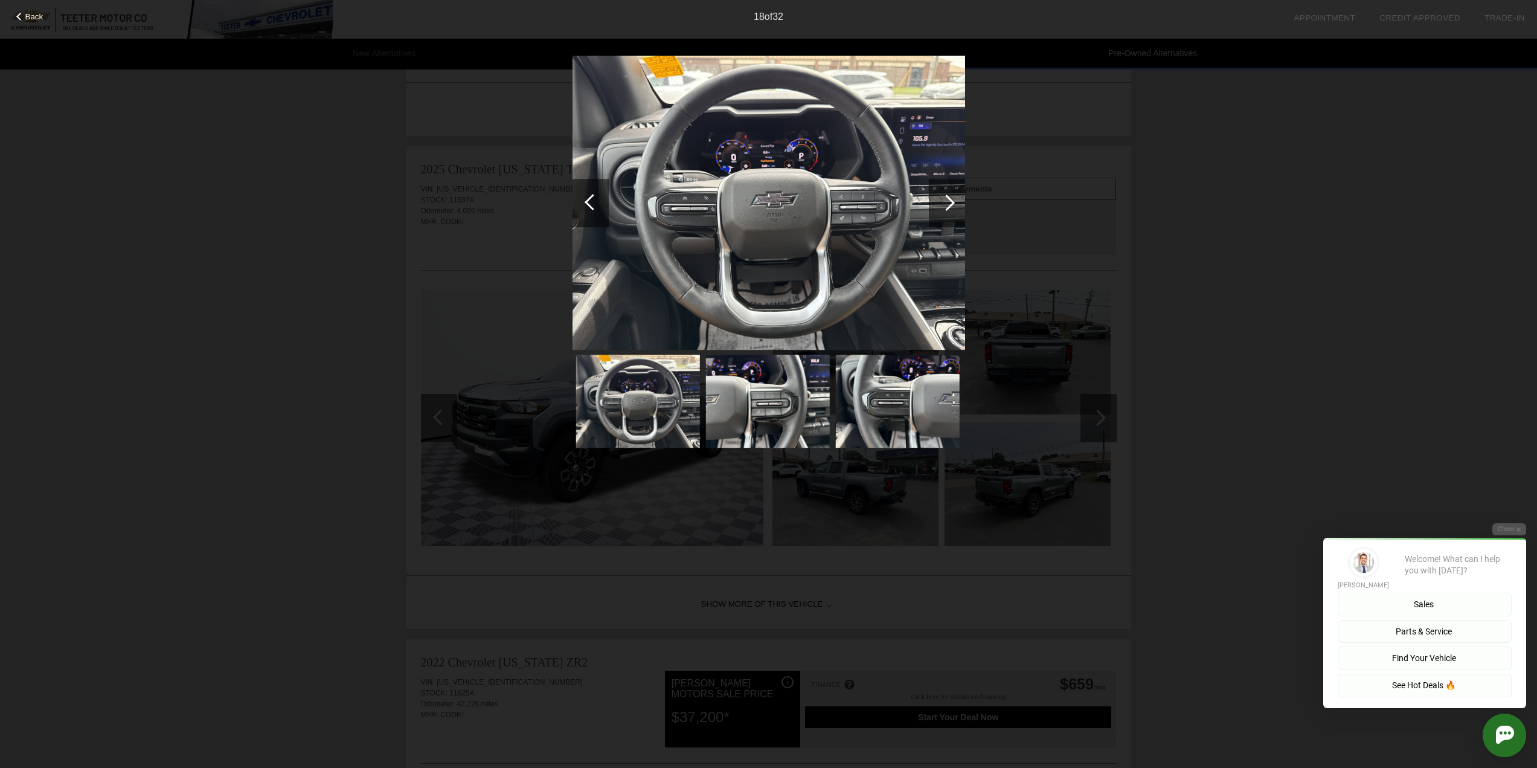
click at [937, 202] on div at bounding box center [947, 203] width 36 height 48
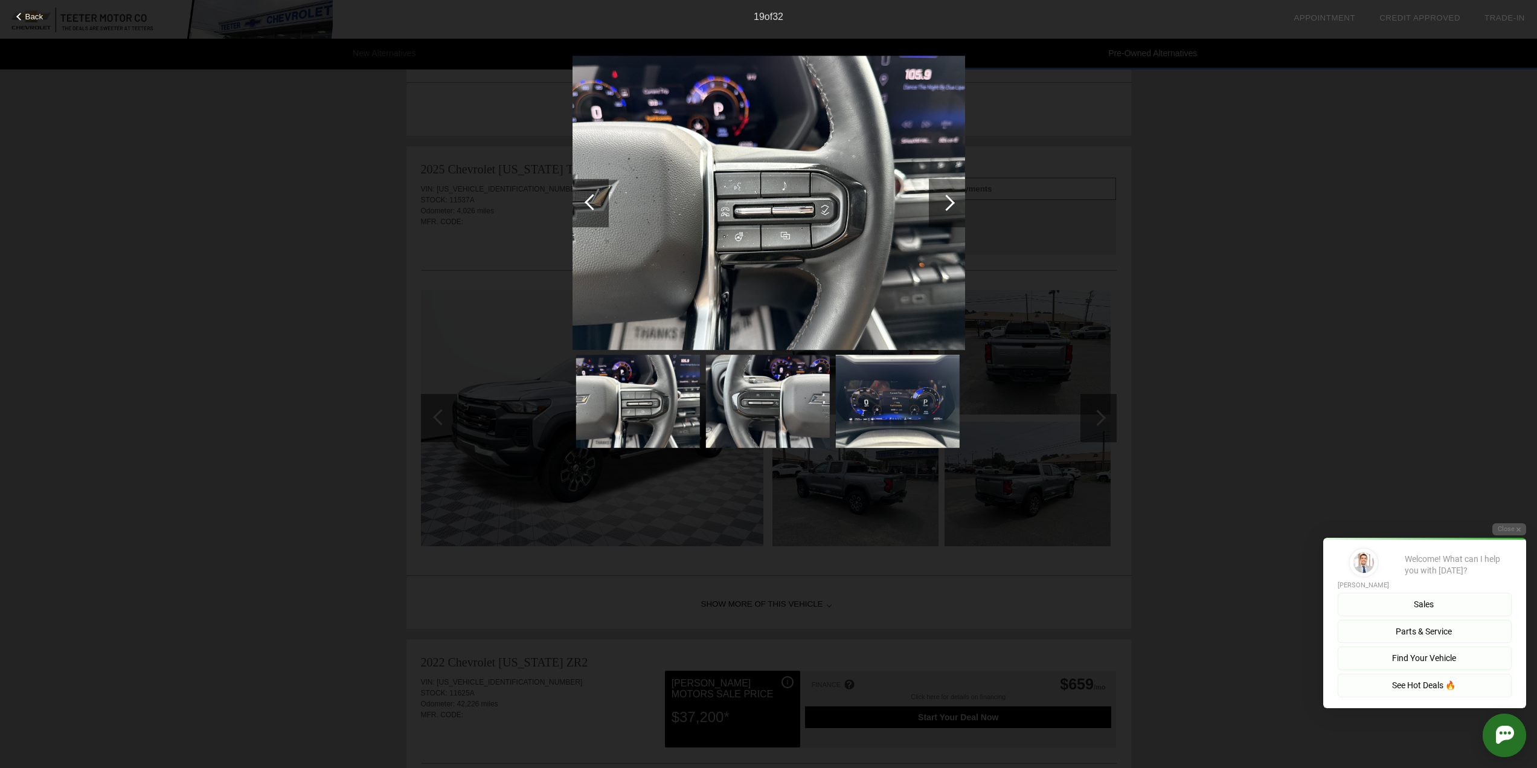
click at [937, 202] on div at bounding box center [947, 203] width 36 height 48
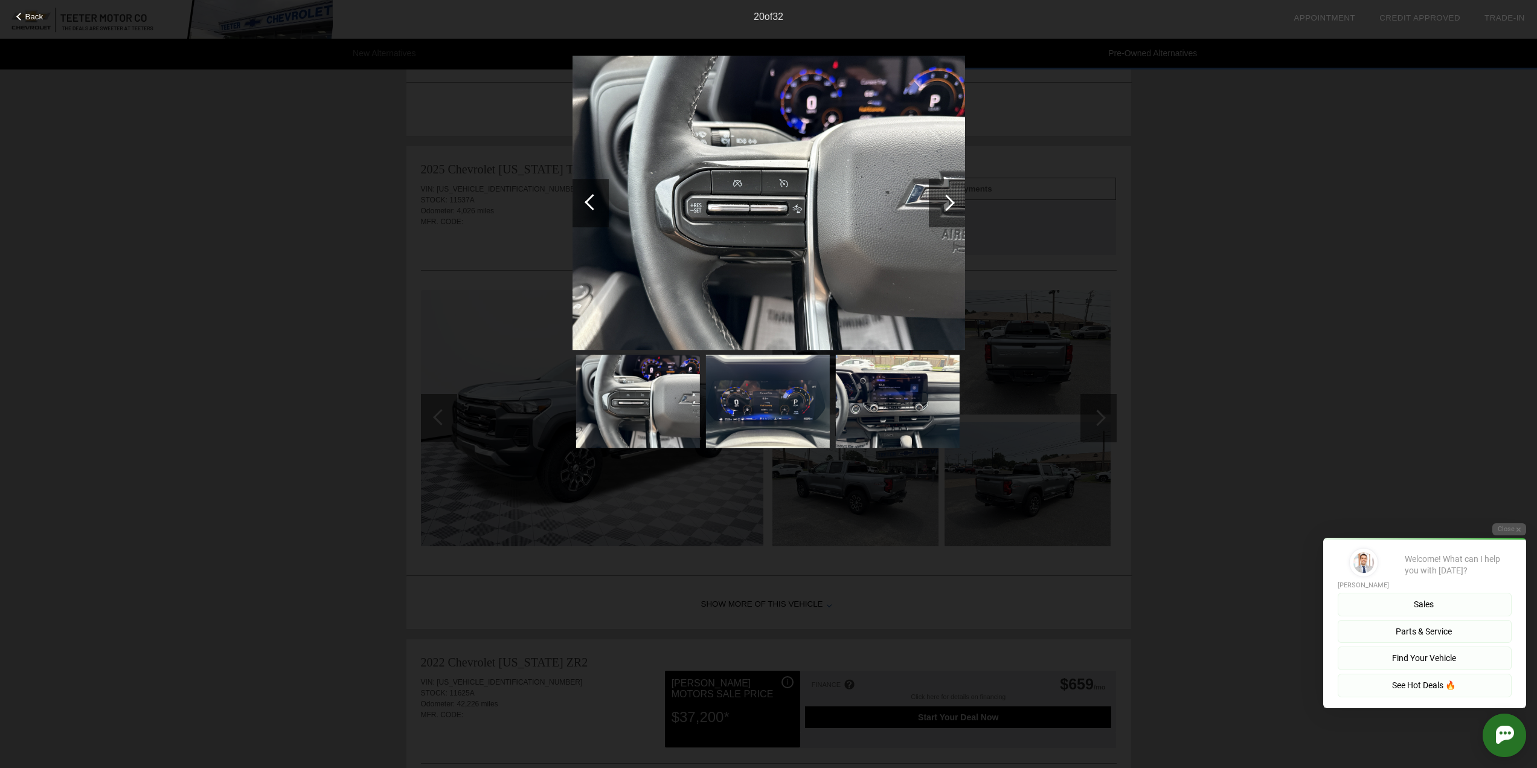
click at [937, 202] on div at bounding box center [947, 203] width 36 height 48
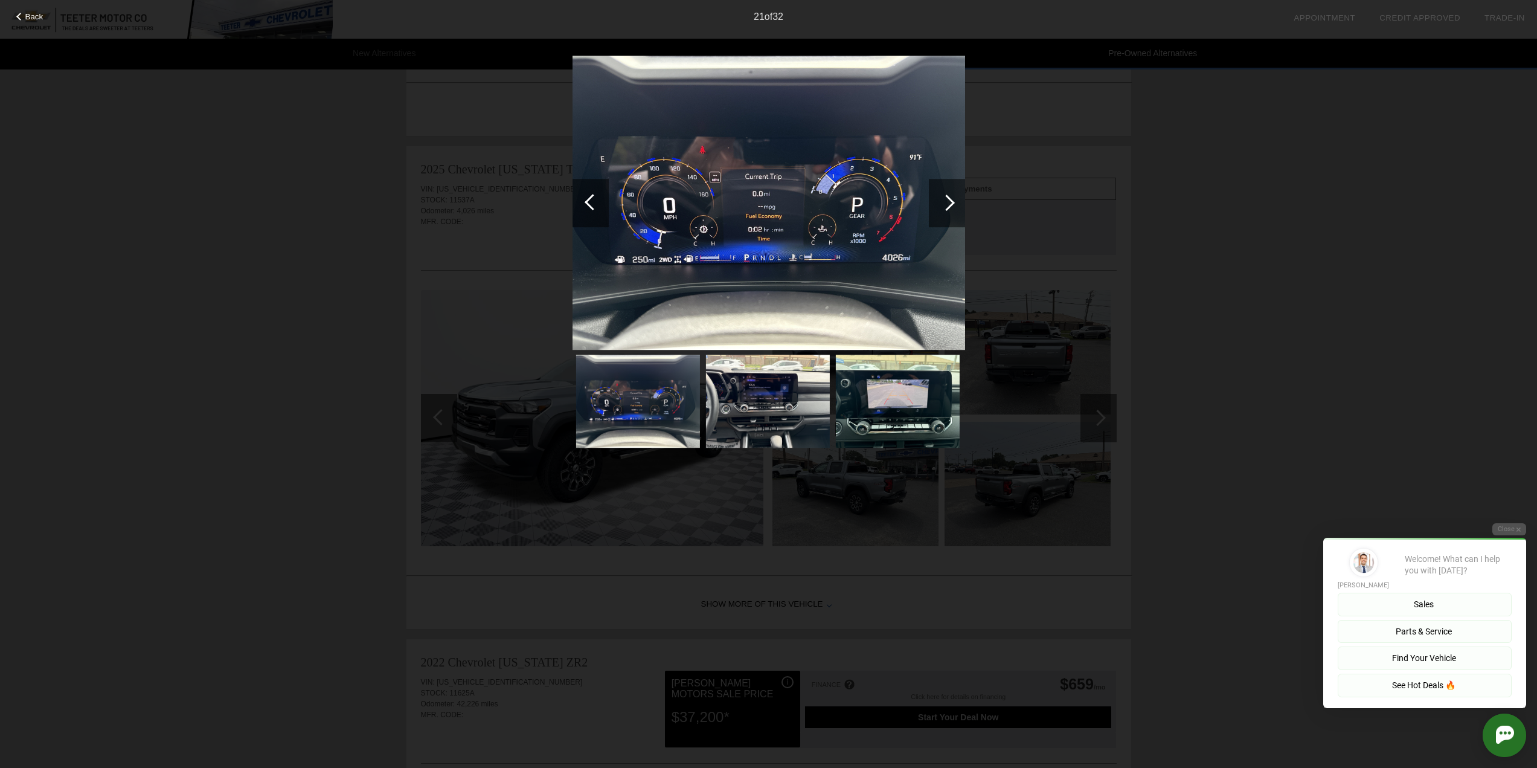
click at [937, 202] on div at bounding box center [947, 203] width 36 height 48
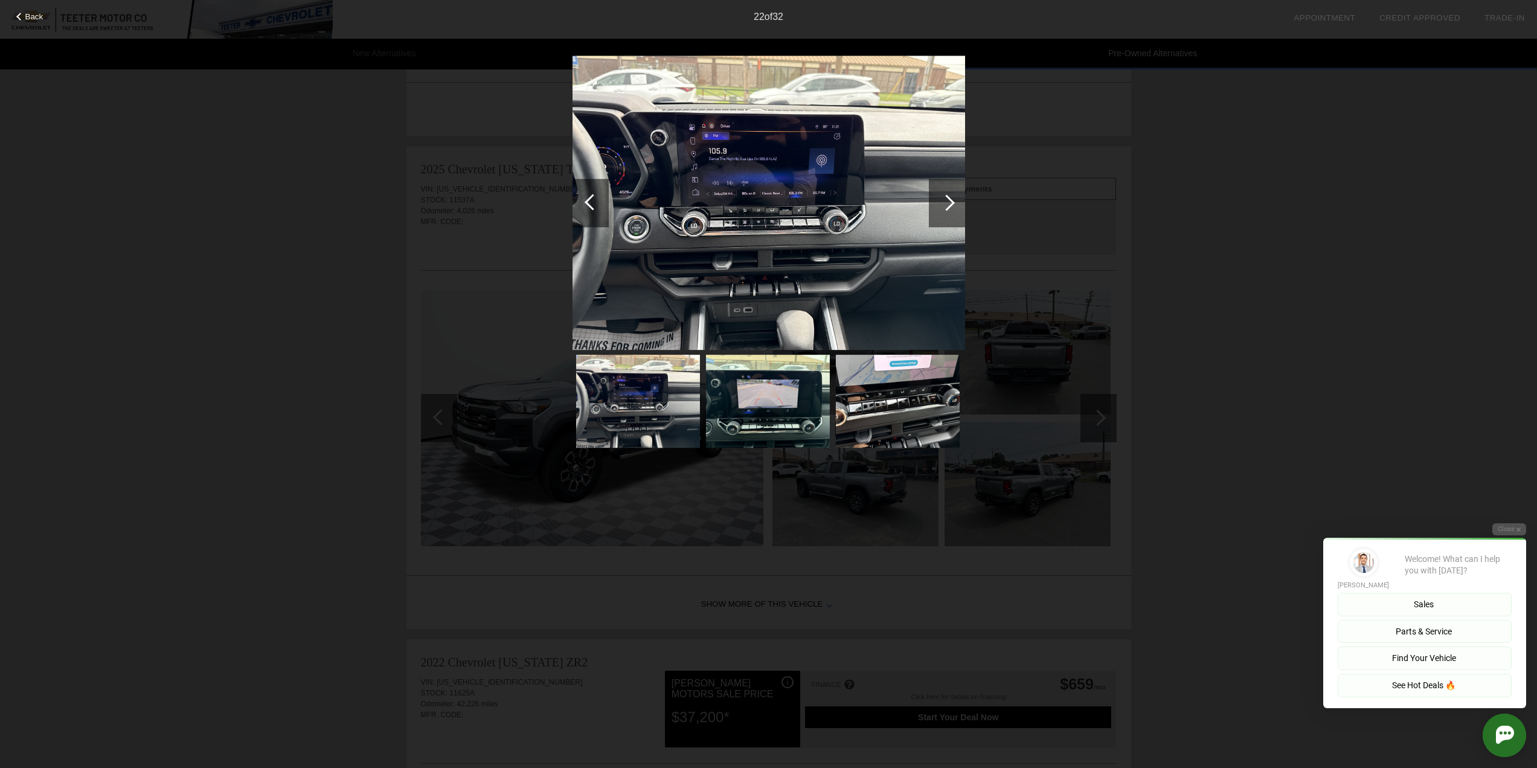
click at [937, 202] on div at bounding box center [947, 203] width 36 height 48
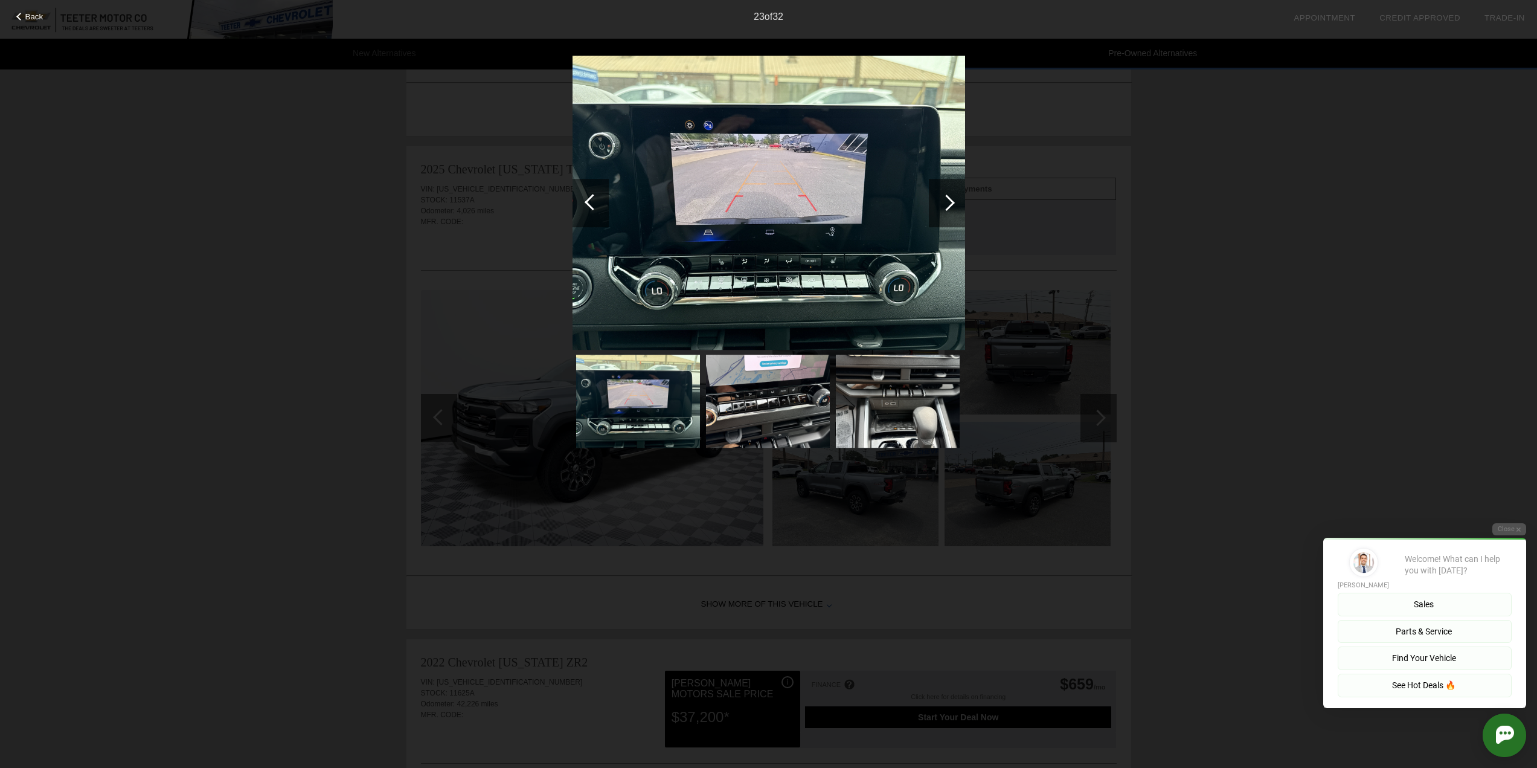
click at [937, 202] on div at bounding box center [947, 203] width 36 height 48
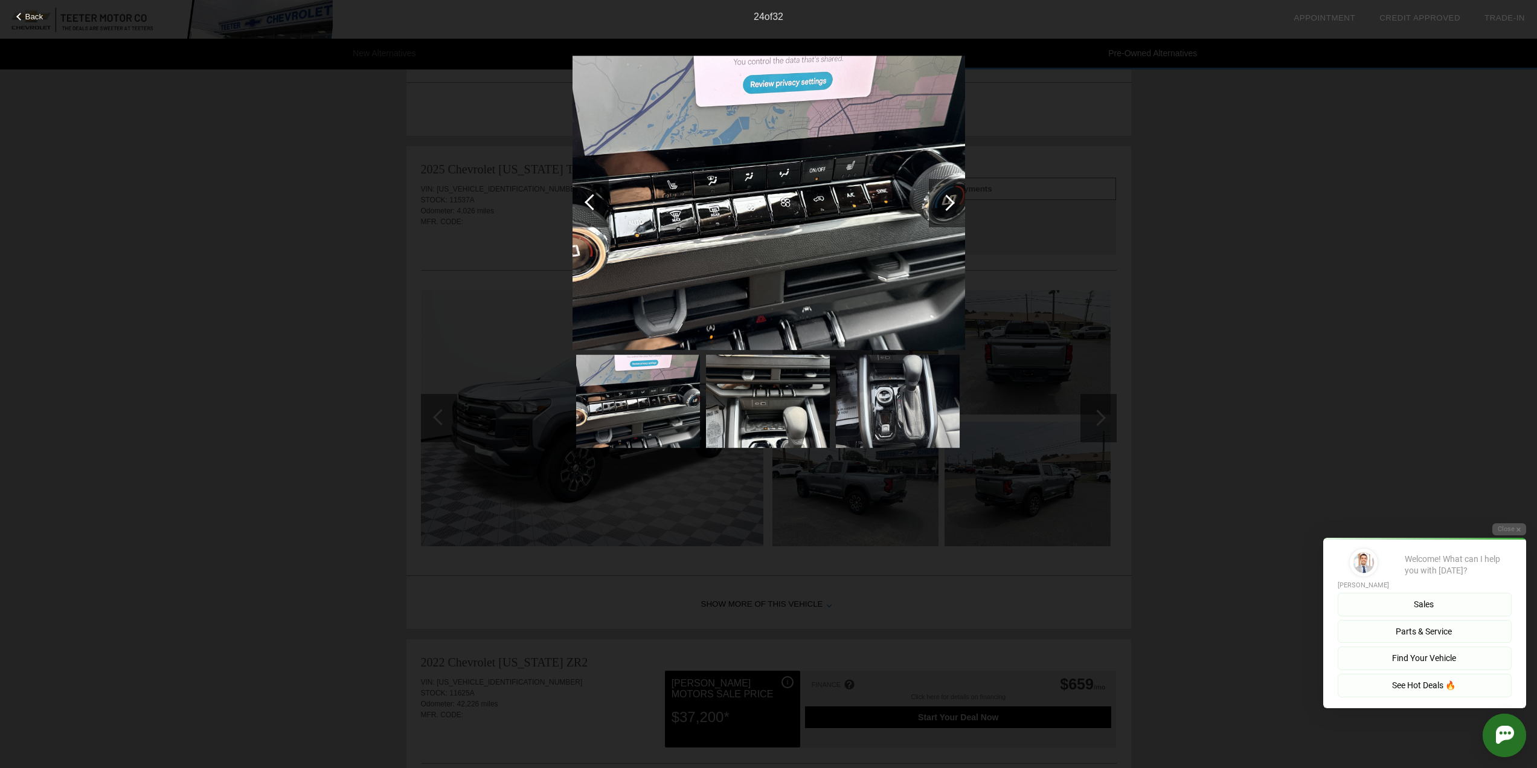
click at [937, 202] on div at bounding box center [947, 203] width 36 height 48
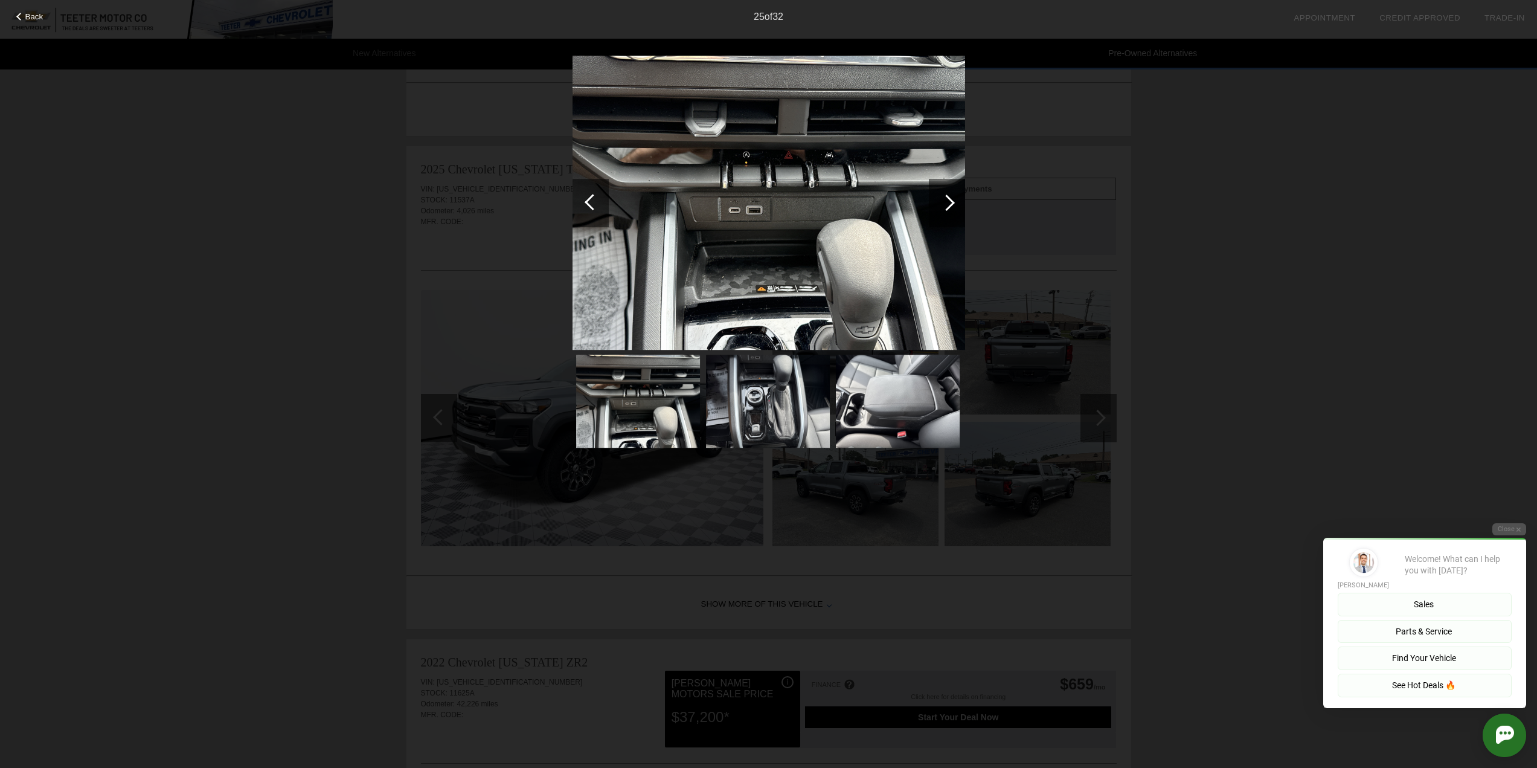
click at [944, 202] on div at bounding box center [946, 202] width 16 height 16
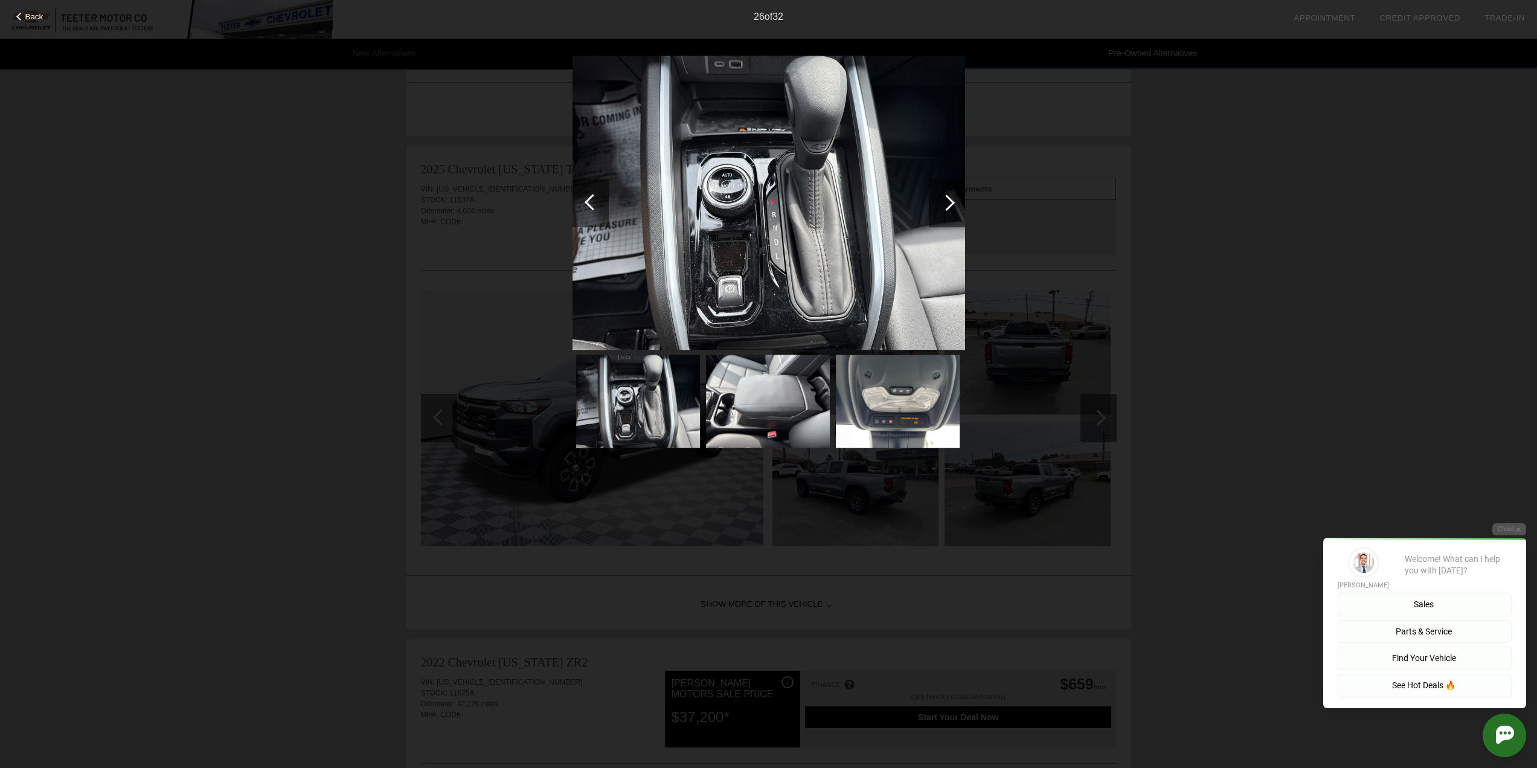
click at [944, 202] on div at bounding box center [946, 202] width 16 height 16
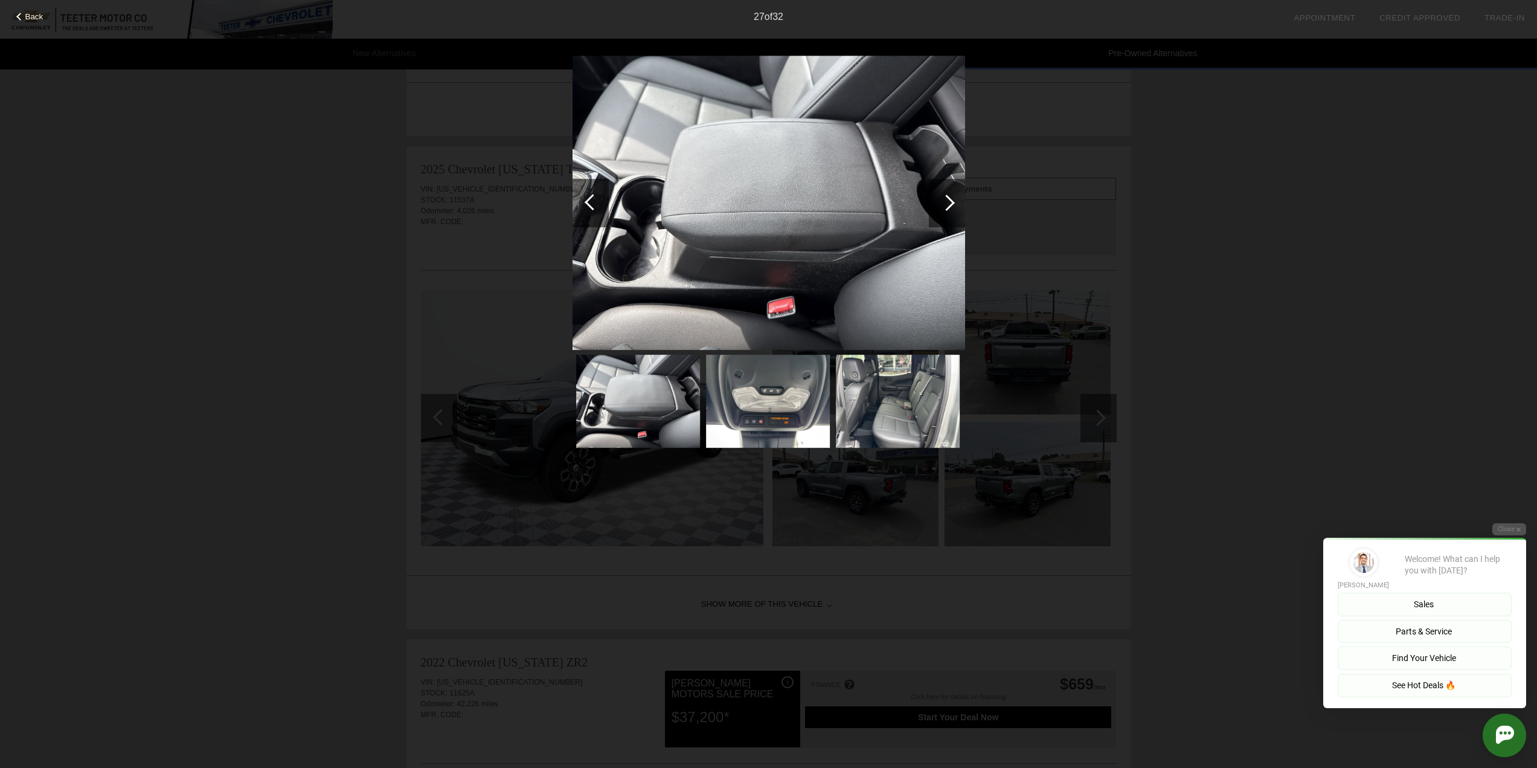
click at [944, 202] on div at bounding box center [946, 202] width 16 height 16
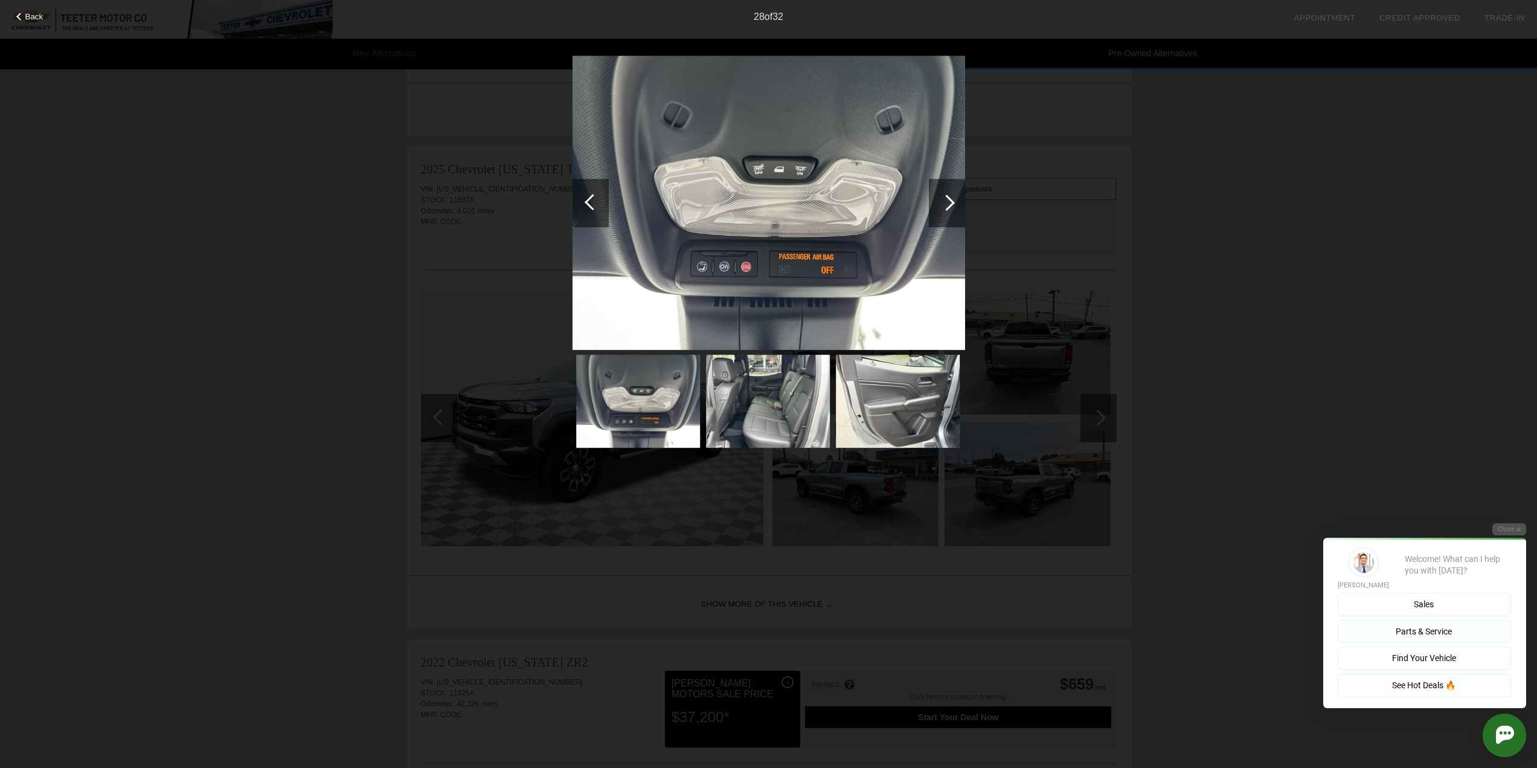
click at [944, 202] on div at bounding box center [946, 202] width 16 height 16
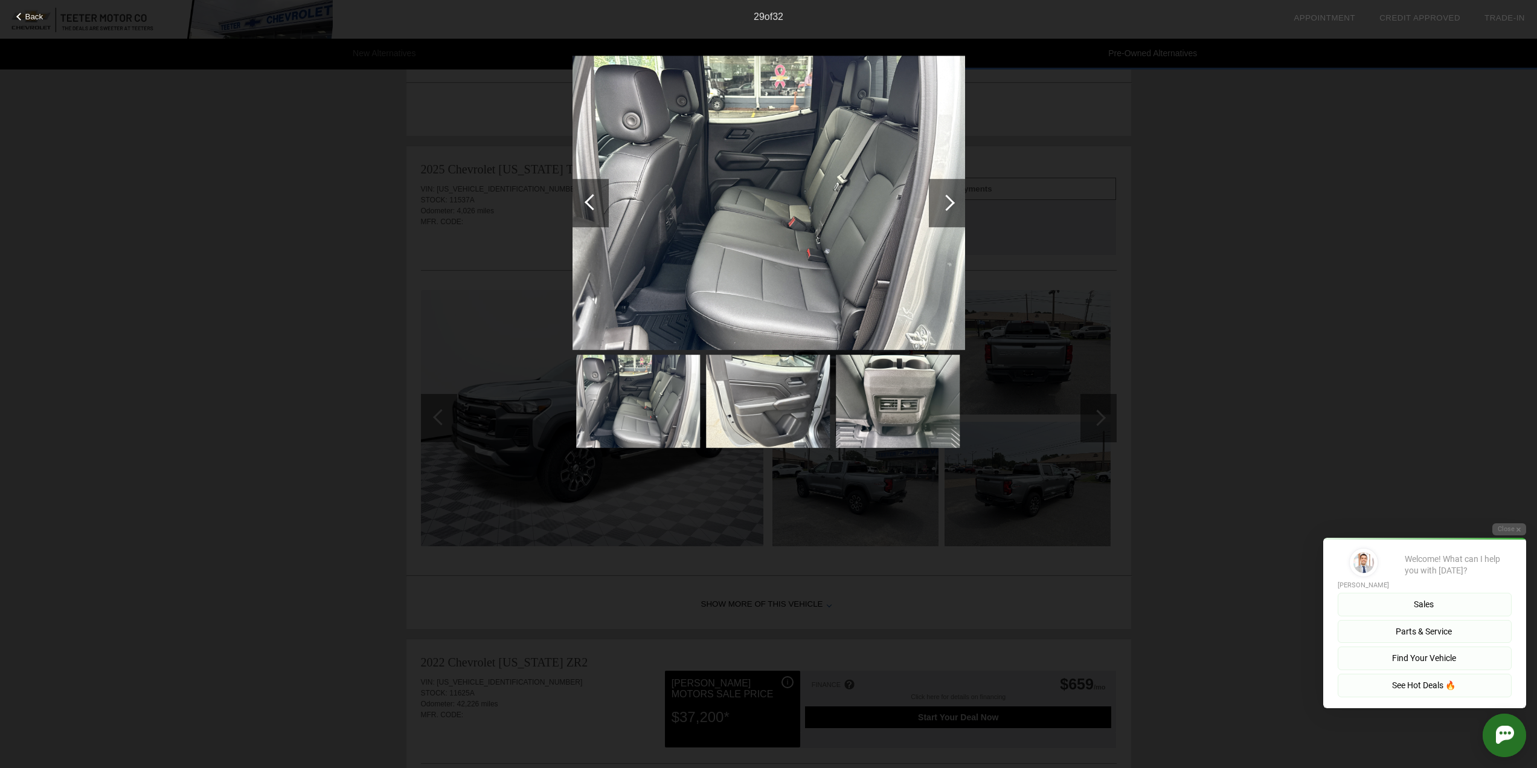
click at [944, 202] on div at bounding box center [946, 202] width 16 height 16
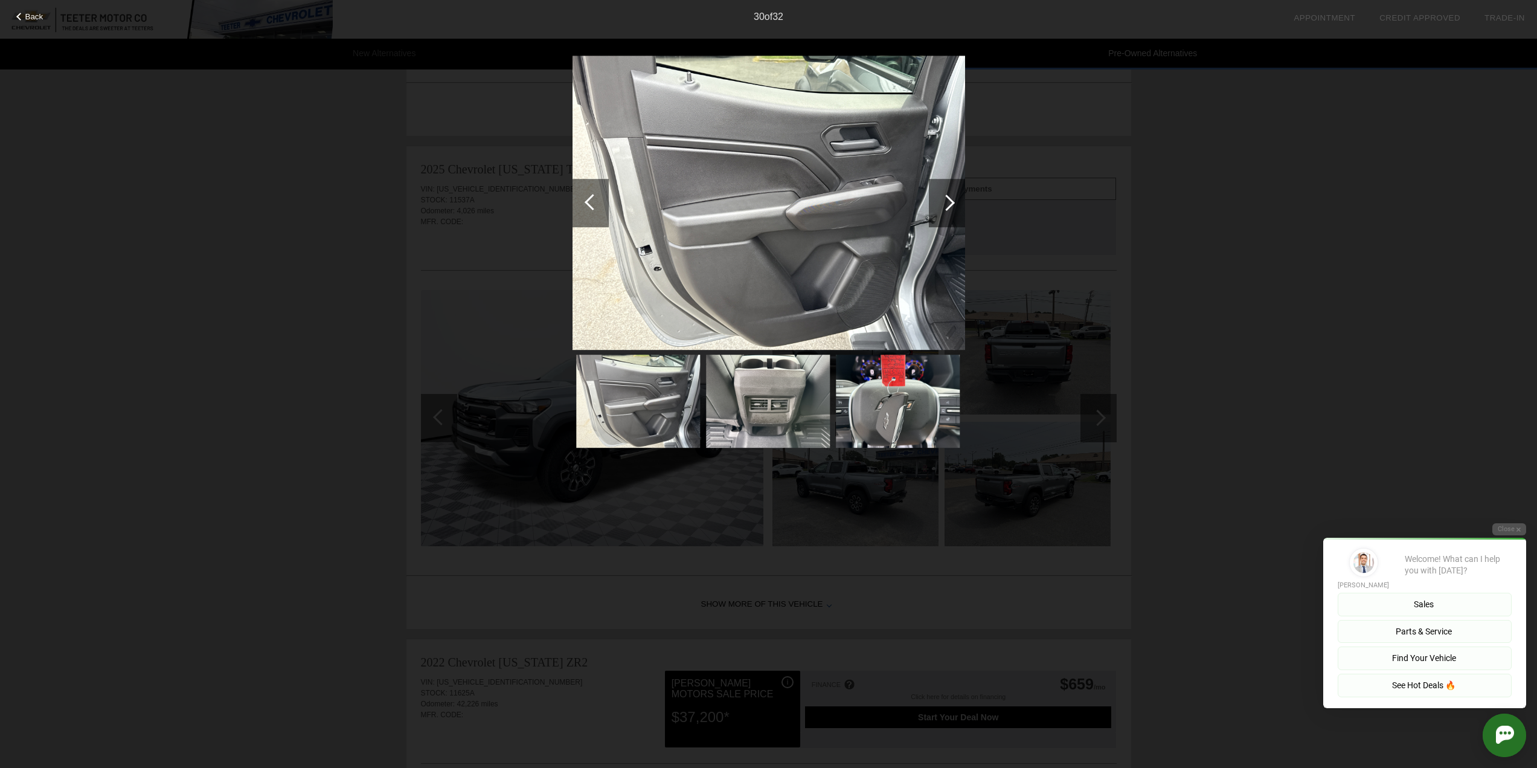
click at [944, 202] on div at bounding box center [946, 202] width 16 height 16
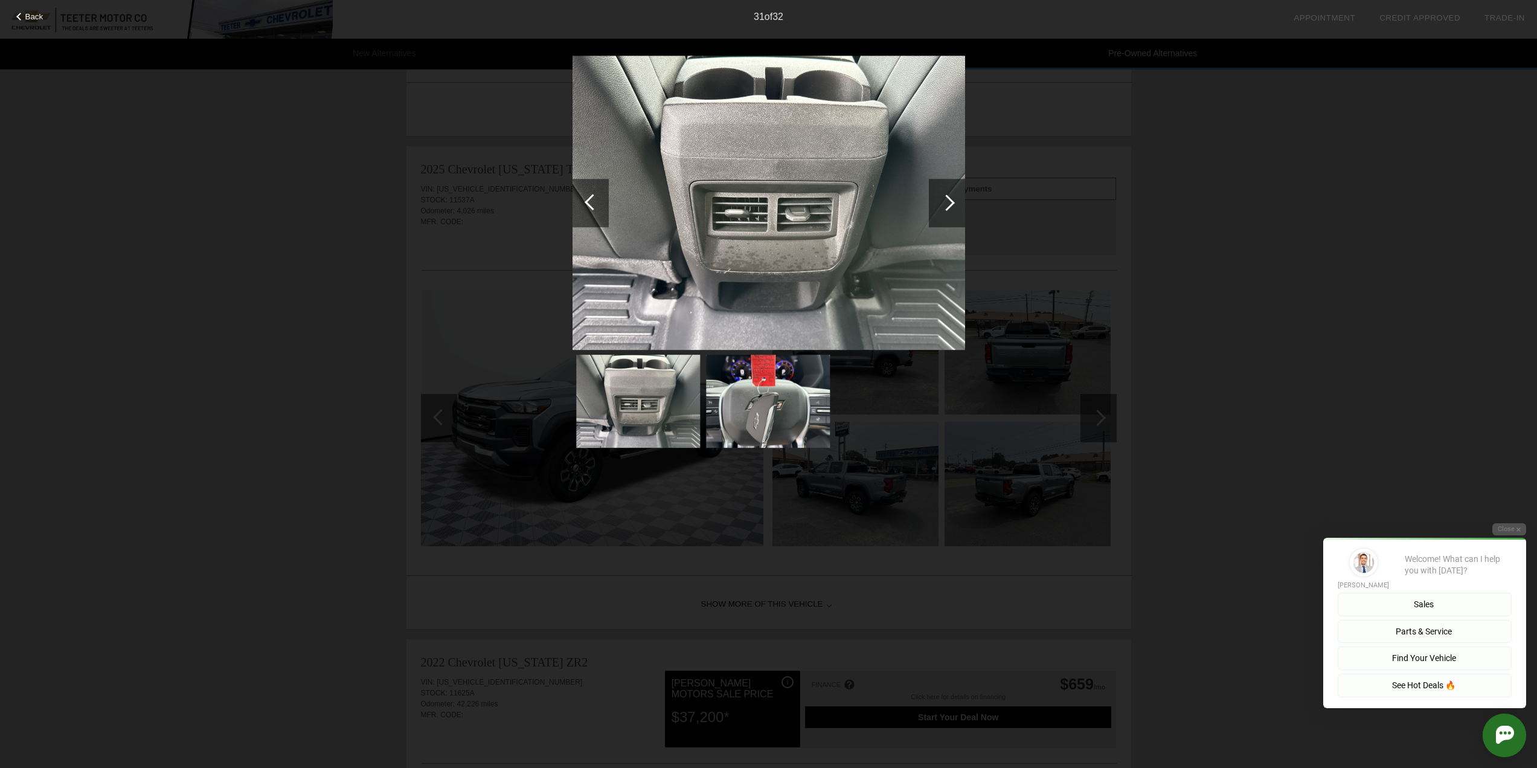
click at [944, 202] on div at bounding box center [946, 202] width 16 height 16
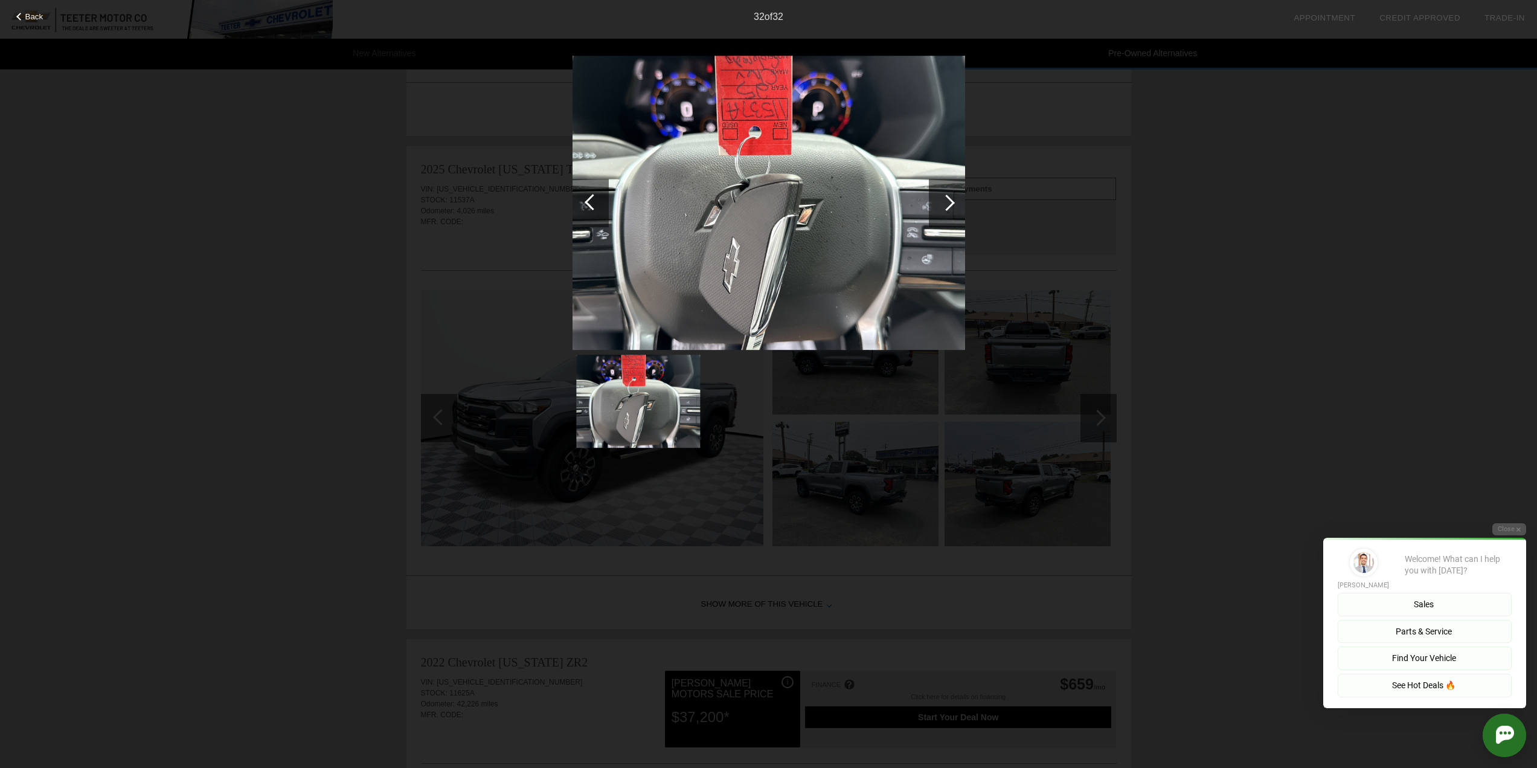
click at [944, 202] on div at bounding box center [946, 202] width 16 height 16
click at [947, 207] on div at bounding box center [946, 202] width 16 height 16
click at [39, 17] on span "Back" at bounding box center [34, 16] width 18 height 9
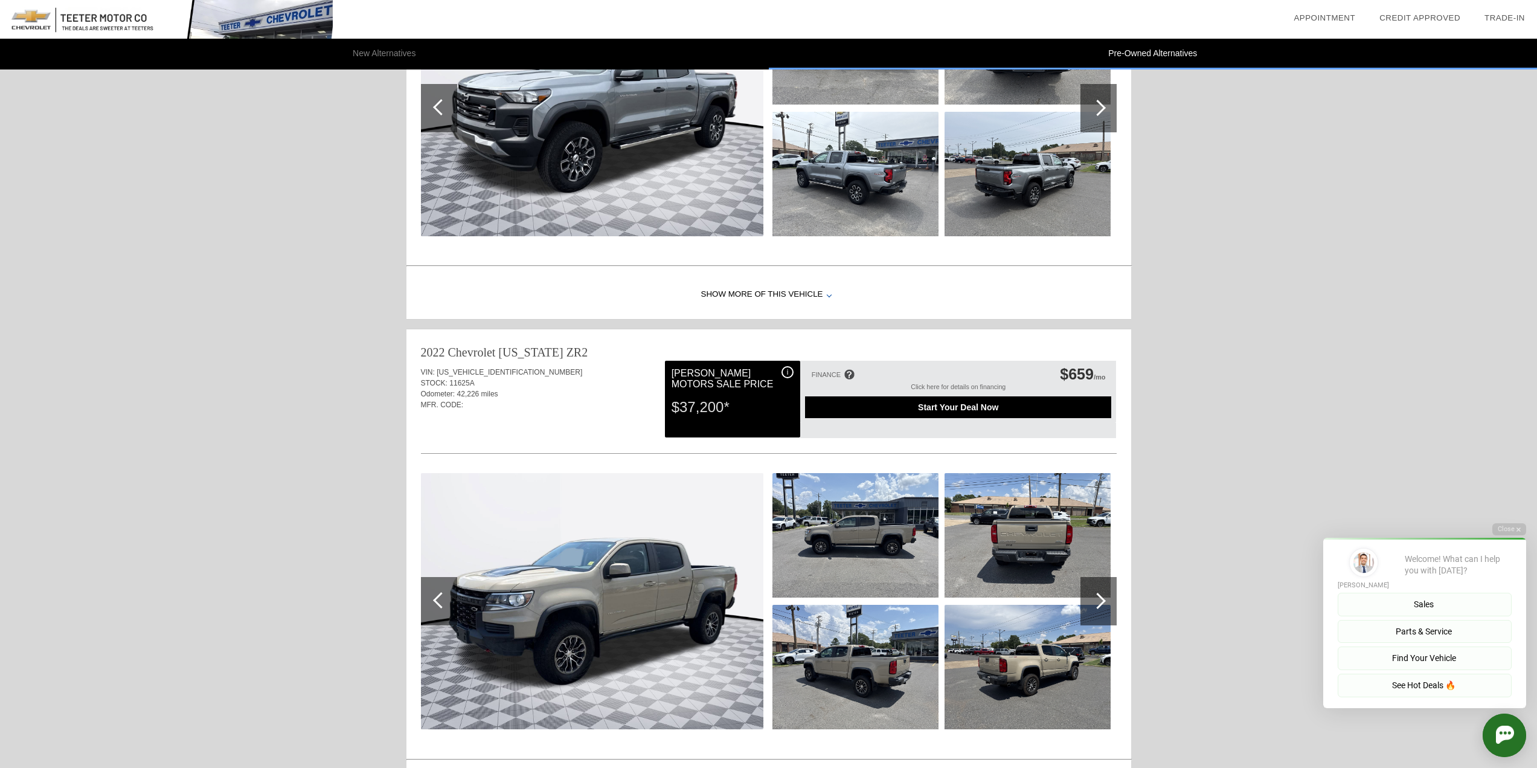
scroll to position [1415, 0]
